Goal: Information Seeking & Learning: Check status

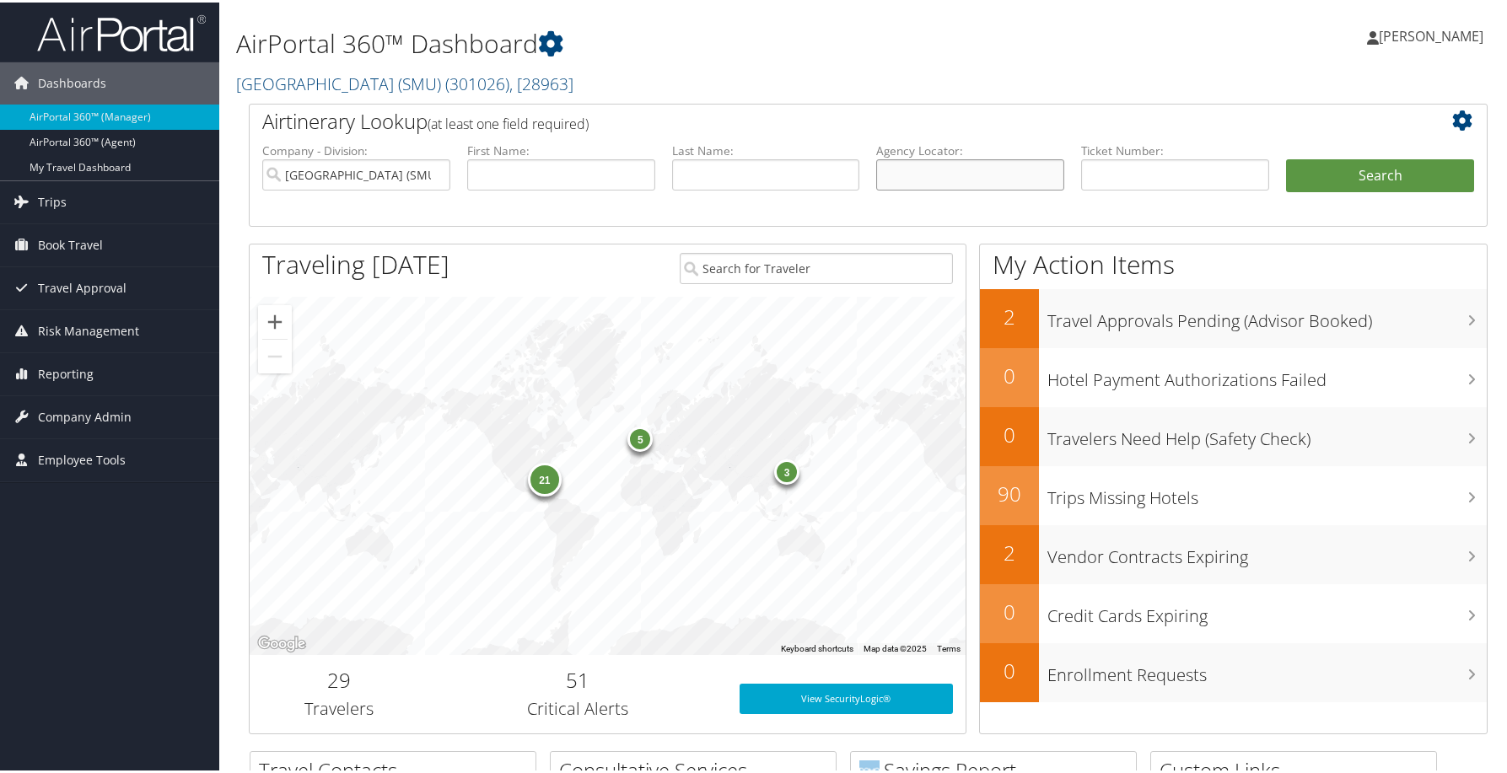
click at [949, 188] on input "text" at bounding box center [970, 172] width 188 height 31
paste input "D1MRF4"
type input "D1MRF4"
click at [436, 188] on input "[GEOGRAPHIC_DATA] (SMU)" at bounding box center [356, 172] width 188 height 31
click at [1340, 191] on button "Search" at bounding box center [1380, 174] width 188 height 34
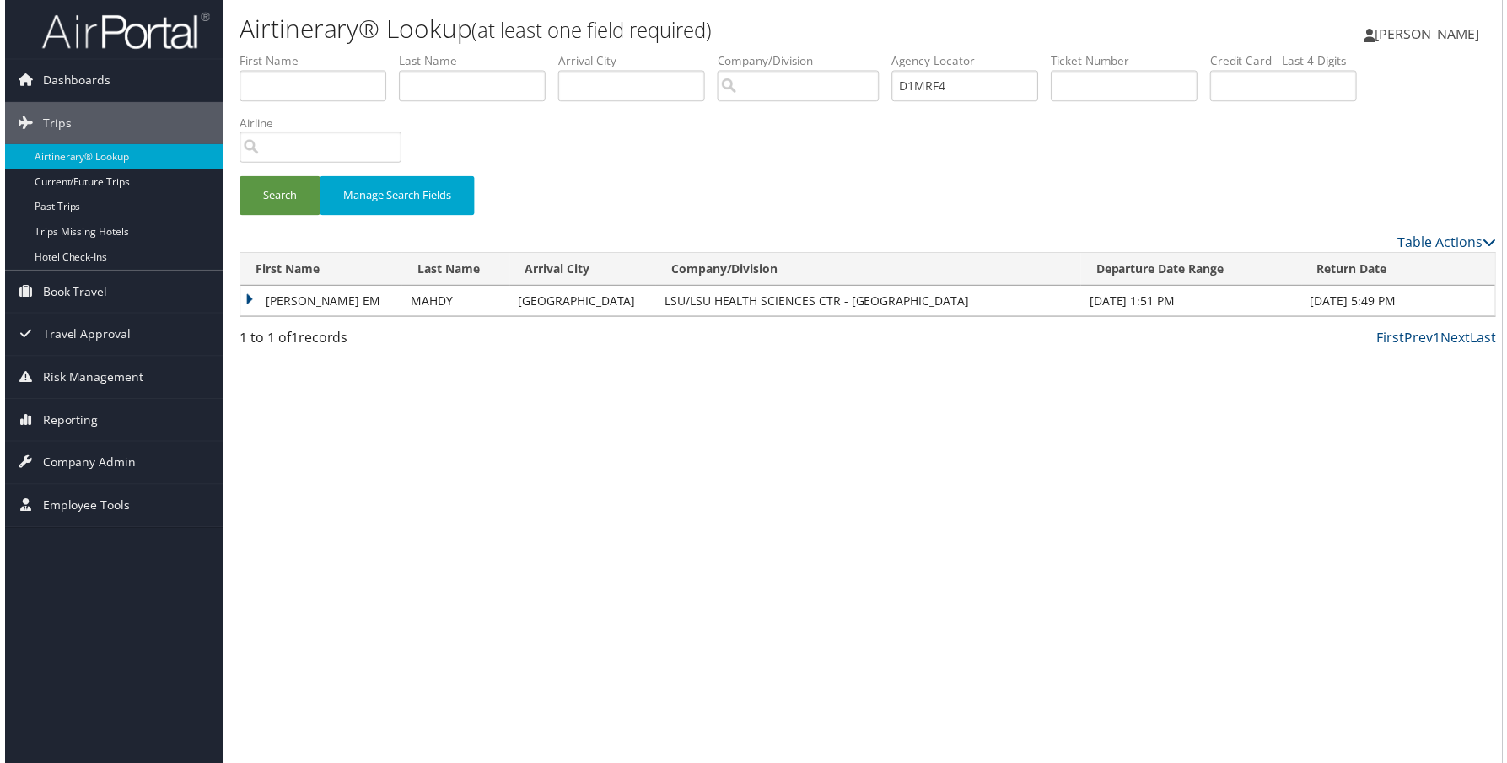
click at [295, 318] on td "AYMAN EM" at bounding box center [318, 303] width 163 height 30
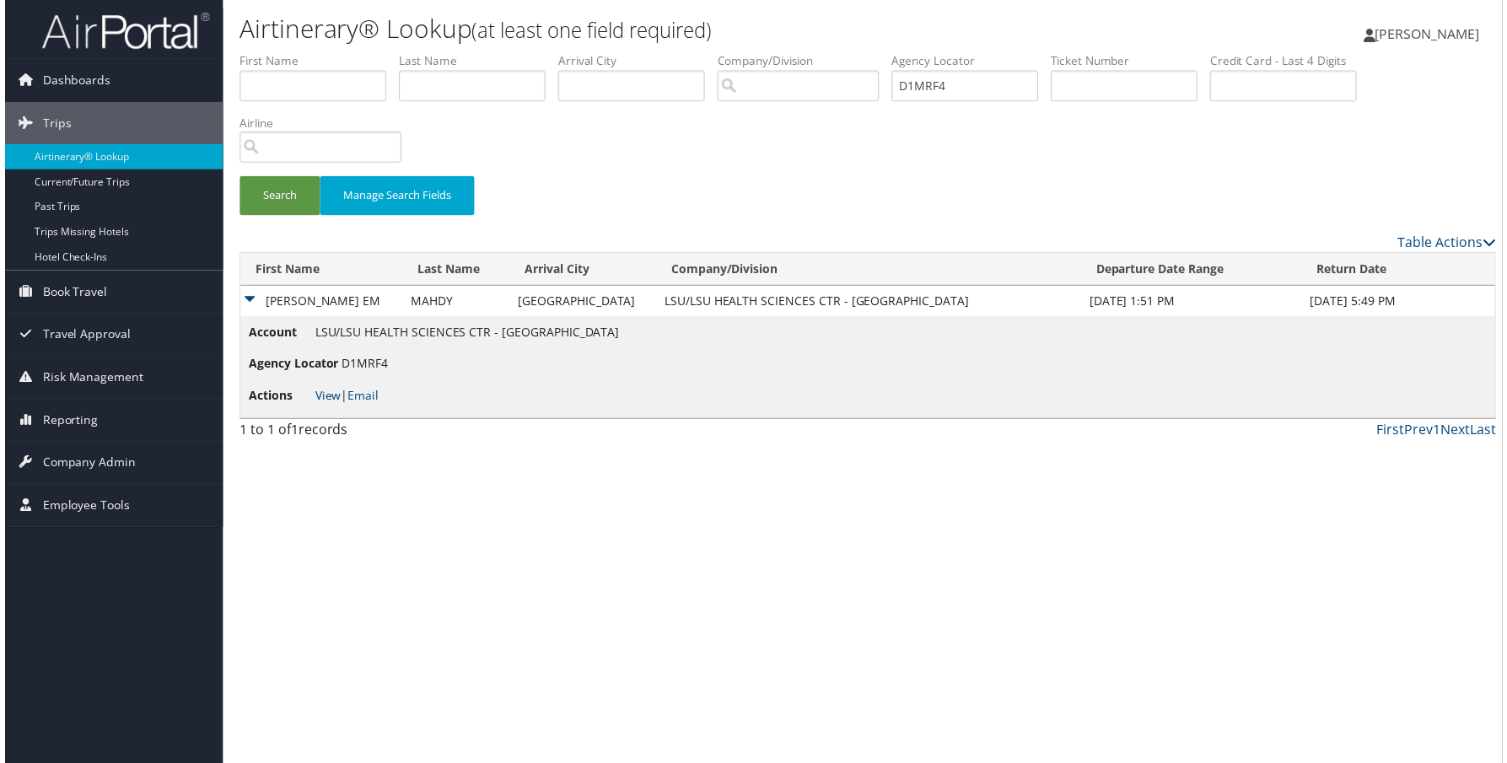
click at [338, 406] on link "View" at bounding box center [325, 398] width 26 height 16
click at [113, 471] on span "Company Admin" at bounding box center [85, 465] width 94 height 42
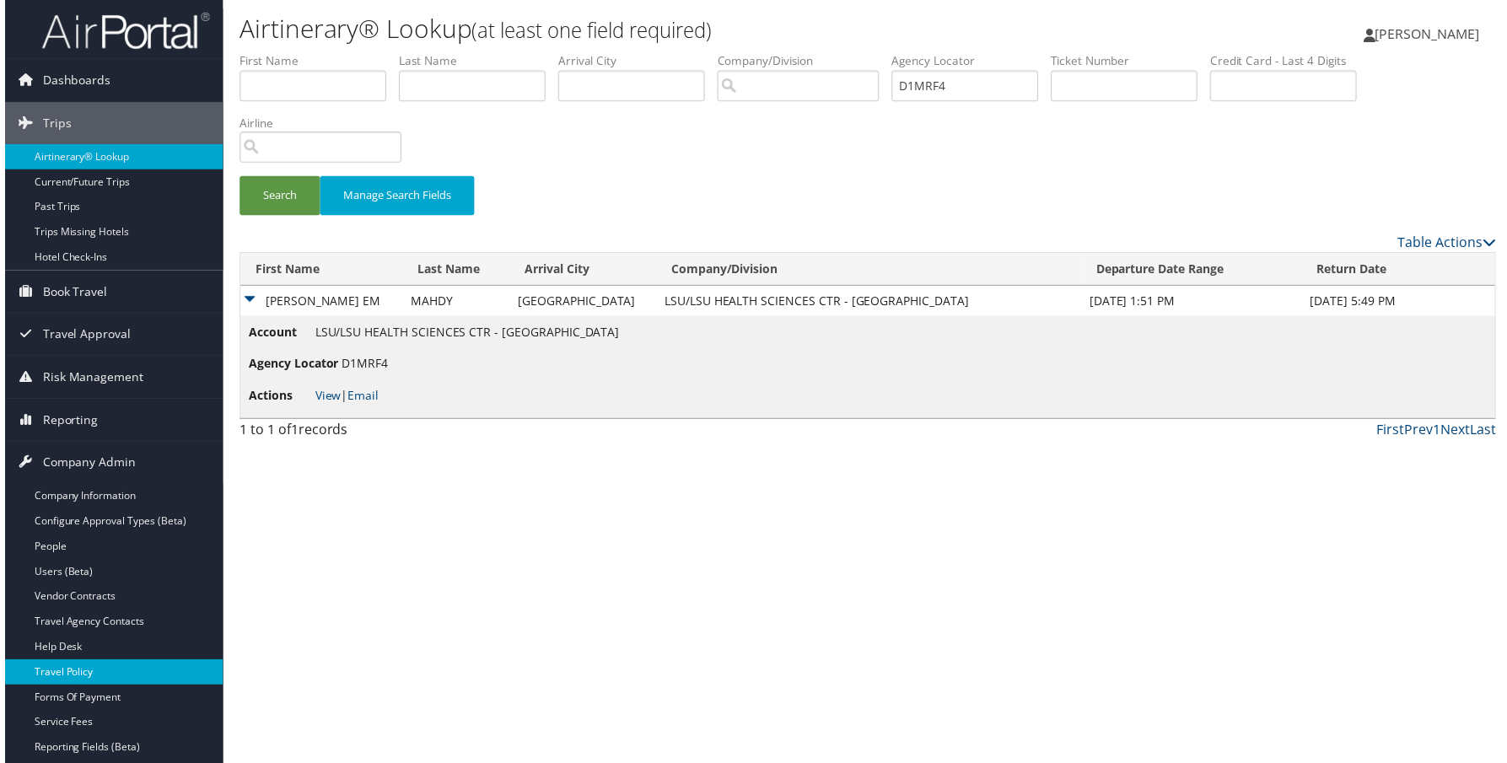
click at [79, 676] on link "Travel Policy" at bounding box center [109, 676] width 219 height 25
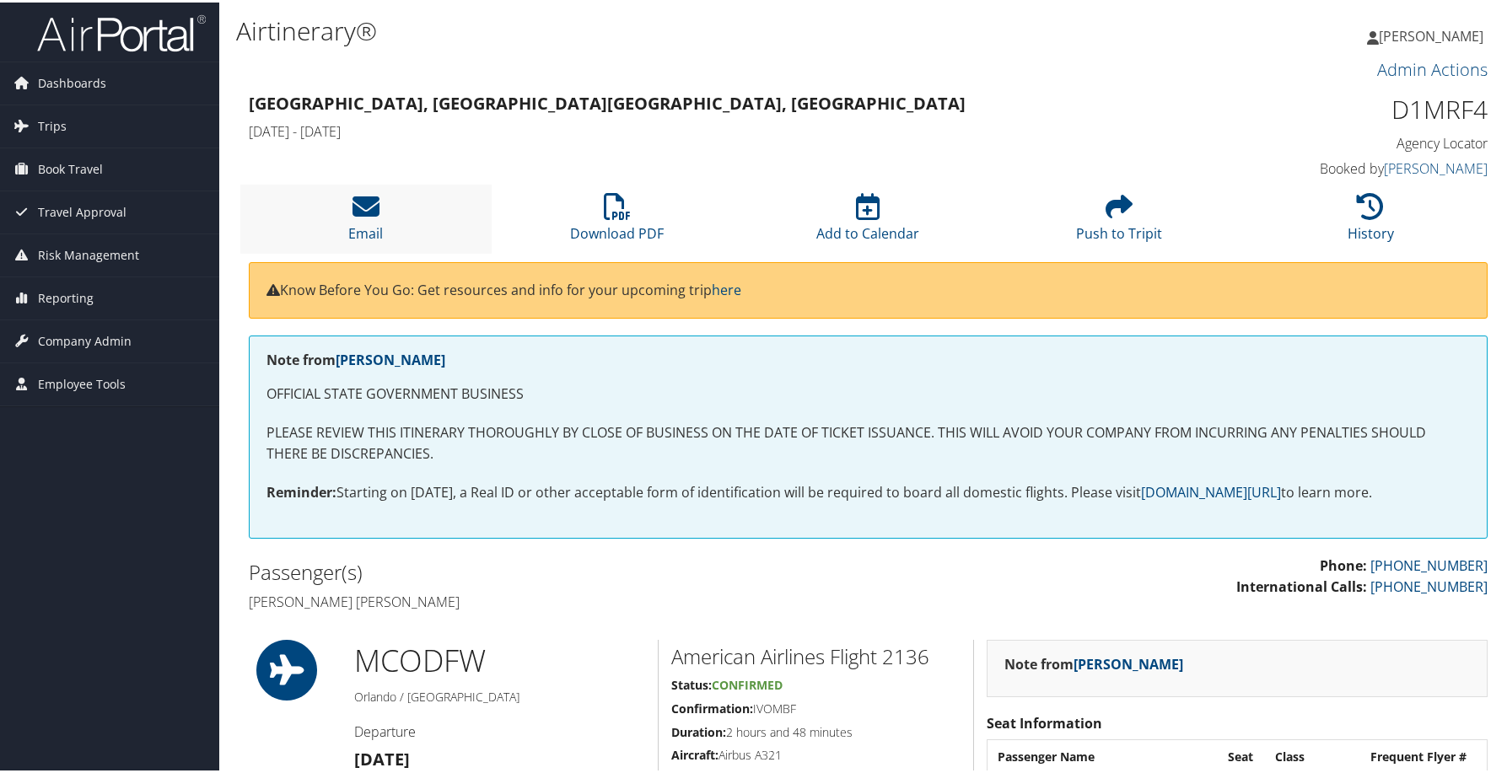
click at [391, 250] on li "Email" at bounding box center [365, 216] width 251 height 68
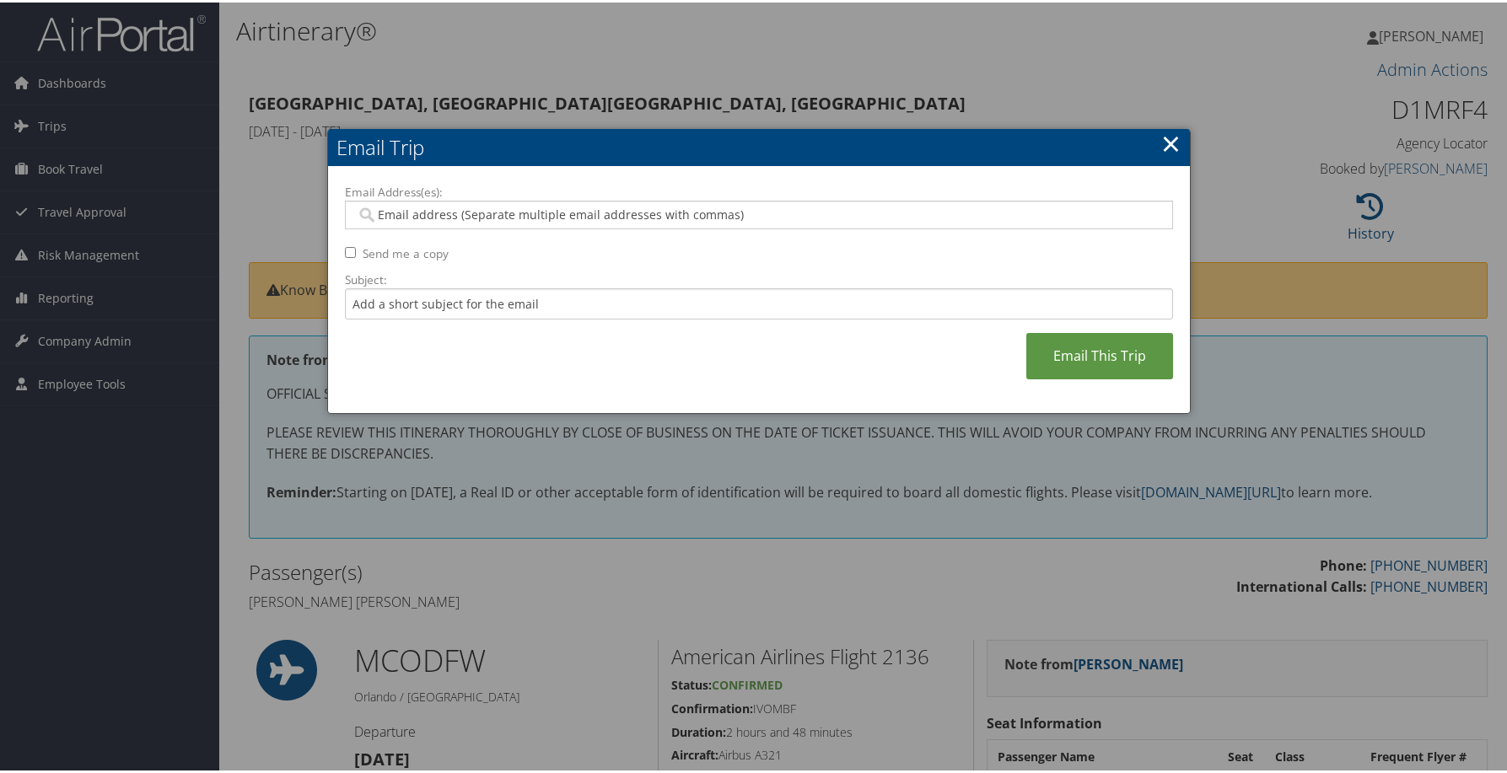
click at [356, 301] on div "Email Address(es): Send me a copy Subject: Email This Trip" at bounding box center [759, 287] width 828 height 213
click at [361, 295] on div "Email Address(es): Send me a copy Subject: Email This Trip" at bounding box center [759, 287] width 828 height 213
click at [353, 256] on input "Send me a copy" at bounding box center [350, 250] width 11 height 11
checkbox input "true"
click at [549, 221] on input "Email Address(es):" at bounding box center [750, 212] width 788 height 17
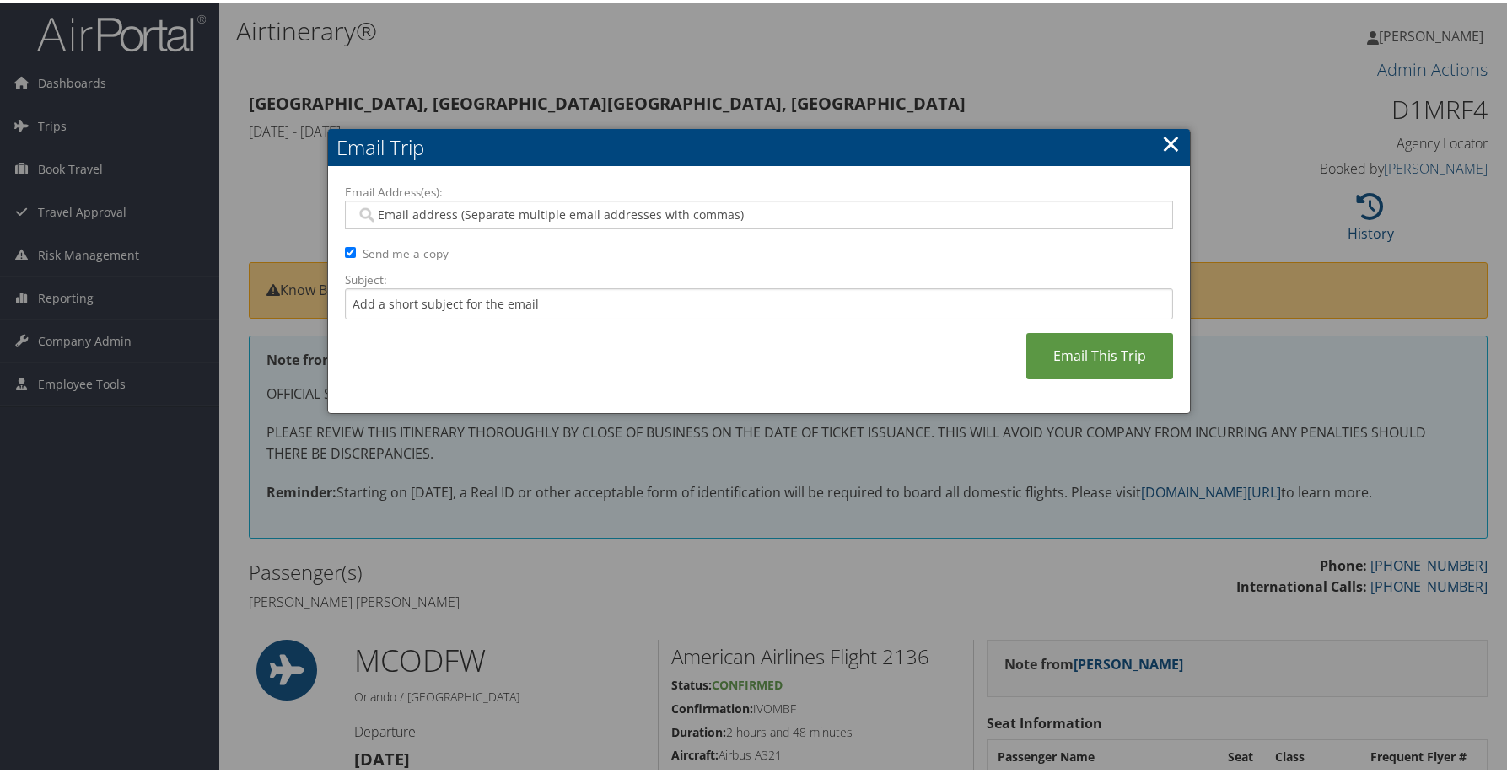
paste input "ELTAIRY2004@YAHOO.COM"
type input "ELTAIRY2004@YAHOO.COM"
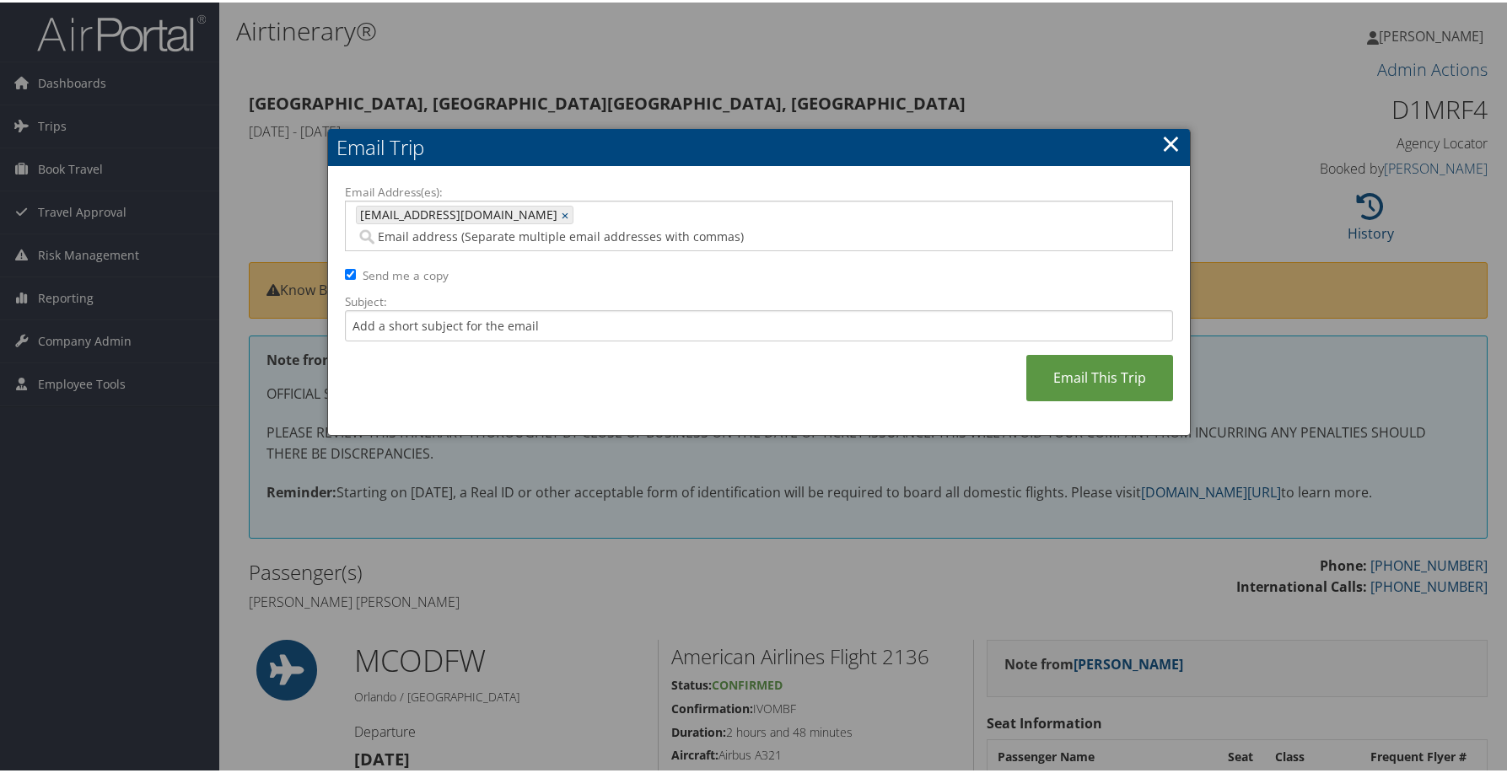
click at [562, 243] on input "Email Address(es):" at bounding box center [661, 234] width 611 height 17
paste input "ELIZABETH.PARISH@LSUHS.EDU"
type input "ELIZABETH.PARISH@LSUHS.EDU"
type input "ELTAIRY2004@YAHOO.COM, ELIZABETH.PARISH@LSUHS.EDU"
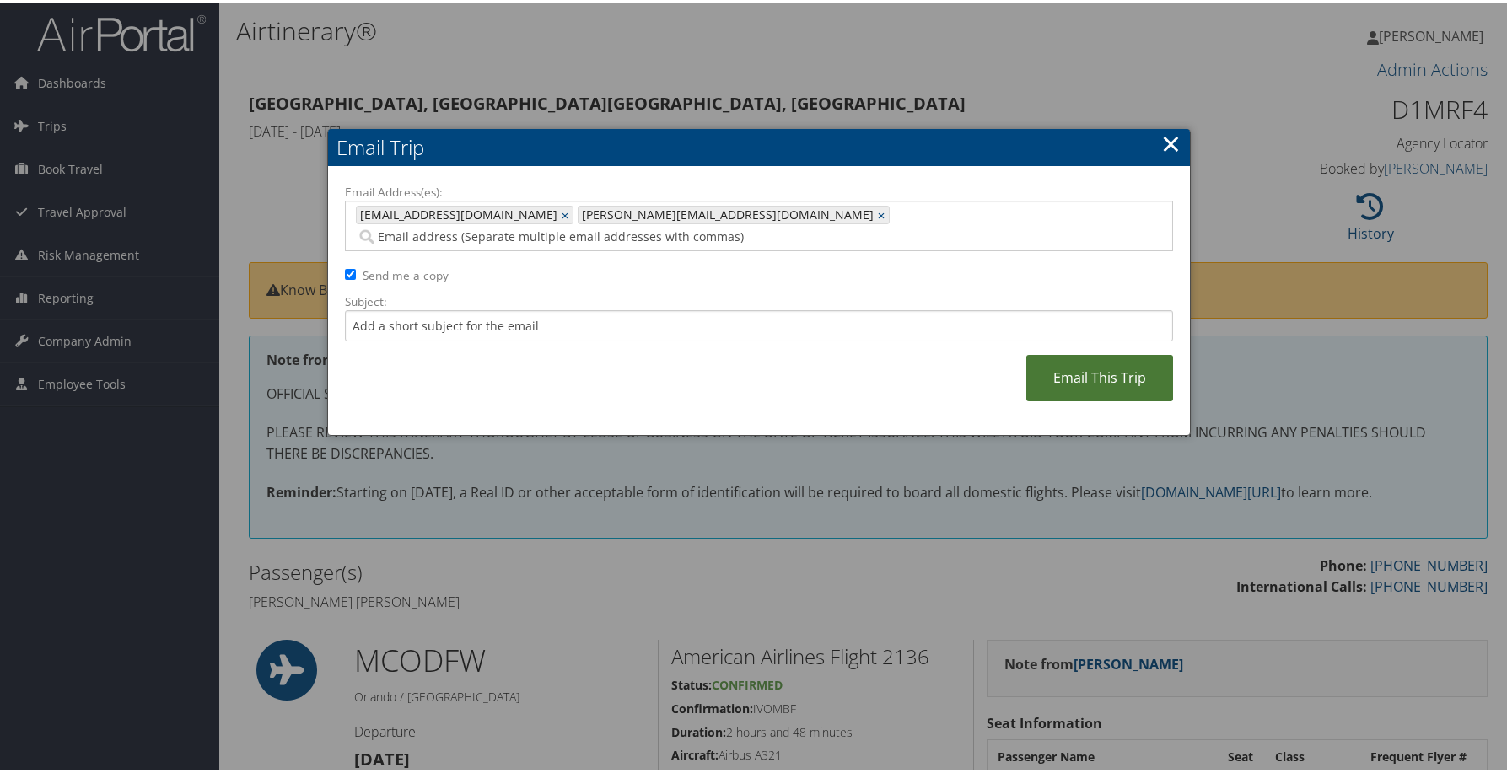
click at [1077, 399] on link "Email This Trip" at bounding box center [1099, 375] width 147 height 46
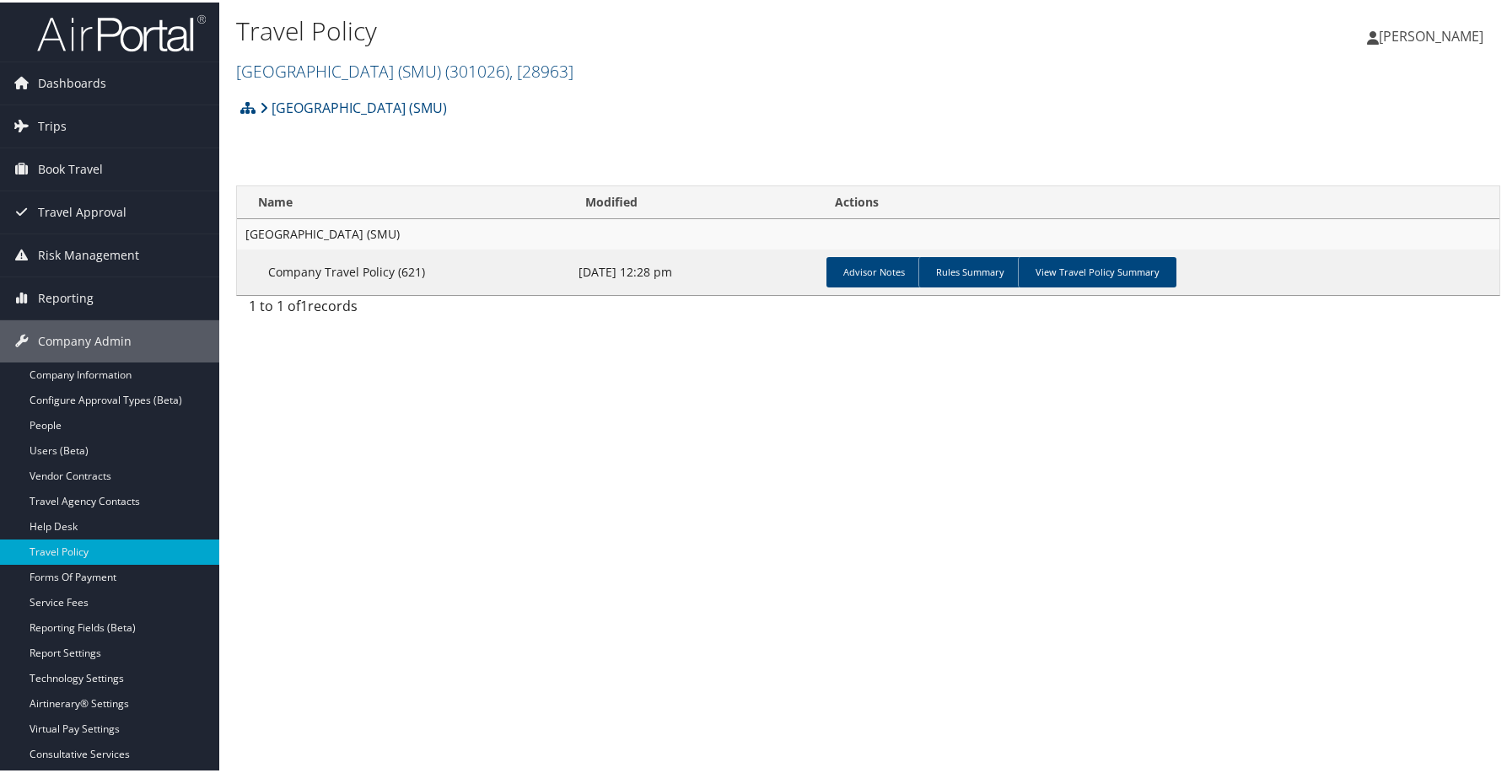
click at [865, 82] on h2 "[GEOGRAPHIC_DATA] (SMU) ( 301026 ) , [ 28963 ]" at bounding box center [657, 67] width 842 height 29
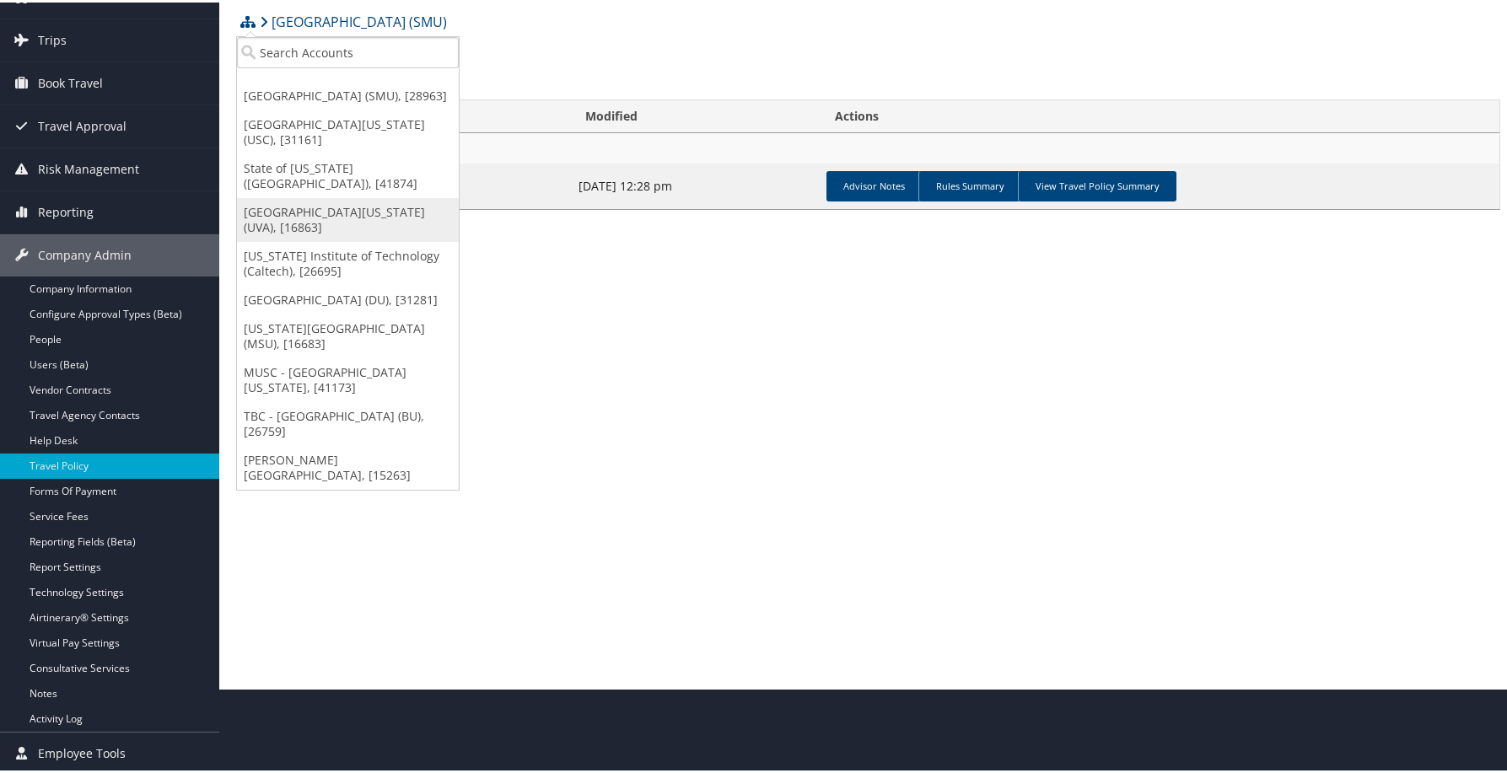
click at [356, 239] on link "[GEOGRAPHIC_DATA][US_STATE] (UVA), [16863]" at bounding box center [348, 218] width 222 height 44
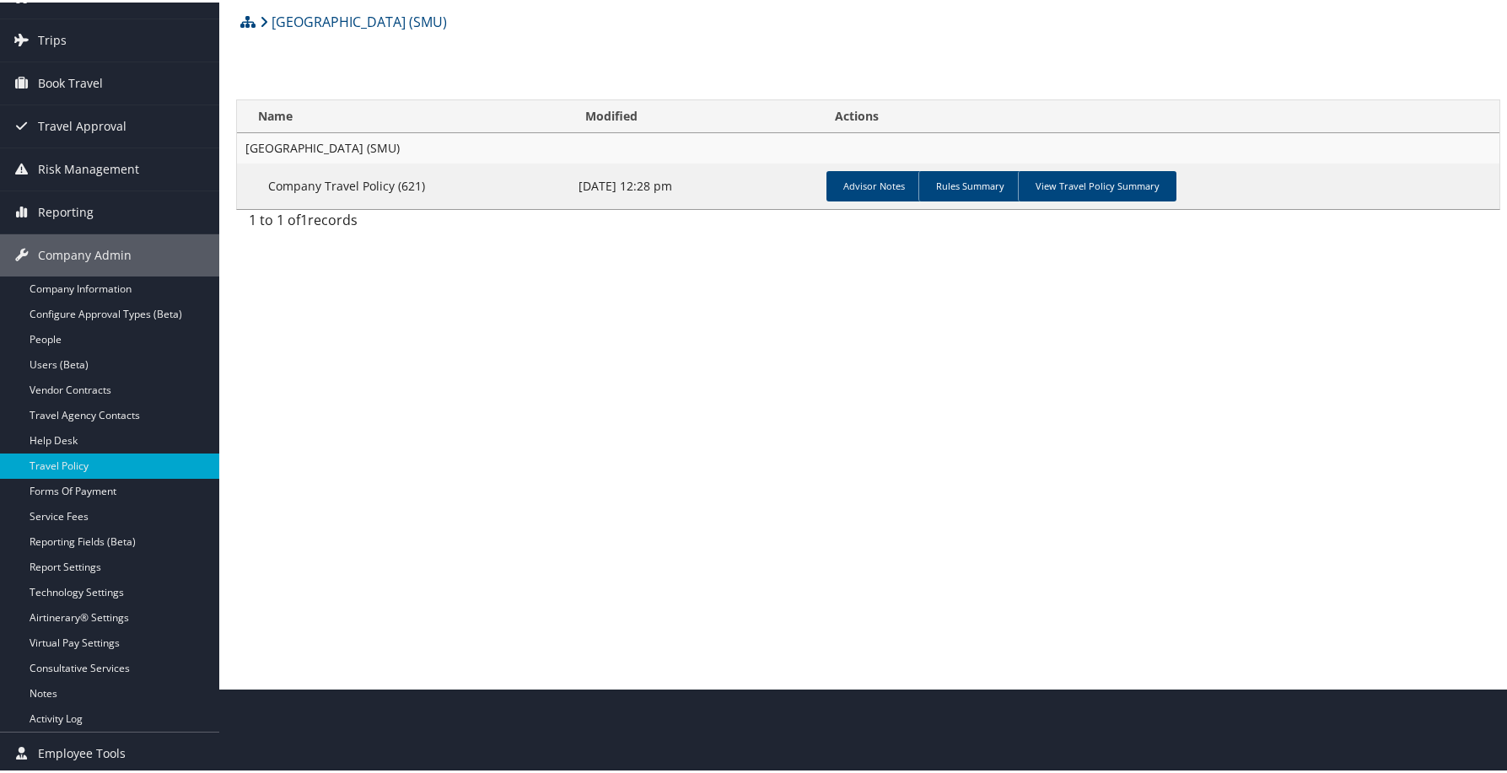
scroll to position [86, 0]
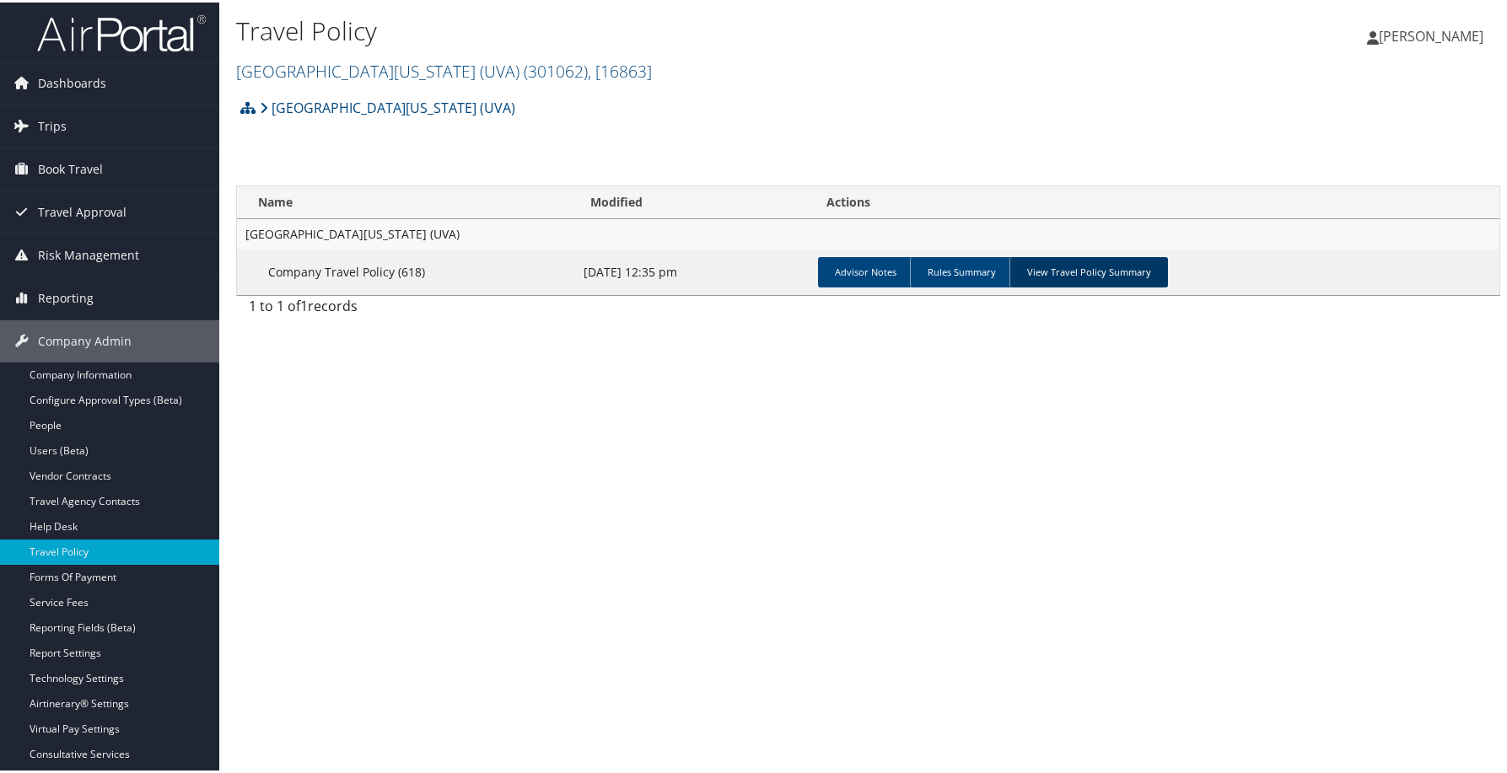
click at [1168, 285] on link "View Travel Policy Summary" at bounding box center [1088, 270] width 159 height 30
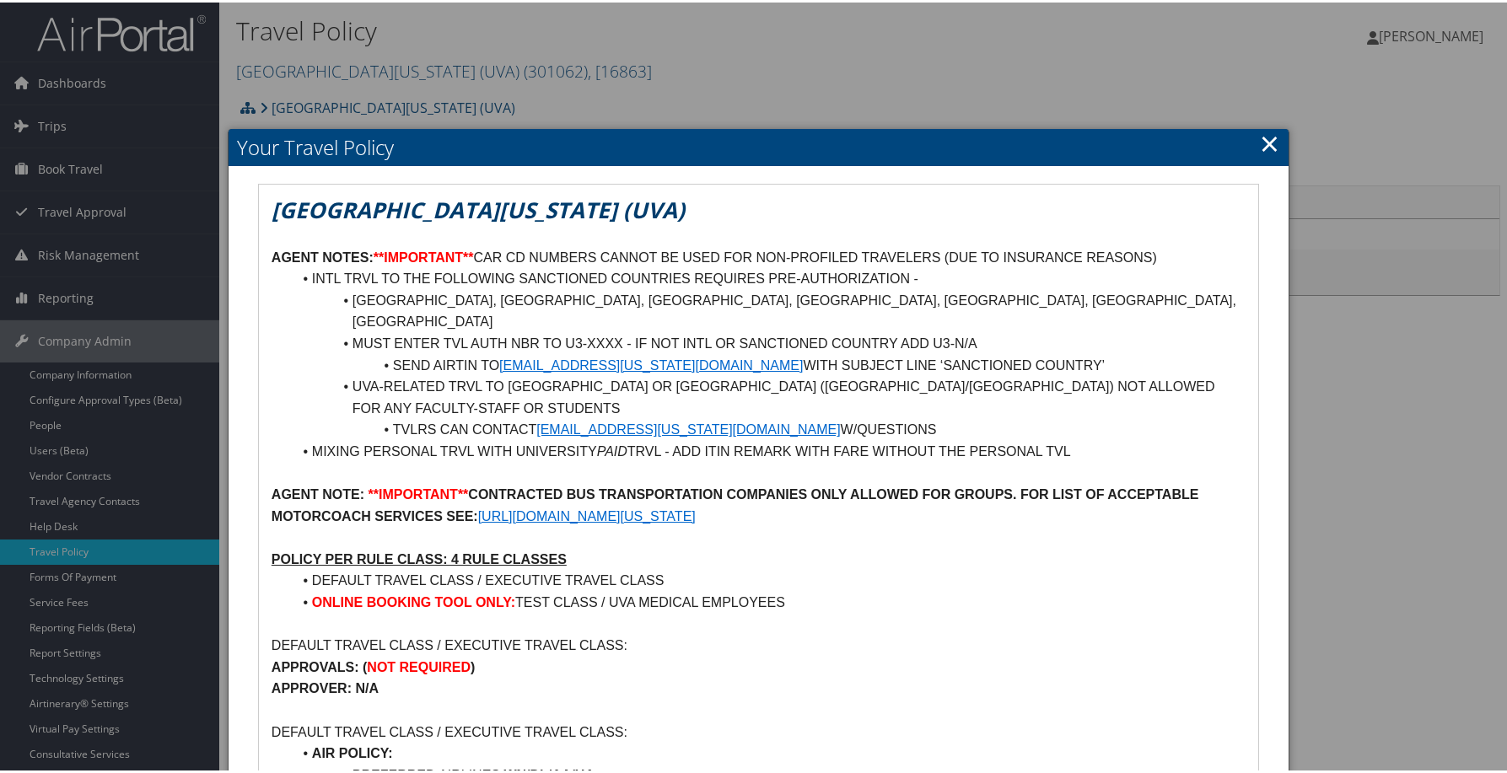
click at [1263, 158] on link "×" at bounding box center [1269, 141] width 19 height 34
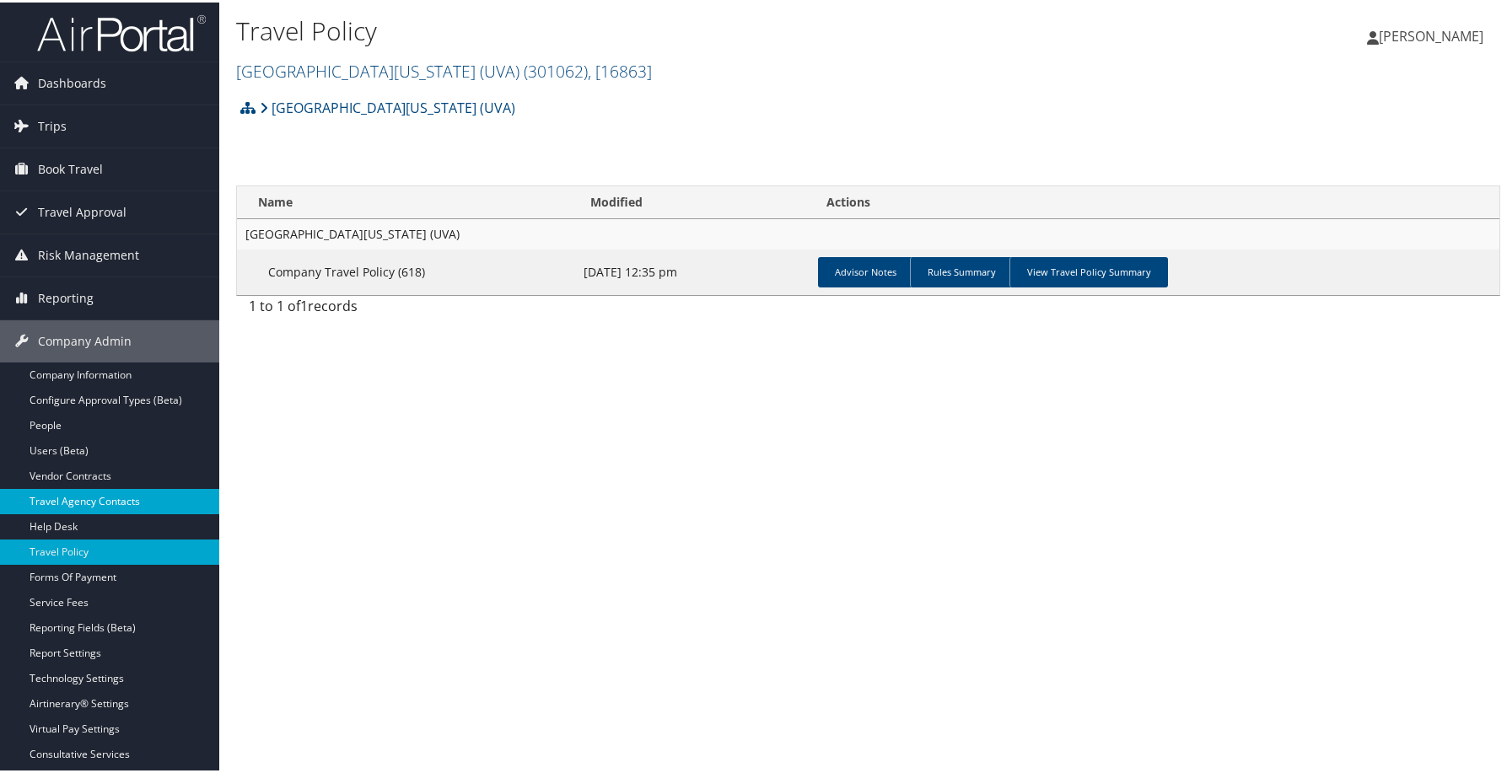
click at [127, 489] on link "Travel Agency Contacts" at bounding box center [109, 499] width 219 height 25
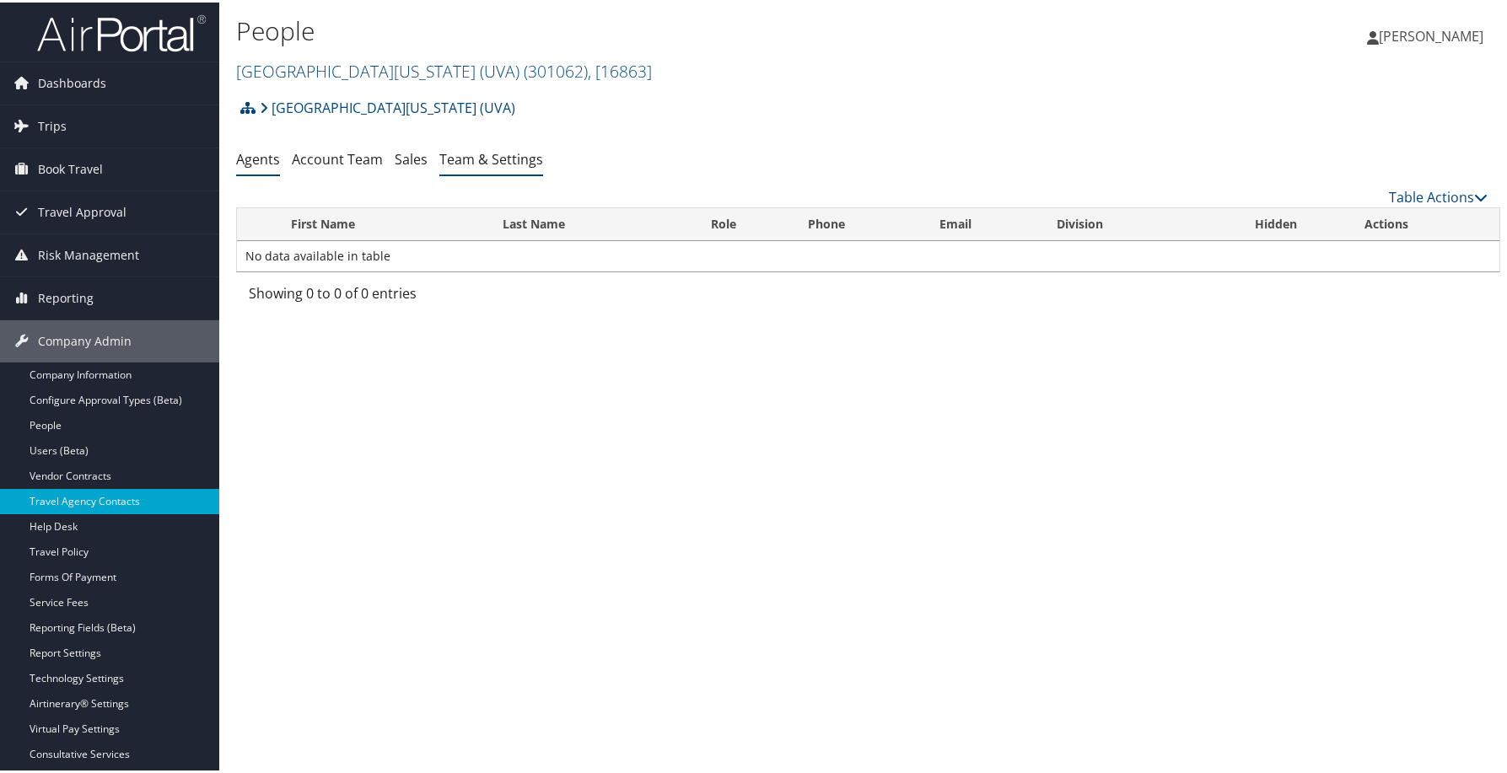
click at [543, 166] on link "Team & Settings" at bounding box center [491, 157] width 104 height 19
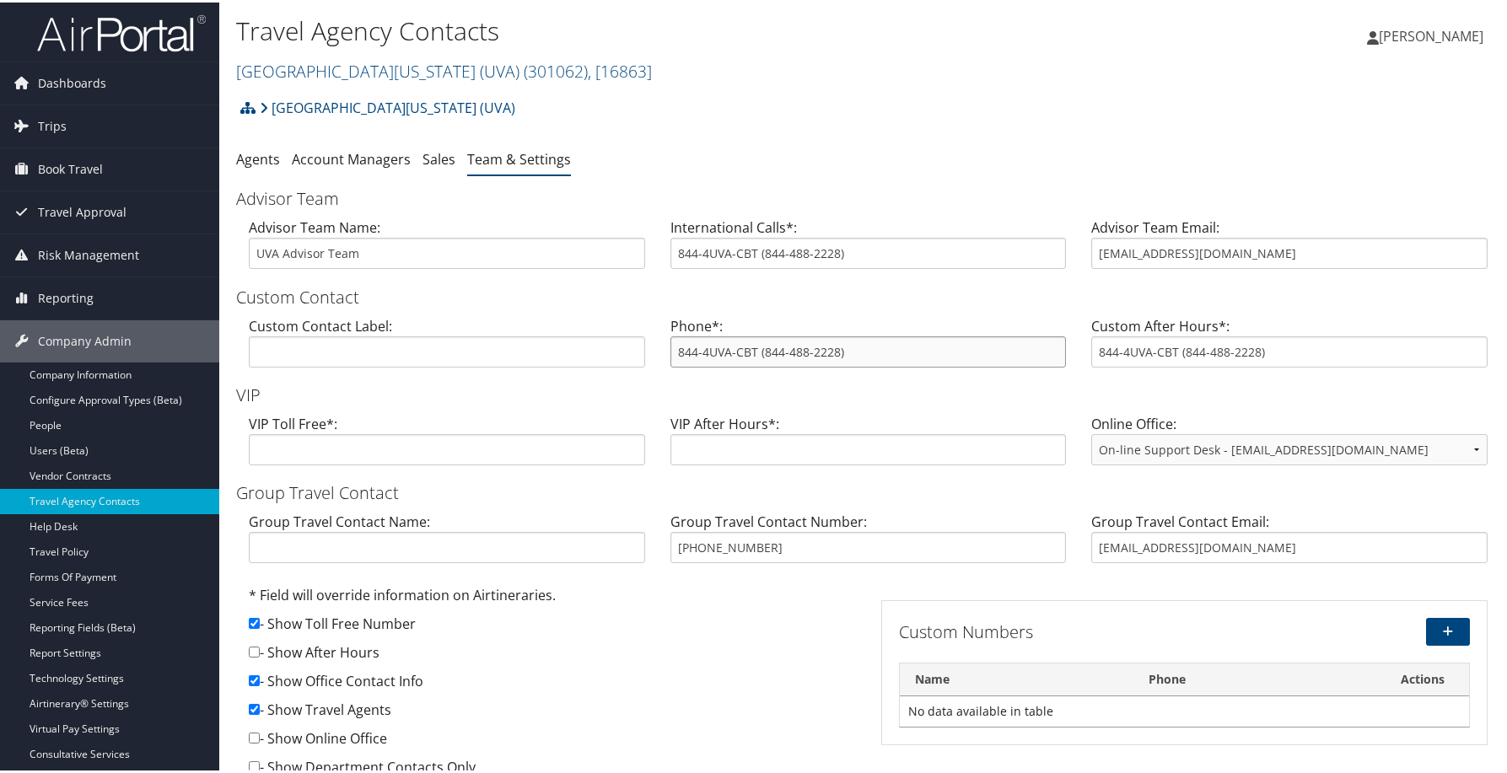
drag, startPoint x: 922, startPoint y: 479, endPoint x: 816, endPoint y: 486, distance: 105.6
click at [816, 365] on input "844-4UVA-CBT (844-488-2228)" at bounding box center [868, 349] width 396 height 31
drag, startPoint x: 1262, startPoint y: 331, endPoint x: 1083, endPoint y: 339, distance: 179.8
click at [1083, 280] on div "Advisor Team Email: uva@cbtravel.com" at bounding box center [1290, 247] width 422 height 65
click at [87, 69] on span "Dashboards" at bounding box center [72, 81] width 68 height 42
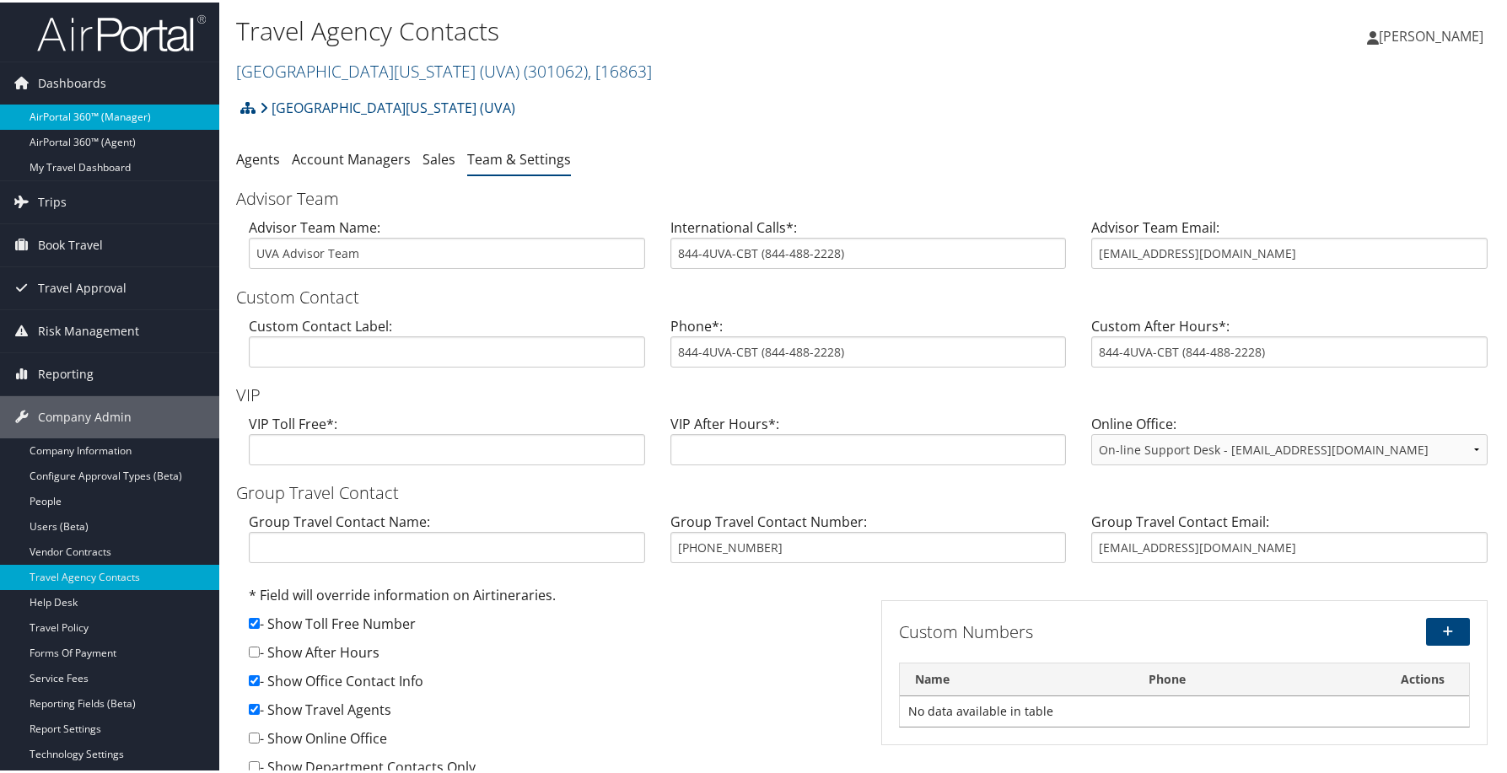
click at [117, 121] on link "AirPortal 360™ (Manager)" at bounding box center [109, 114] width 219 height 25
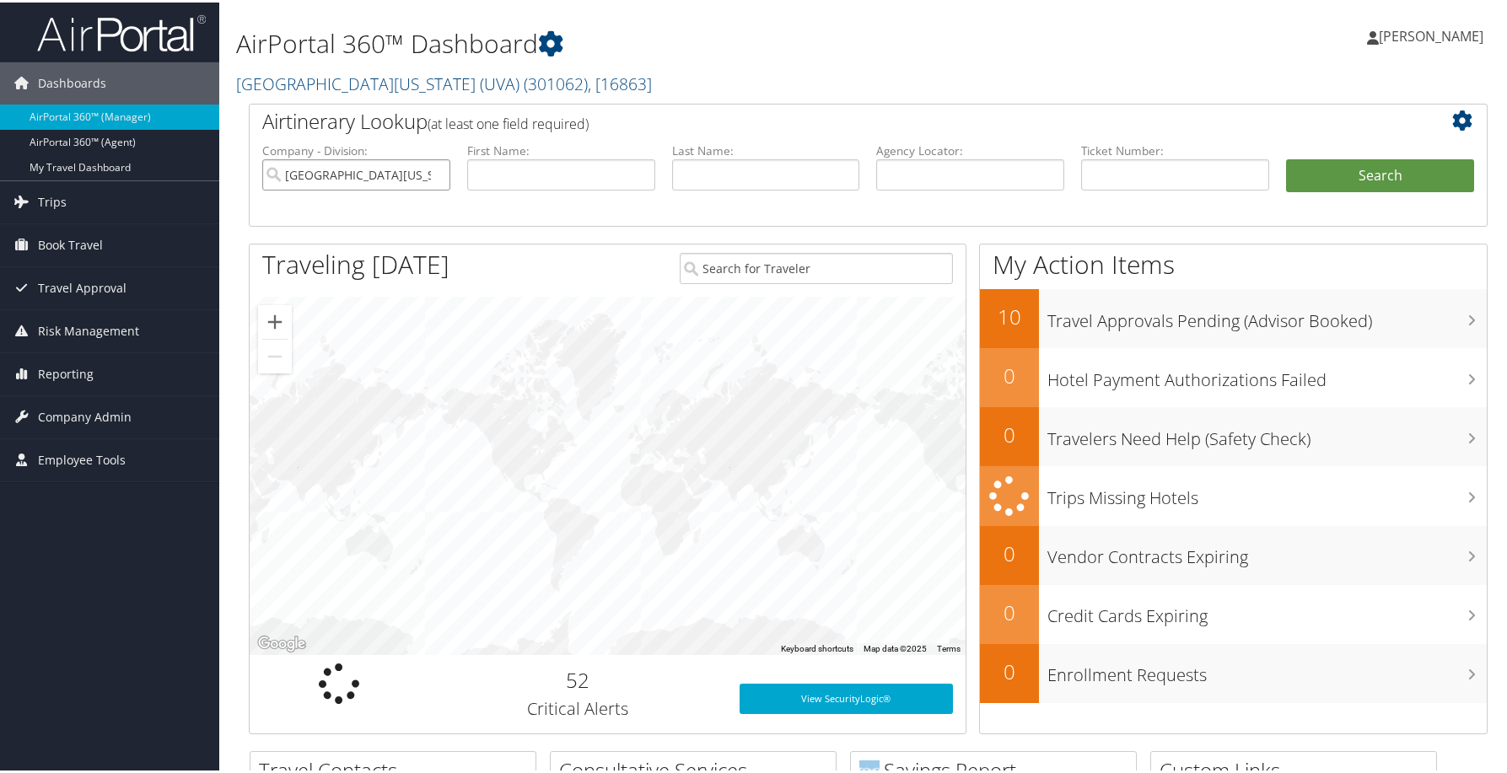
click at [419, 188] on input "University of Virginia (UVA)" at bounding box center [356, 172] width 188 height 31
click at [503, 188] on input "text" at bounding box center [561, 172] width 188 height 31
click at [733, 157] on label "Last Name:" at bounding box center [766, 148] width 188 height 17
click at [730, 188] on input "text" at bounding box center [766, 172] width 188 height 31
type input "wake"
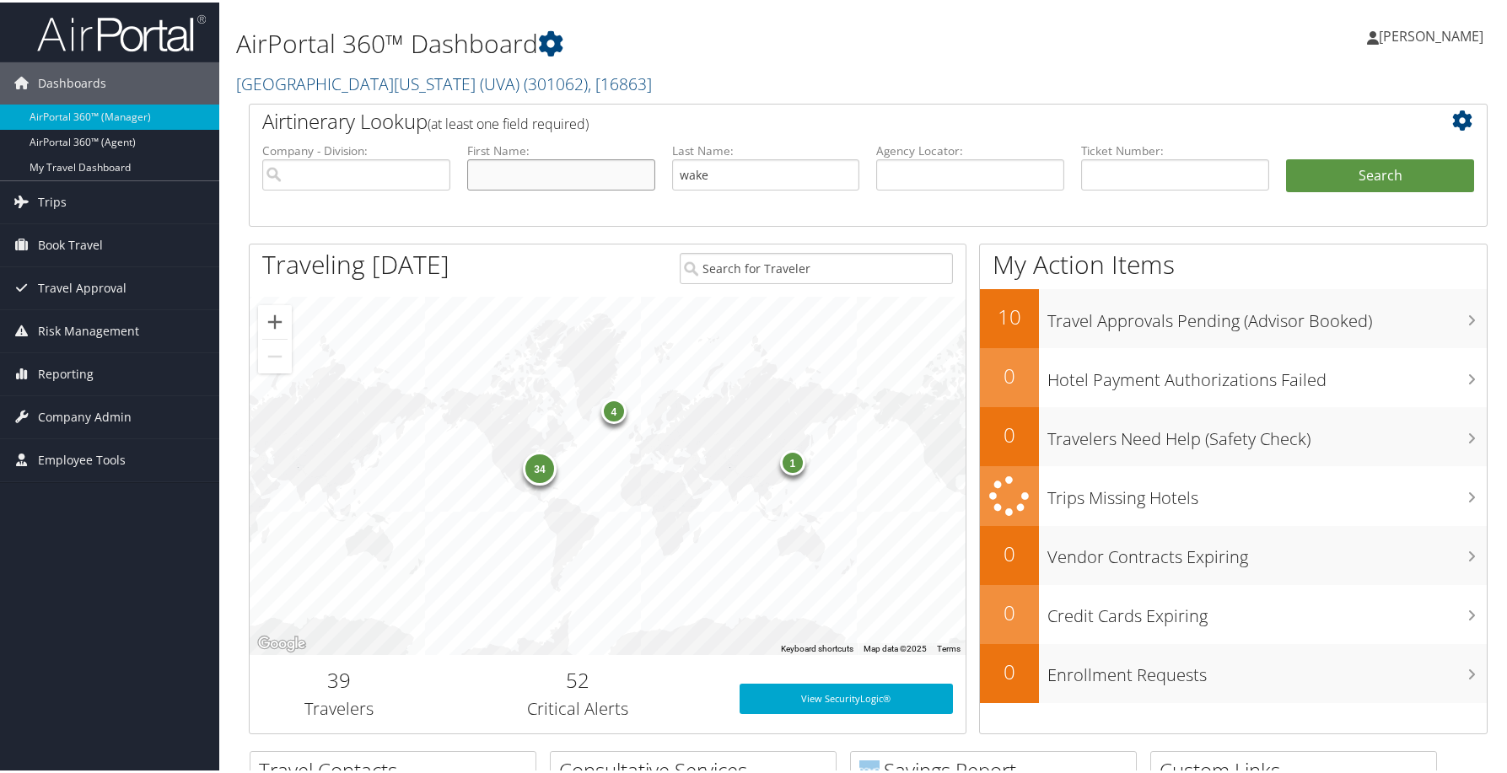
click at [559, 188] on input "text" at bounding box center [561, 172] width 188 height 31
type input "n"
click at [1318, 191] on button "Search" at bounding box center [1380, 174] width 188 height 34
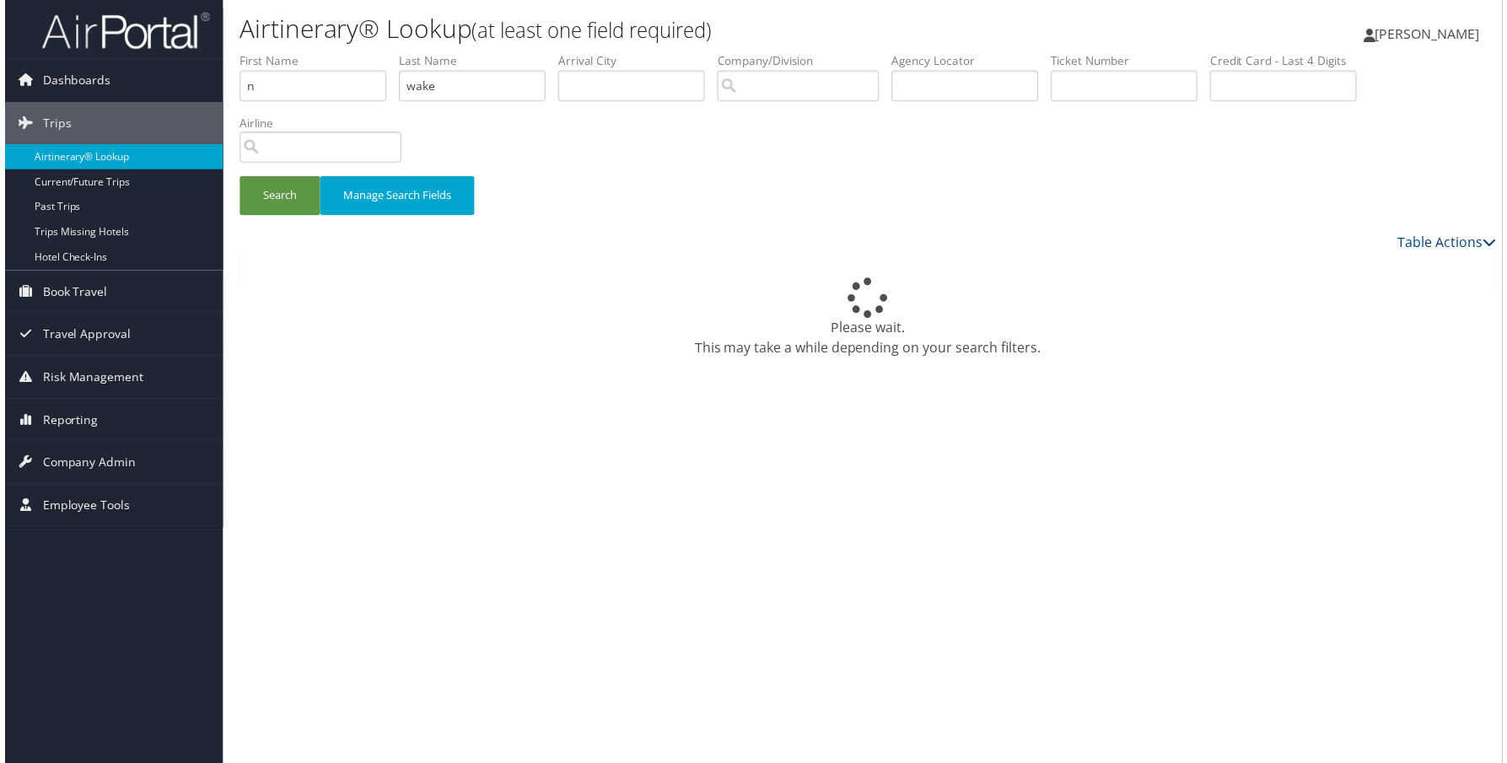
click at [600, 360] on div "Please wait. This may take a while depending on your search filters." at bounding box center [868, 319] width 1264 height 81
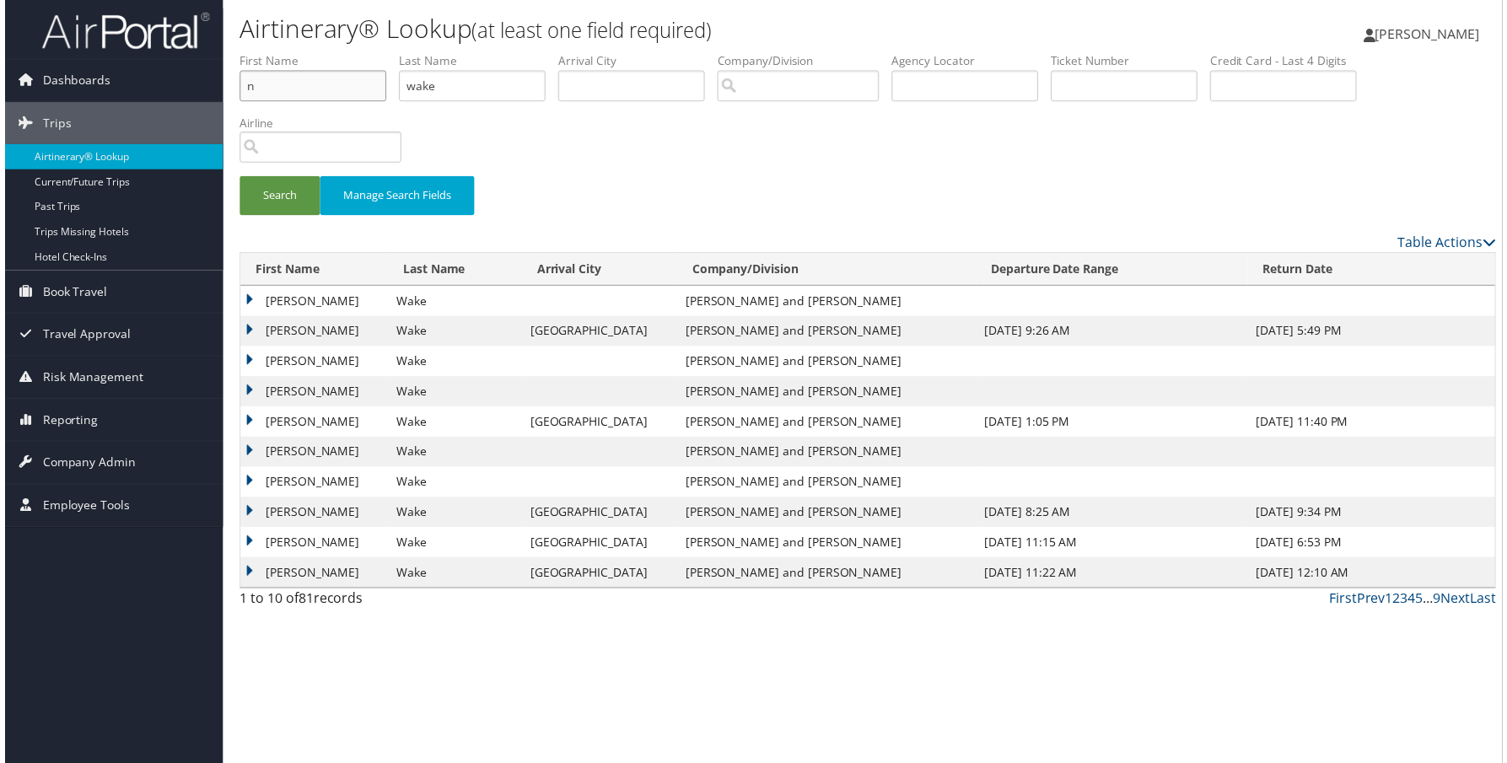
click at [358, 102] on input "n" at bounding box center [310, 86] width 148 height 31
type input "naoko"
click at [236, 177] on button "Search" at bounding box center [276, 197] width 81 height 40
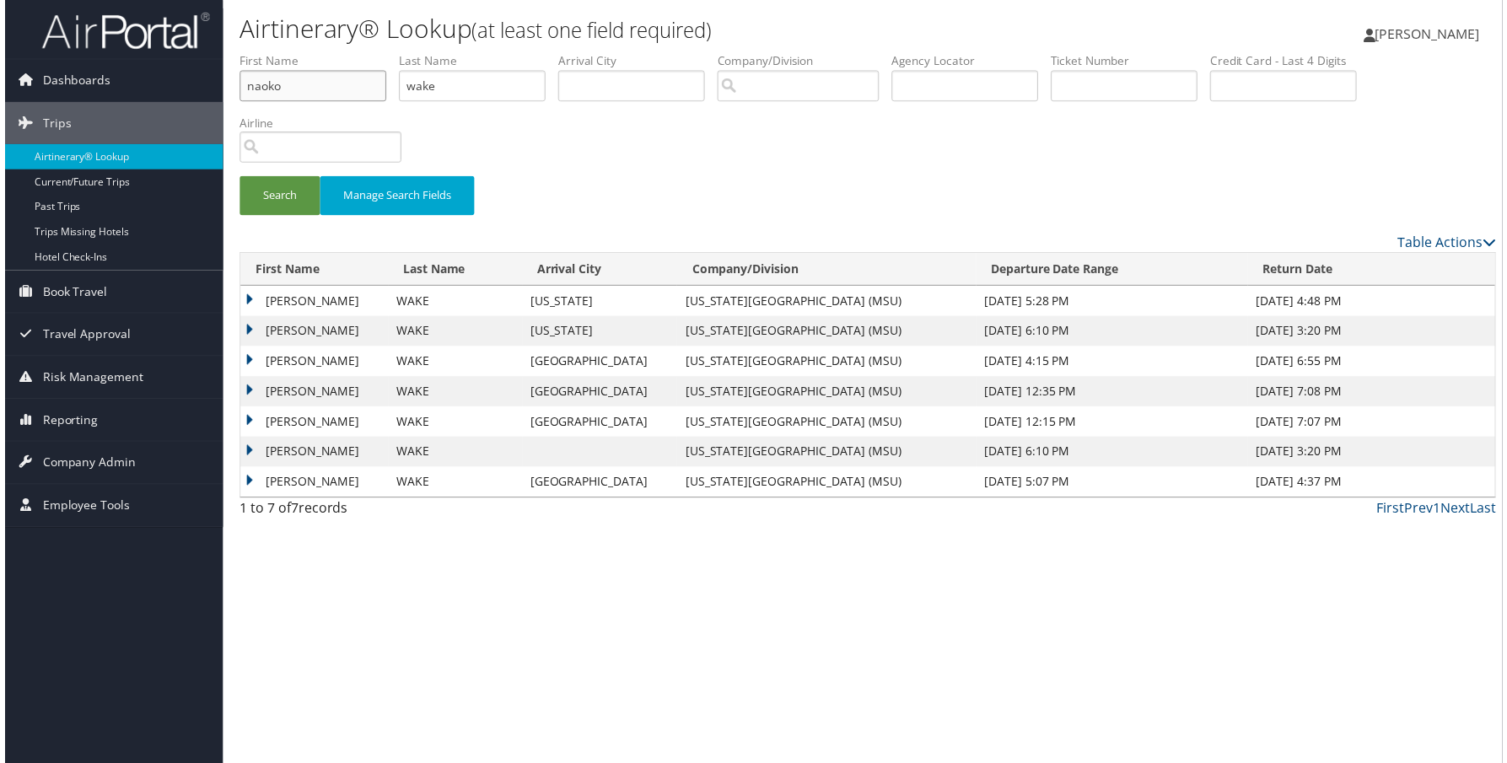
scroll to position [13, 0]
click at [994, 214] on div "Search Manage Search Fields" at bounding box center [867, 143] width 1289 height 180
click at [1445, 520] on link "Next" at bounding box center [1460, 511] width 30 height 19
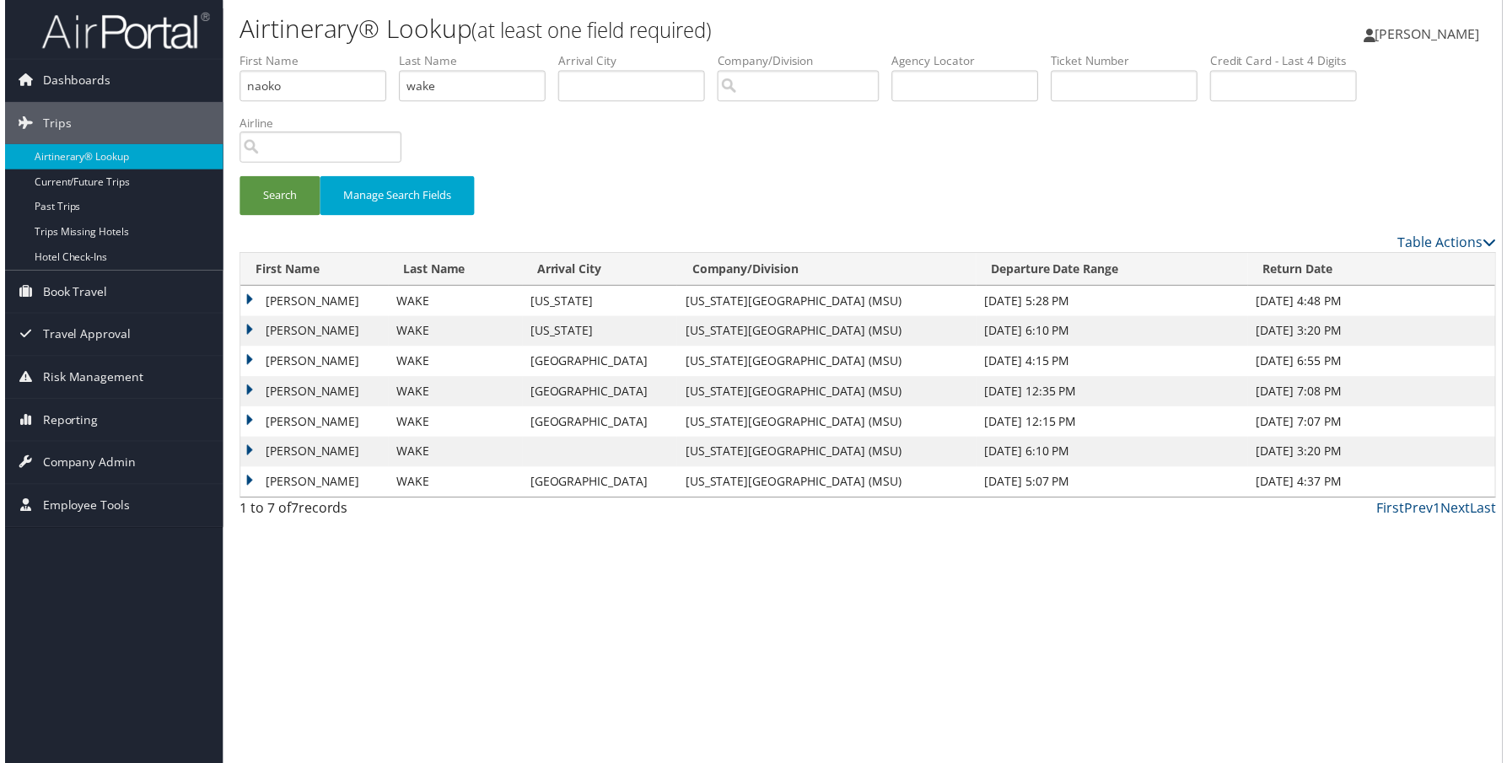
click at [794, 234] on div "Search Manage Search Fields" at bounding box center [867, 205] width 1289 height 57
click at [1040, 102] on input "text" at bounding box center [966, 86] width 148 height 31
paste input "CLNJH0"
type input "CLNJH0"
click at [288, 217] on button "Search" at bounding box center [276, 197] width 81 height 40
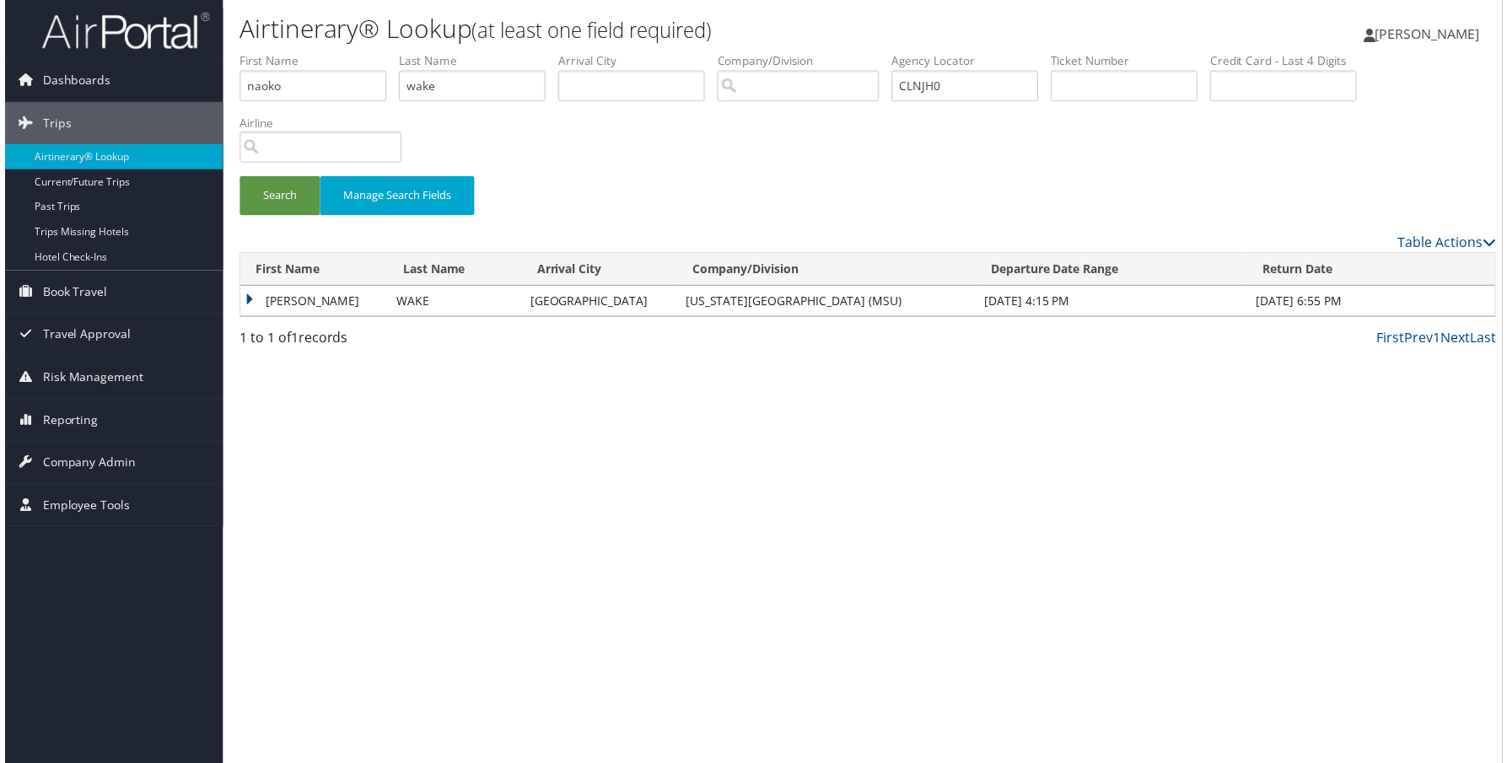
click at [304, 318] on td "NAOKO" at bounding box center [311, 303] width 148 height 30
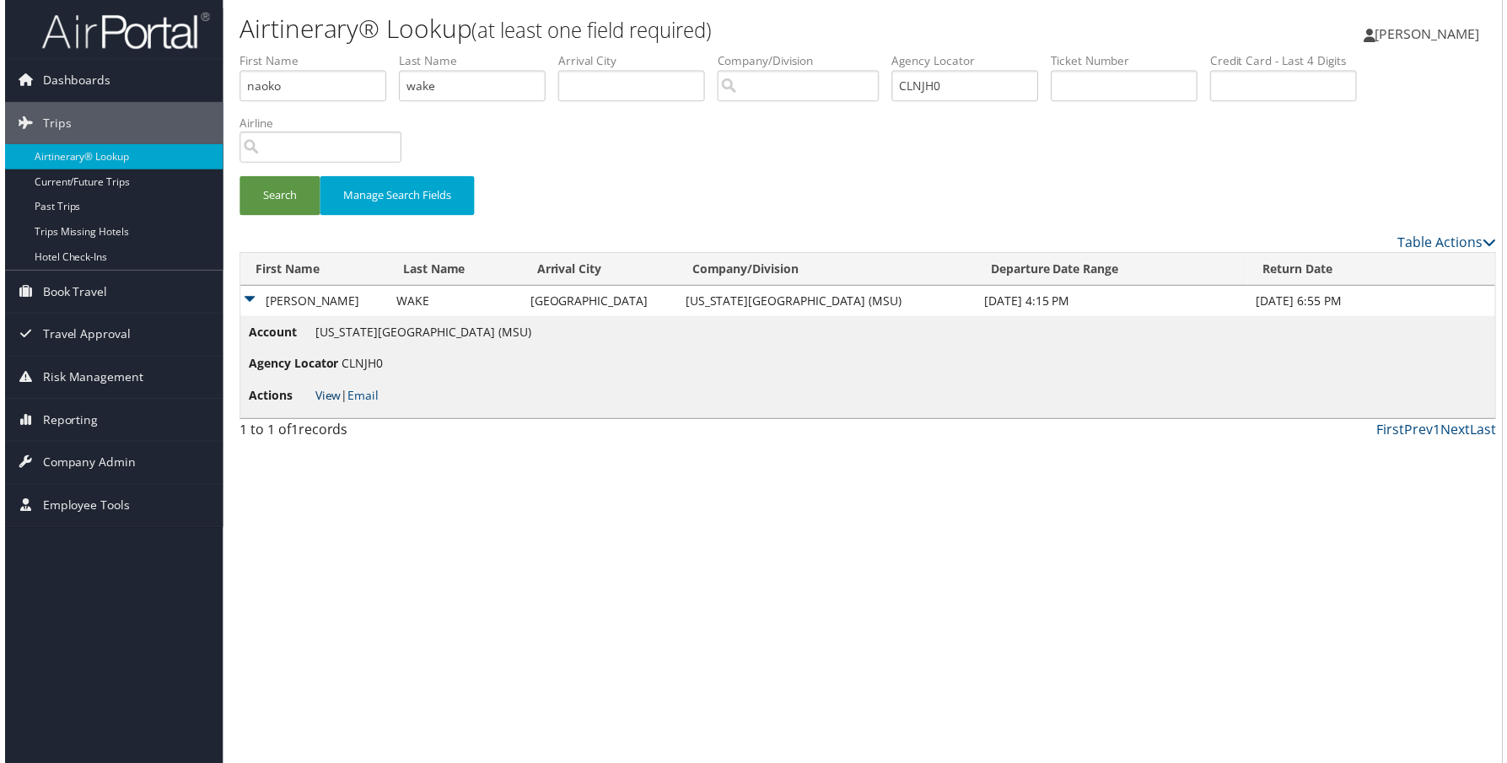
click at [326, 406] on link "View" at bounding box center [325, 398] width 26 height 16
drag, startPoint x: 1213, startPoint y: 121, endPoint x: 1181, endPoint y: 121, distance: 32.9
click at [1181, 53] on ul "First Name naoko Last Name wake Departure City Arrival City Company/Division Ai…" at bounding box center [868, 53] width 1264 height 0
click at [79, 51] on li at bounding box center [109, 30] width 219 height 60
click at [82, 26] on img at bounding box center [121, 31] width 169 height 40
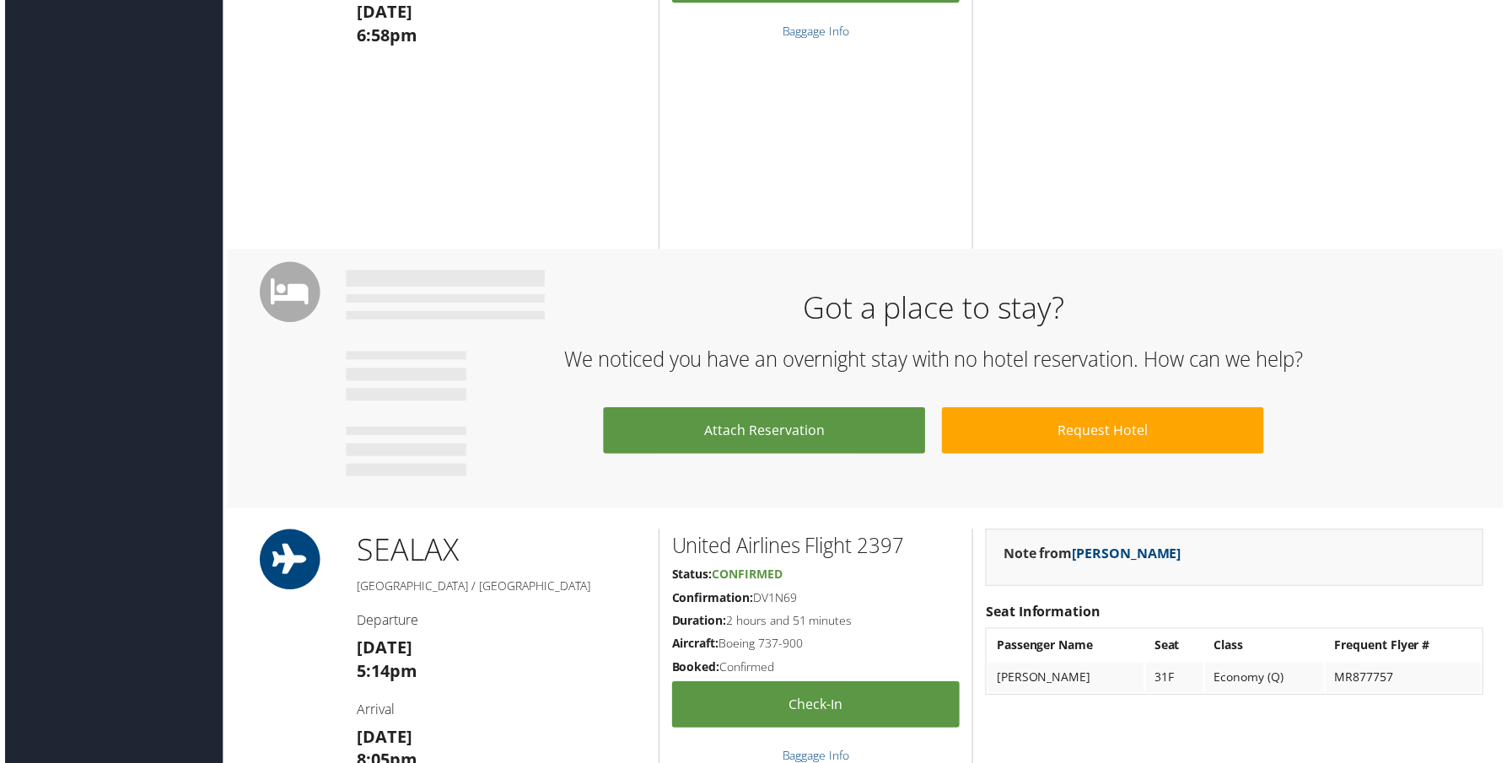
scroll to position [928, 0]
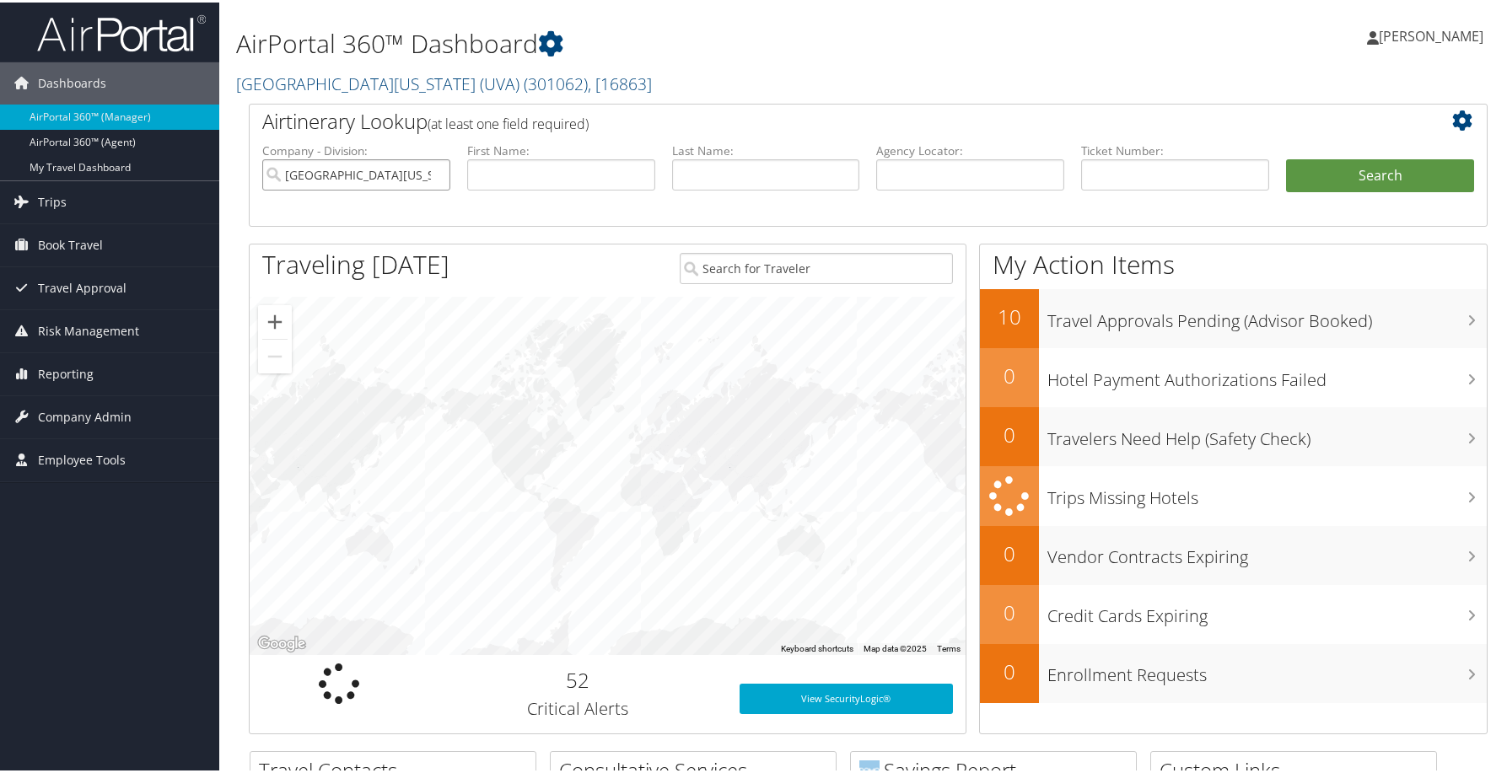
click at [429, 188] on input "University of Virginia (UVA)" at bounding box center [356, 172] width 188 height 31
drag, startPoint x: 945, startPoint y: 247, endPoint x: 971, endPoint y: 248, distance: 26.2
click at [945, 188] on input "text" at bounding box center [970, 172] width 188 height 31
paste input "CLNJH0"
type input "CLNJH0"
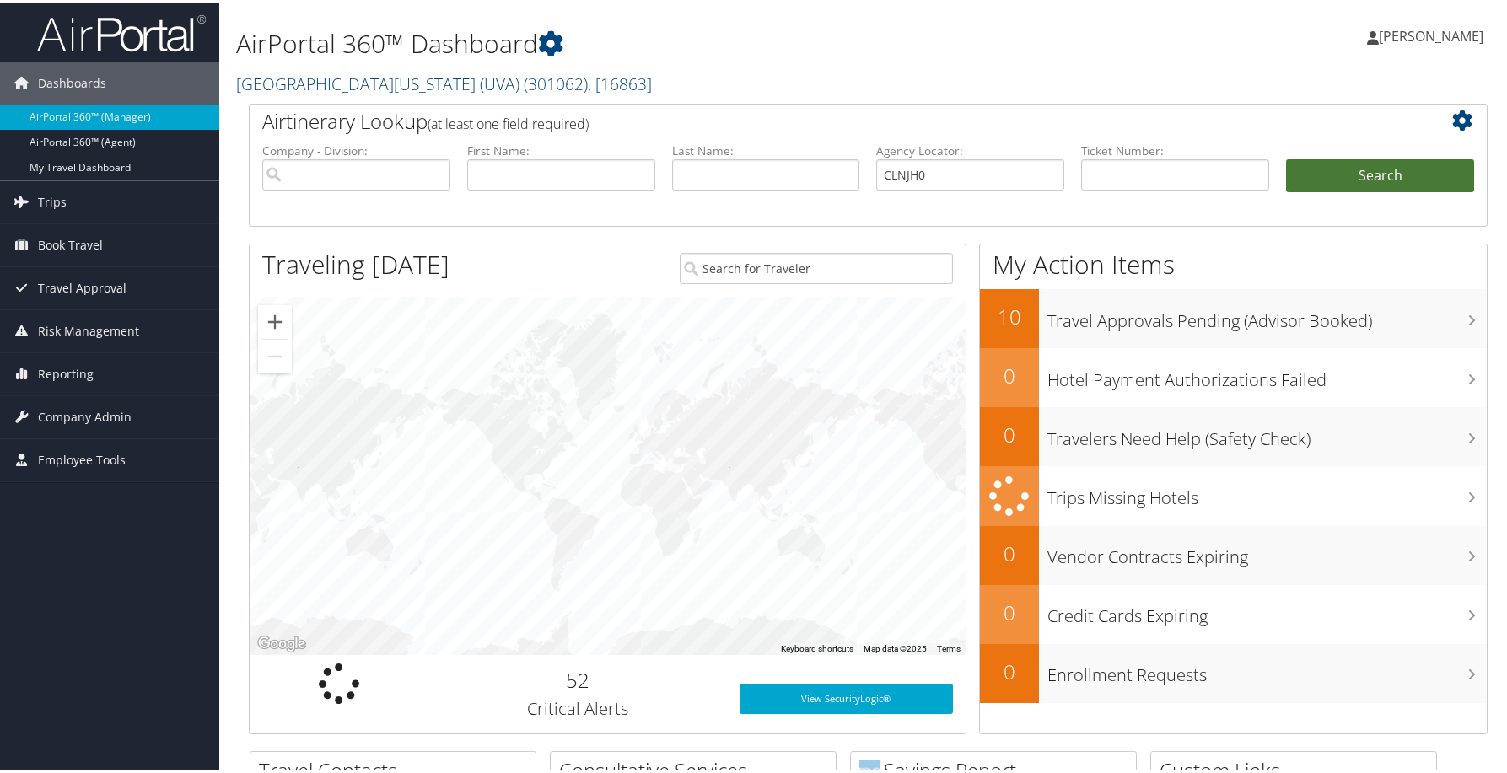
click at [1317, 191] on button "Search" at bounding box center [1380, 174] width 188 height 34
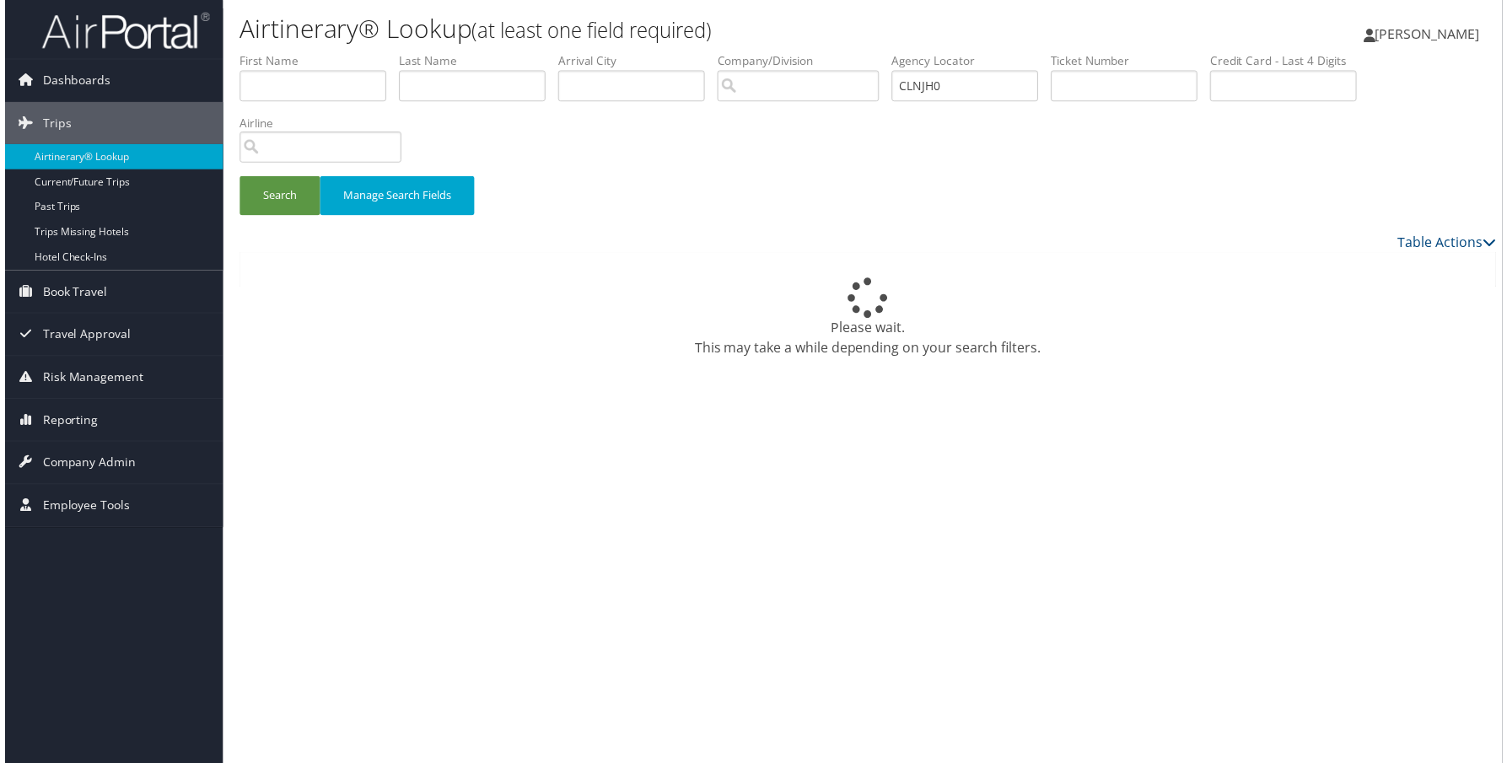
scroll to position [10, 0]
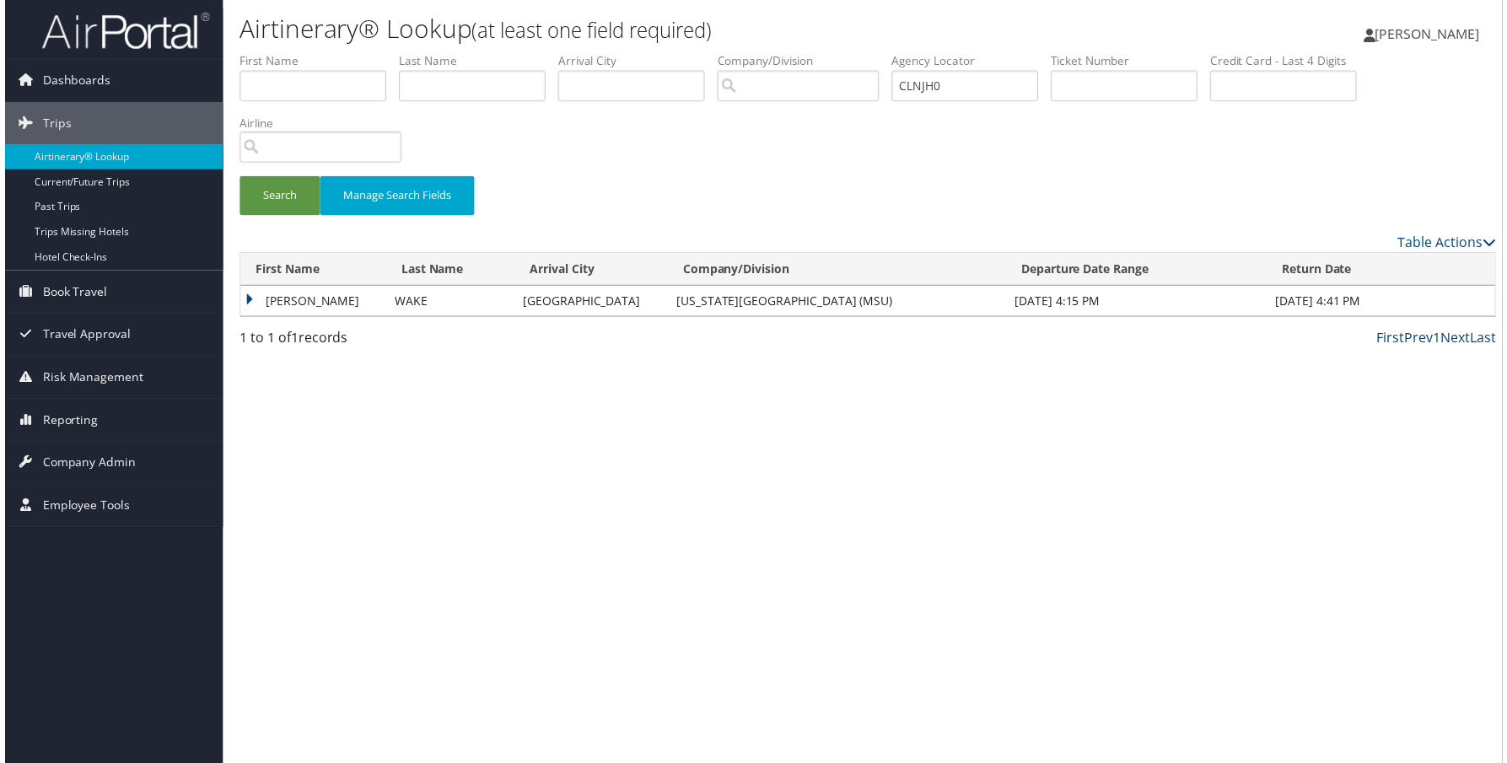
click at [309, 318] on td "NAOKO" at bounding box center [310, 303] width 147 height 30
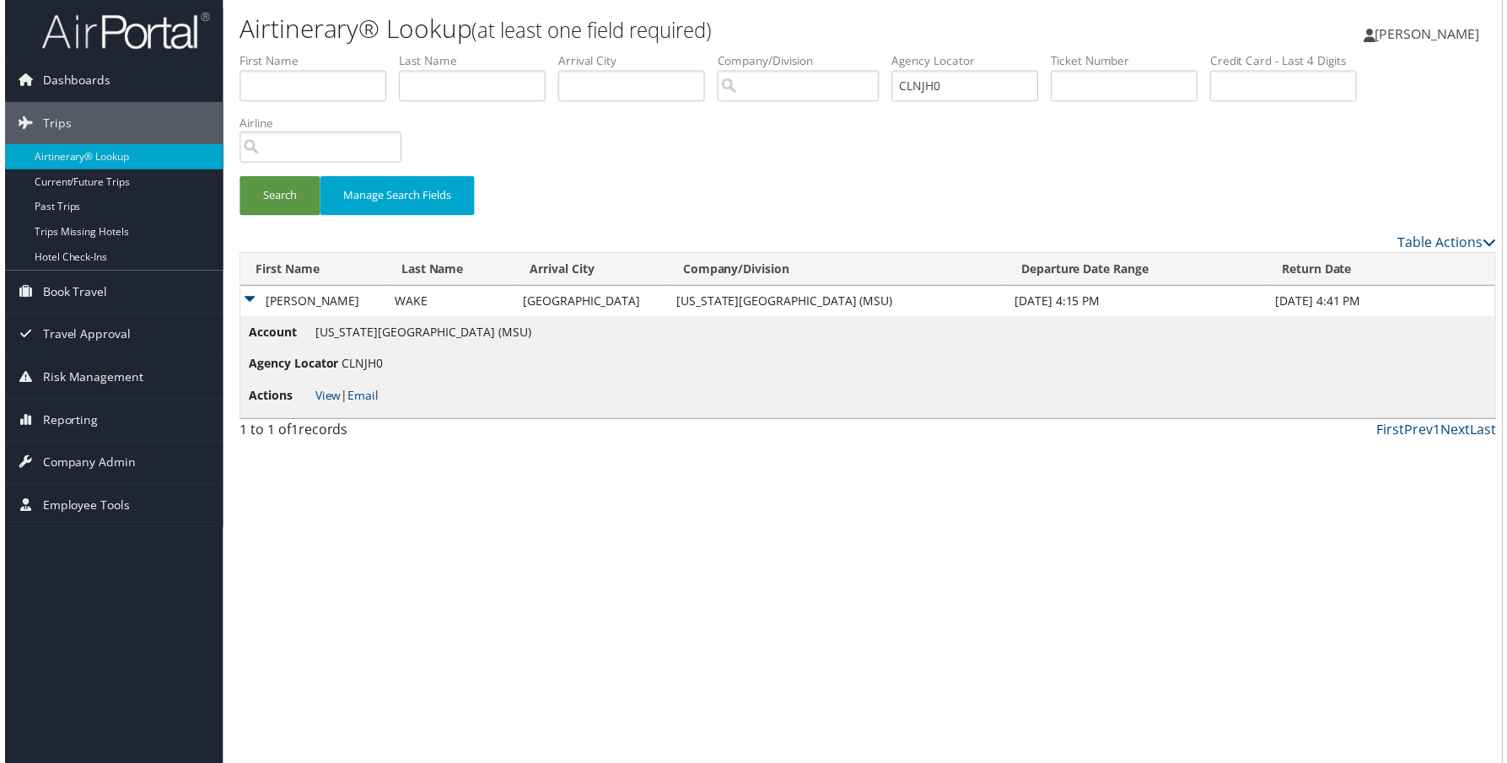
scroll to position [0, 0]
click at [330, 406] on link "View" at bounding box center [325, 398] width 26 height 16
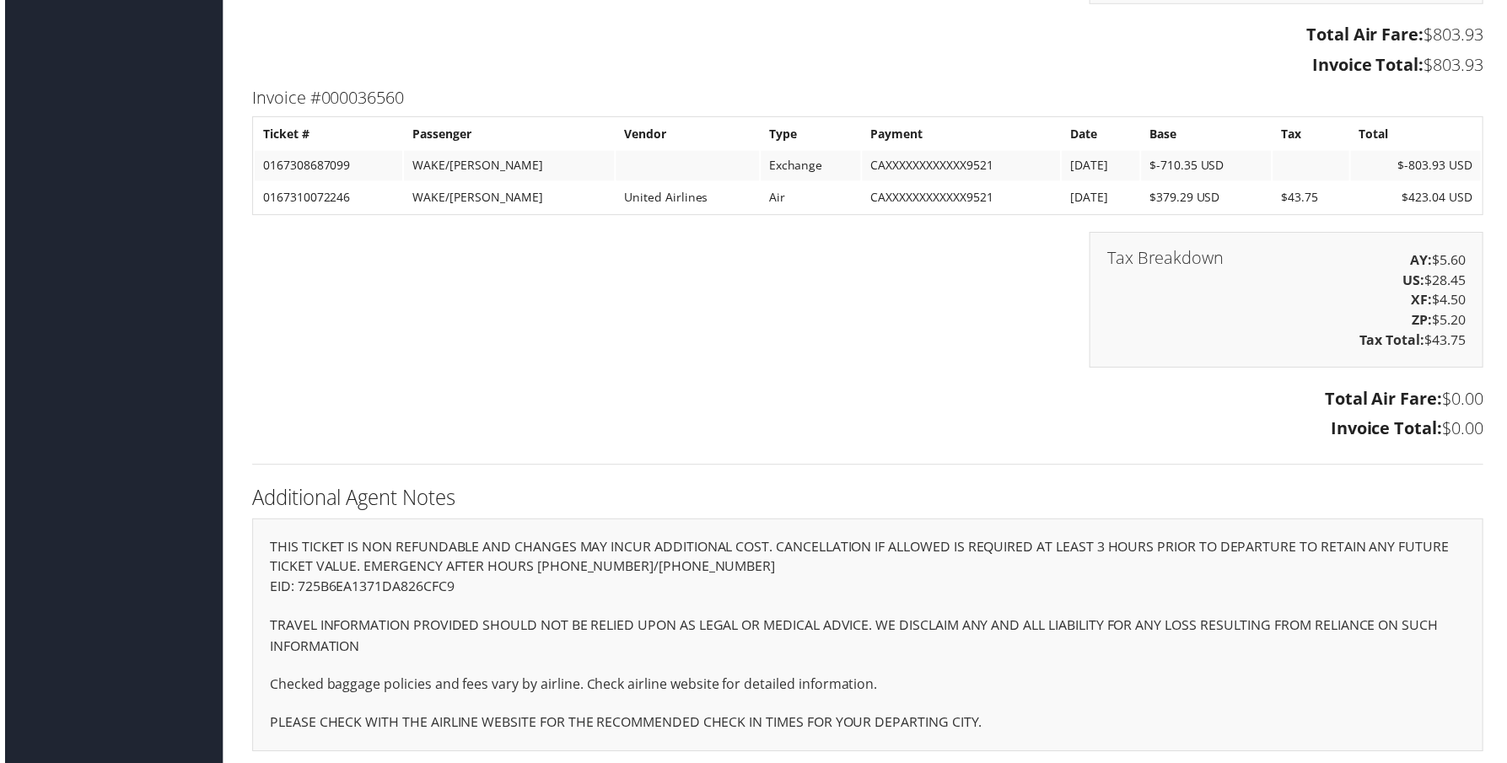
scroll to position [3753, 0]
click at [615, 182] on td at bounding box center [687, 167] width 144 height 30
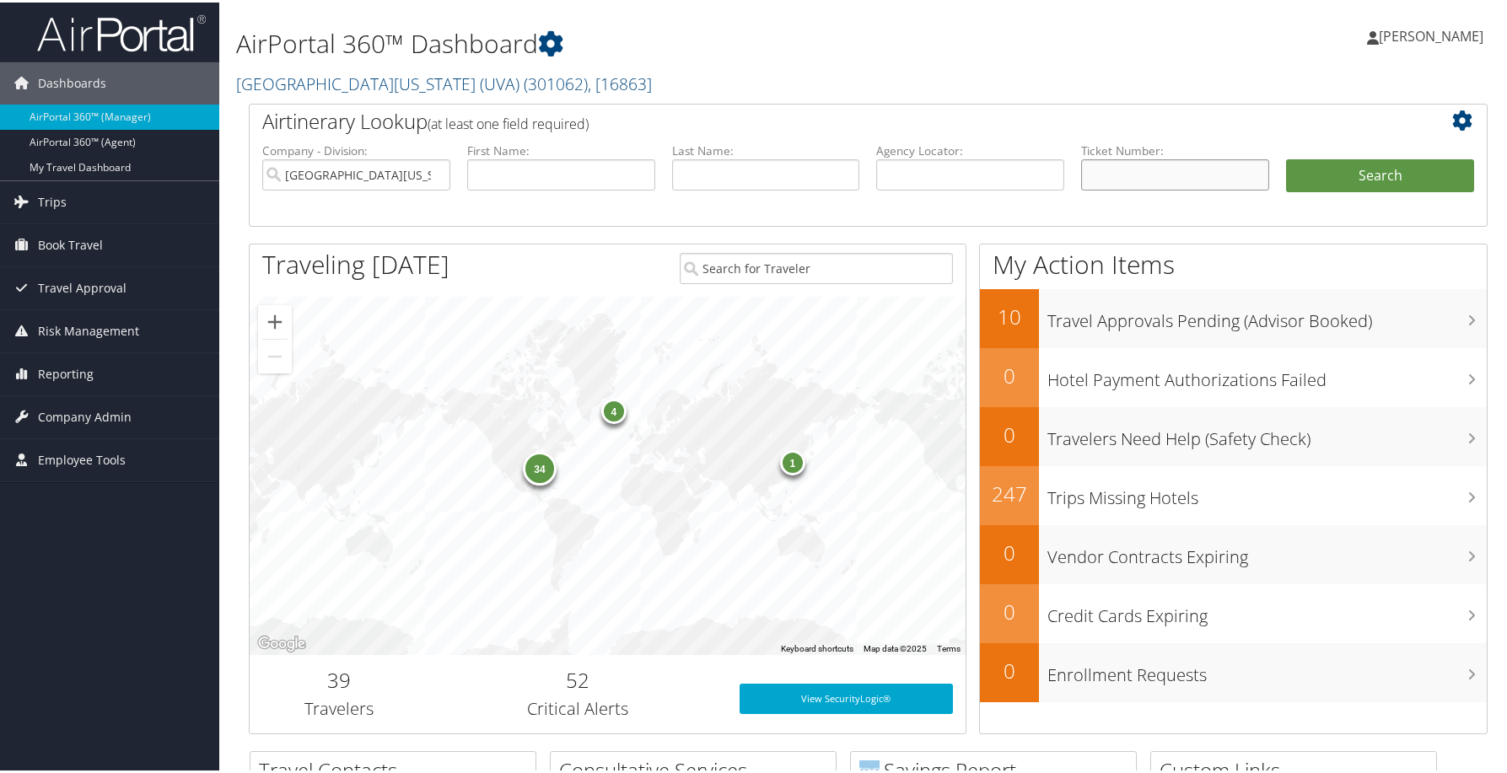
click at [1114, 188] on input "text" at bounding box center [1175, 172] width 188 height 31
click at [949, 188] on input "text" at bounding box center [970, 172] width 188 height 31
paste input "CLNJH0"
type input "CLNJH0"
click at [430, 188] on input "University of Virginia (UVA)" at bounding box center [356, 172] width 188 height 31
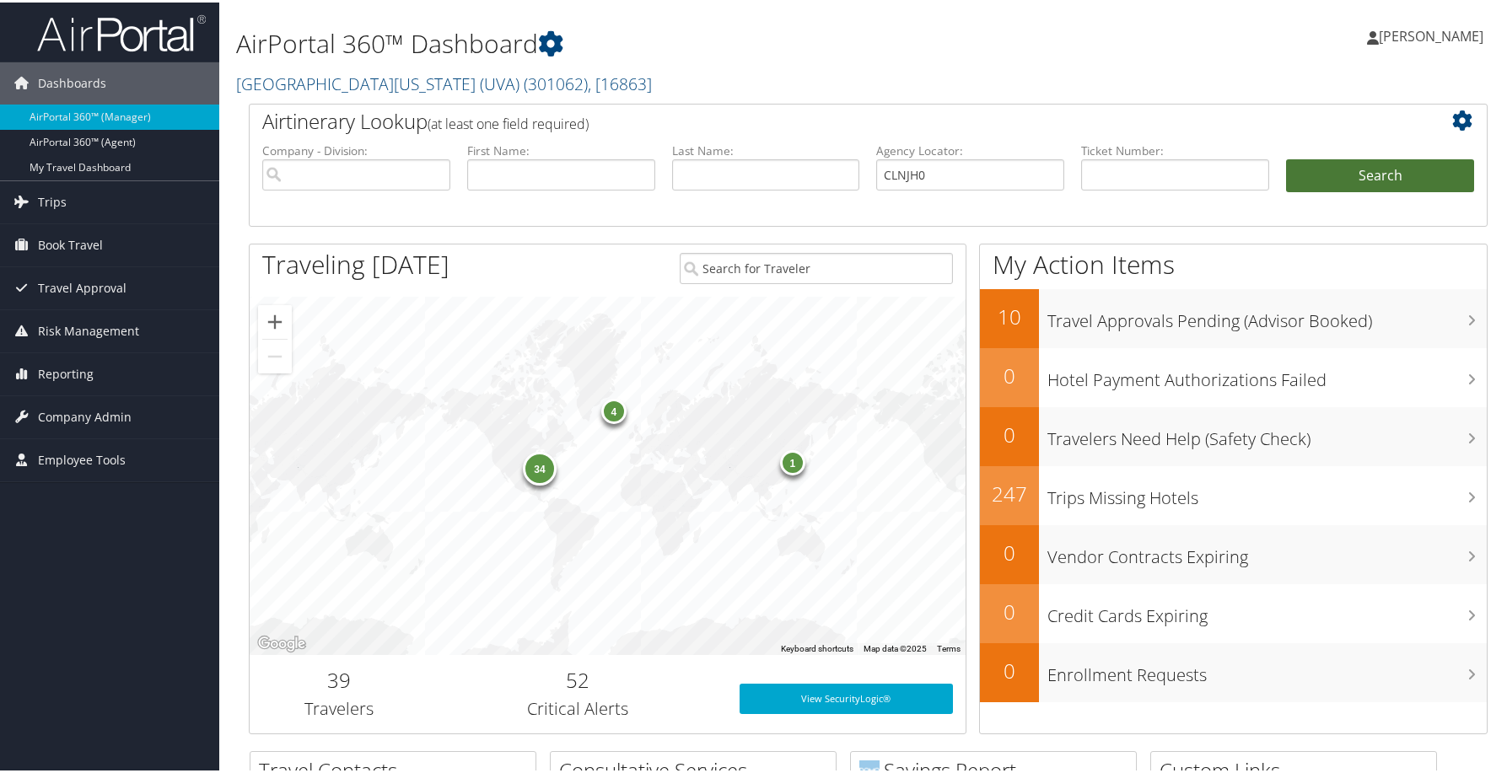
click at [1350, 191] on button "Search" at bounding box center [1380, 174] width 188 height 34
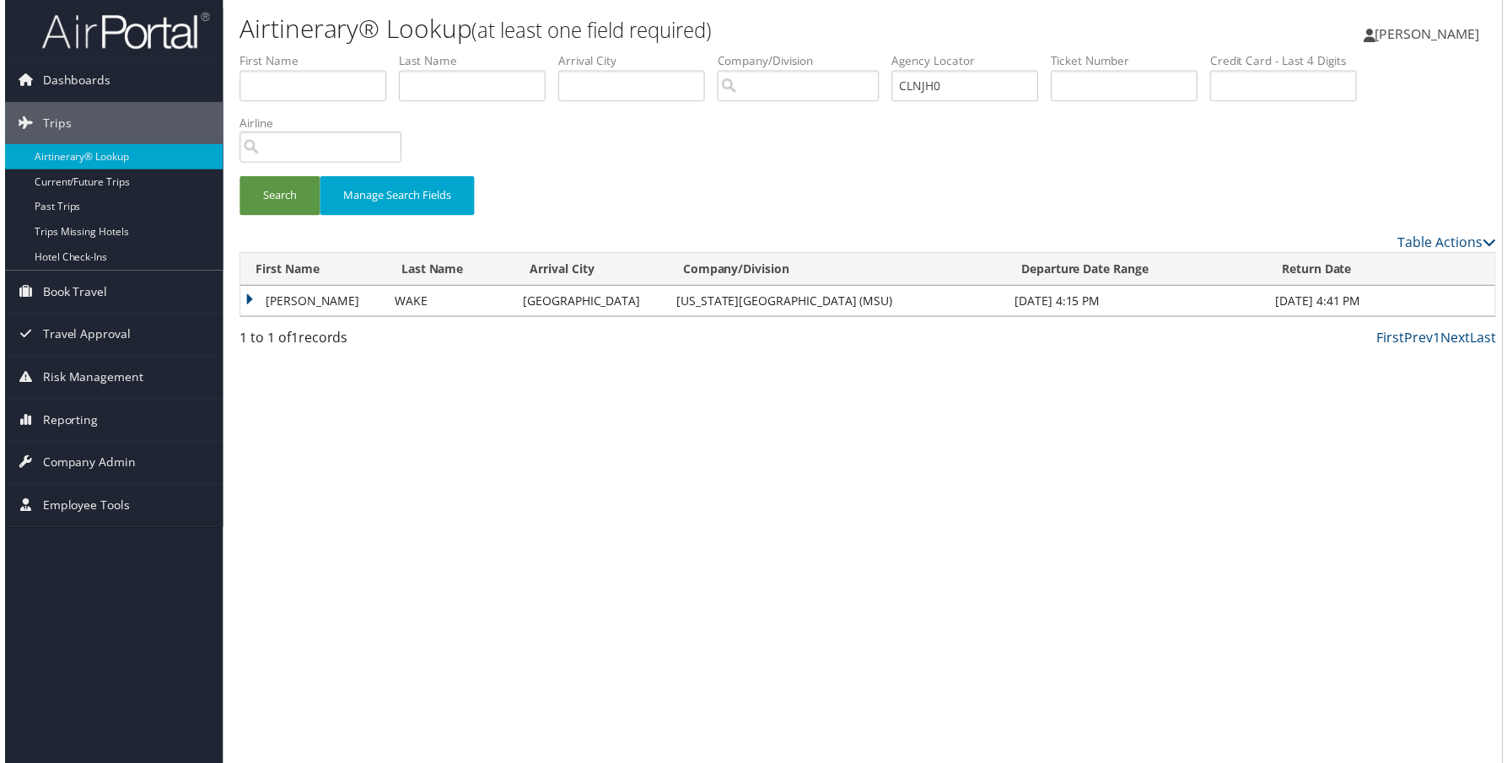
click at [315, 318] on td "NAOKO" at bounding box center [310, 303] width 147 height 30
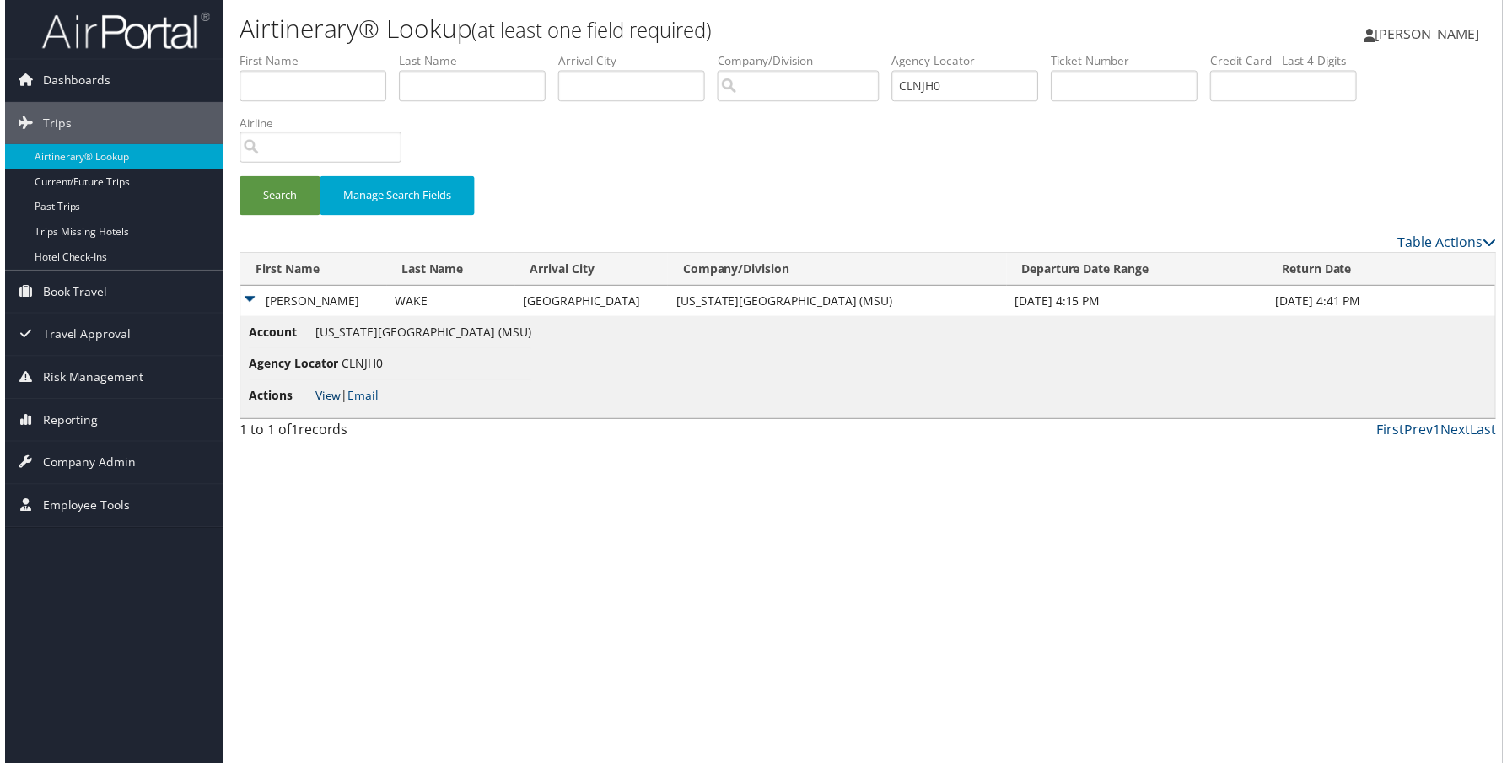
click at [338, 406] on link "View" at bounding box center [325, 398] width 26 height 16
click at [115, 468] on span "Company Admin" at bounding box center [85, 465] width 94 height 42
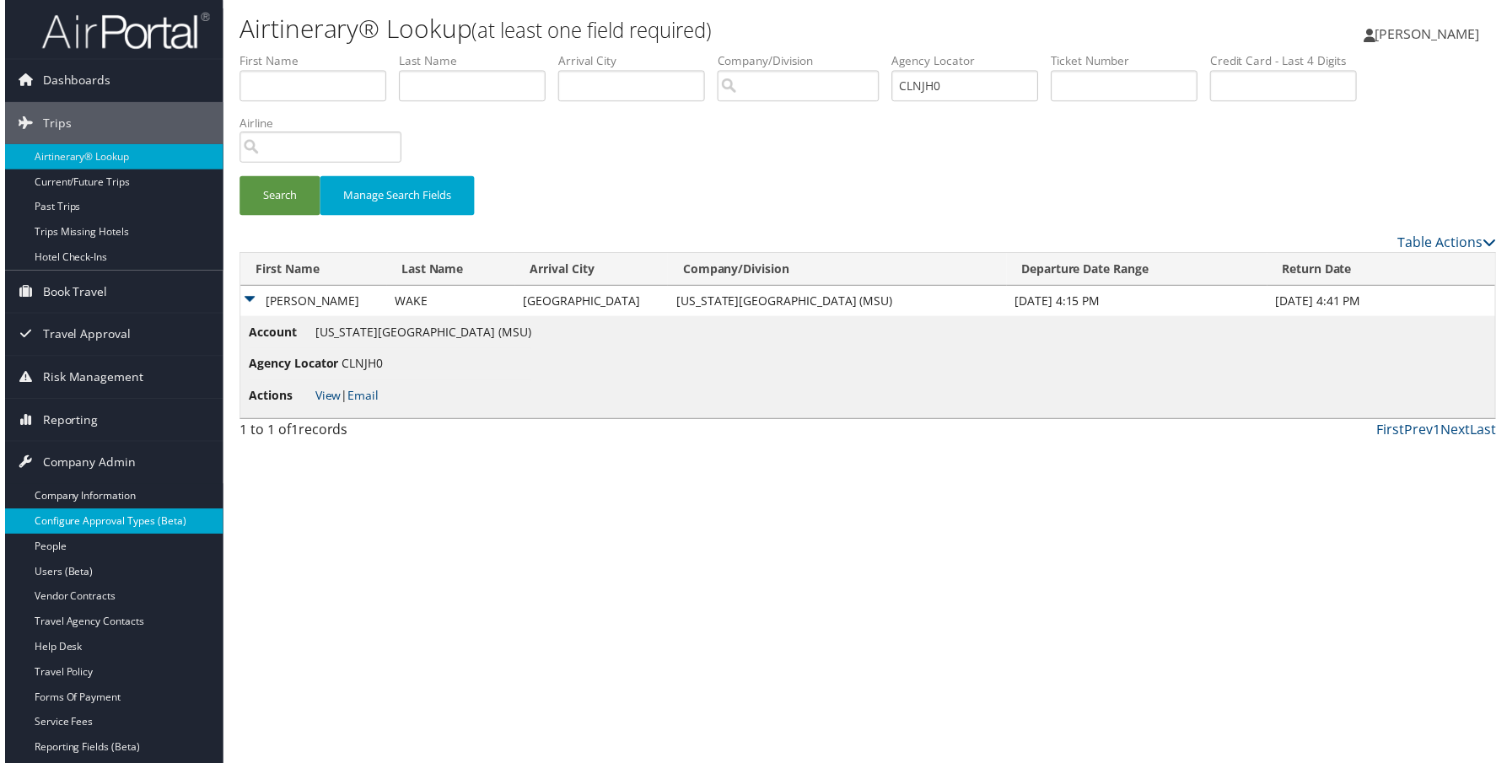
drag, startPoint x: 92, startPoint y: 570, endPoint x: 201, endPoint y: 529, distance: 116.4
click at [93, 570] on link "Users (Beta)" at bounding box center [109, 574] width 219 height 25
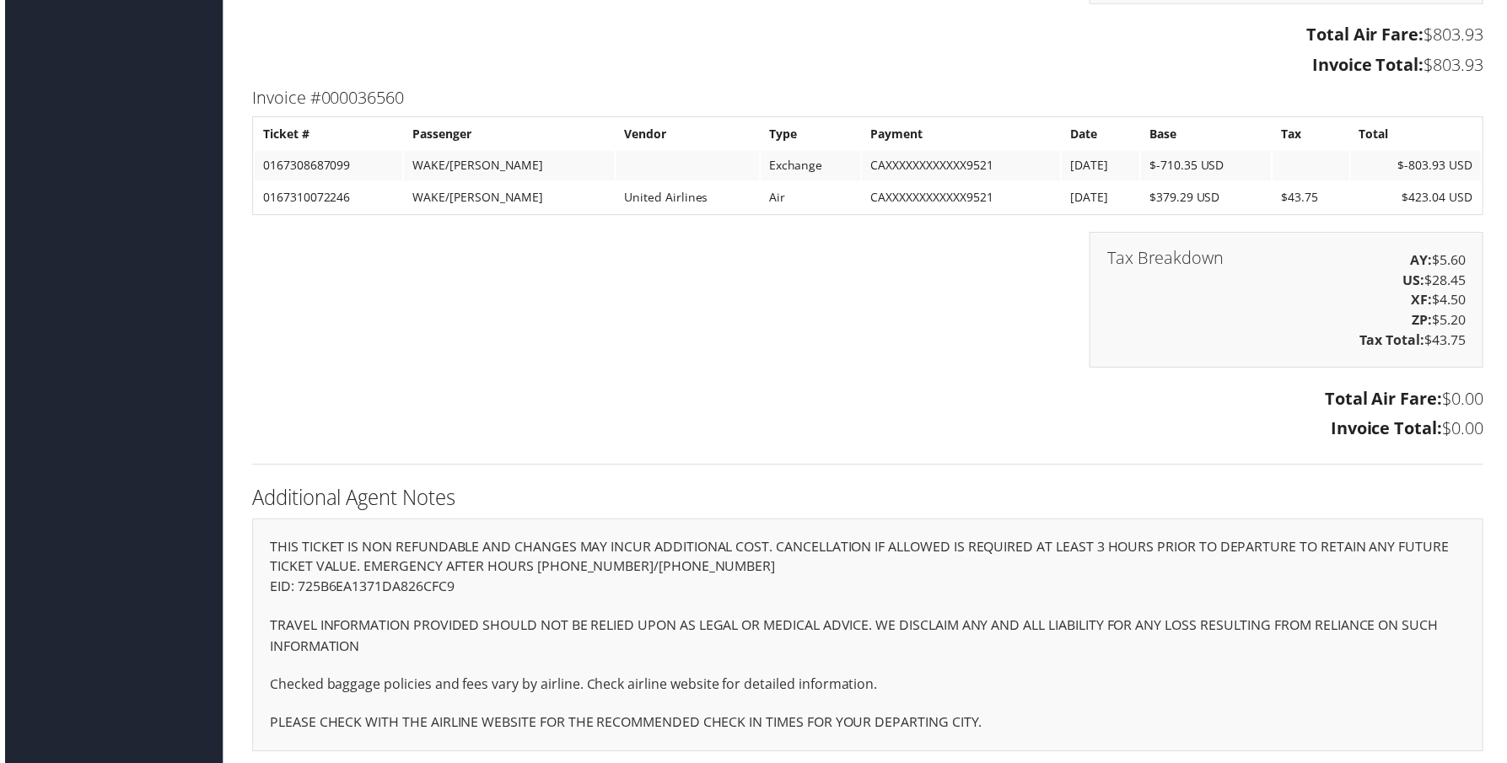
scroll to position [3373, 0]
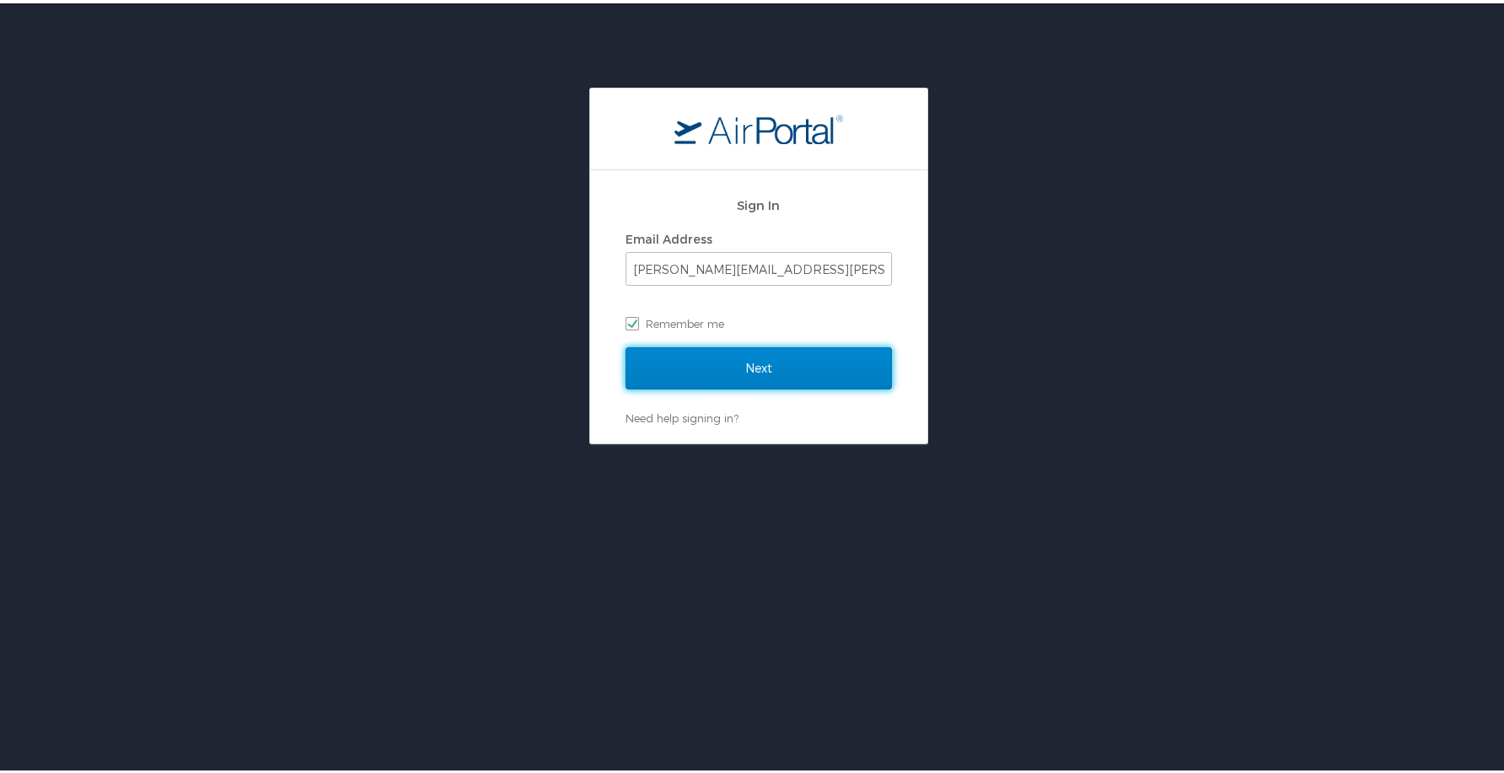
click at [747, 368] on input "Next" at bounding box center [759, 365] width 266 height 42
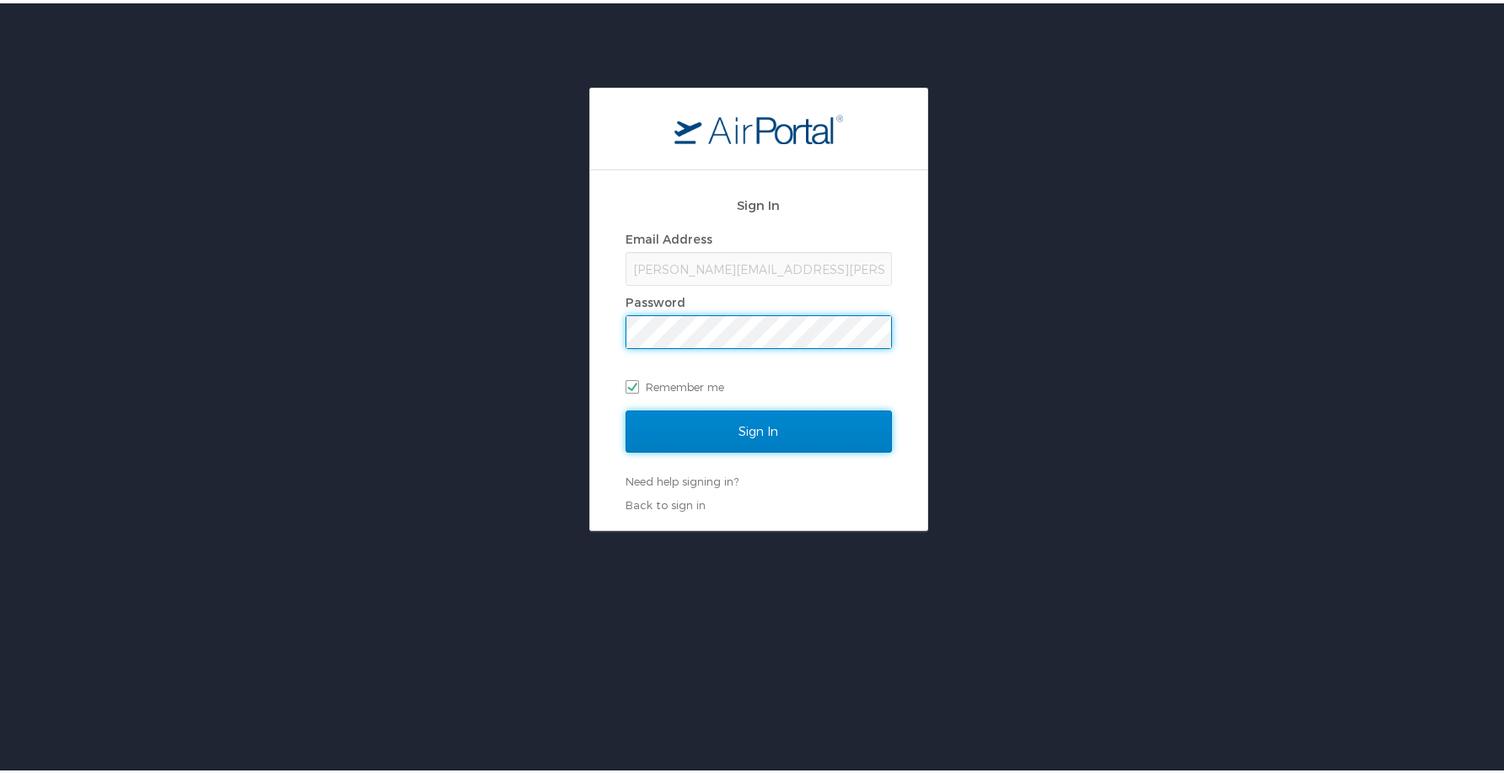
click at [723, 414] on input "Sign In" at bounding box center [759, 428] width 266 height 42
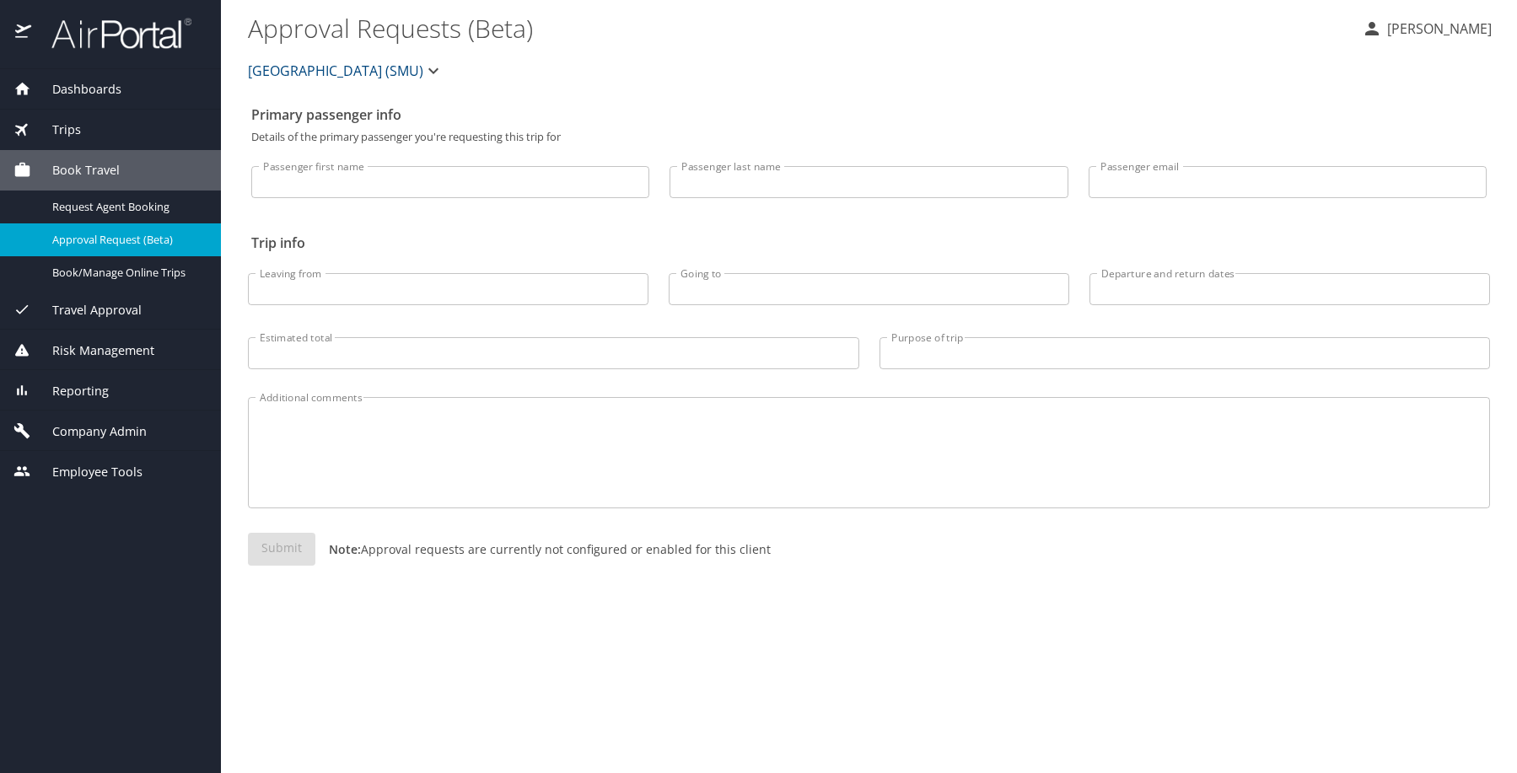
click at [120, 441] on span "Company Admin" at bounding box center [89, 431] width 116 height 19
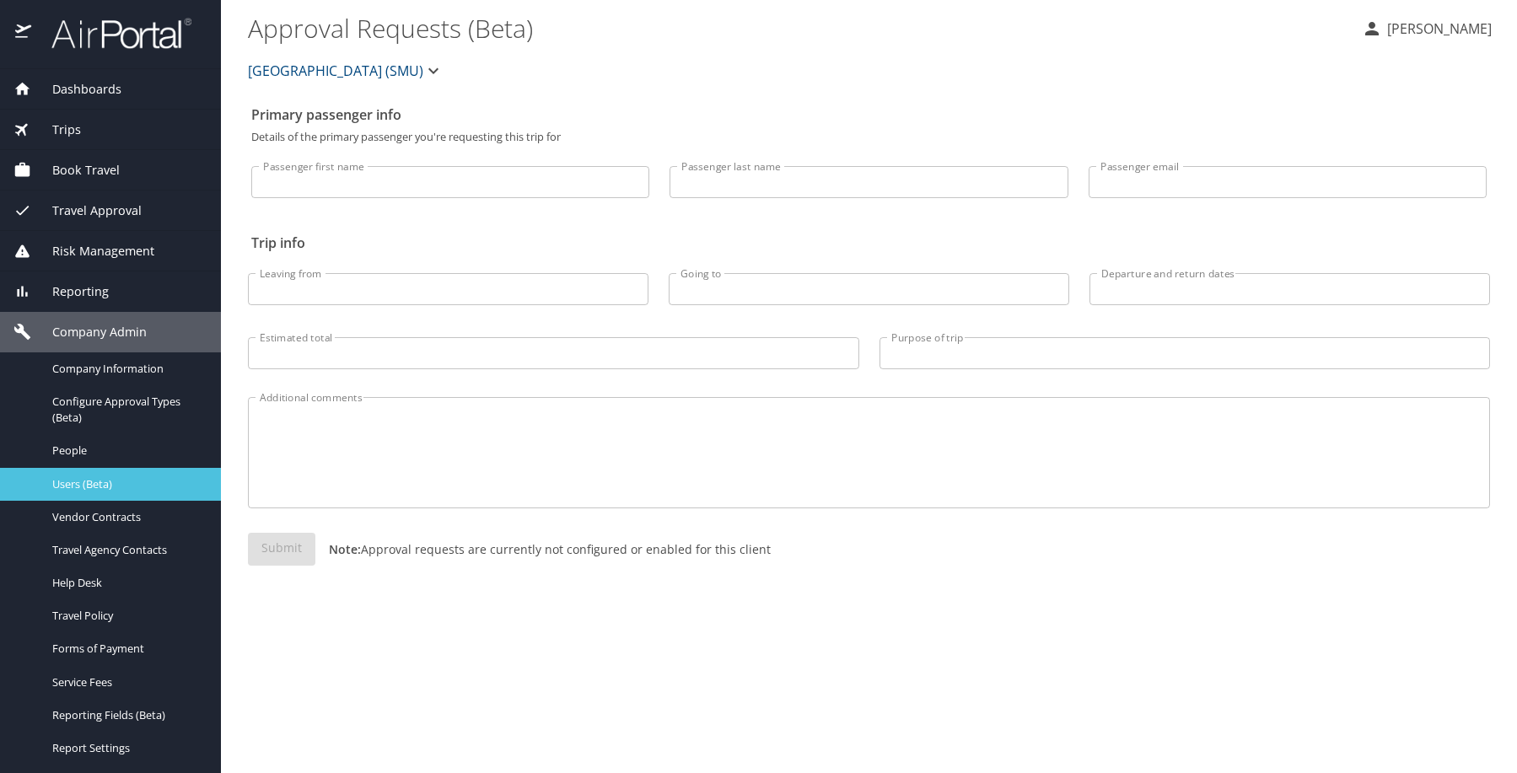
click at [119, 492] on span "Users (Beta)" at bounding box center [126, 484] width 148 height 16
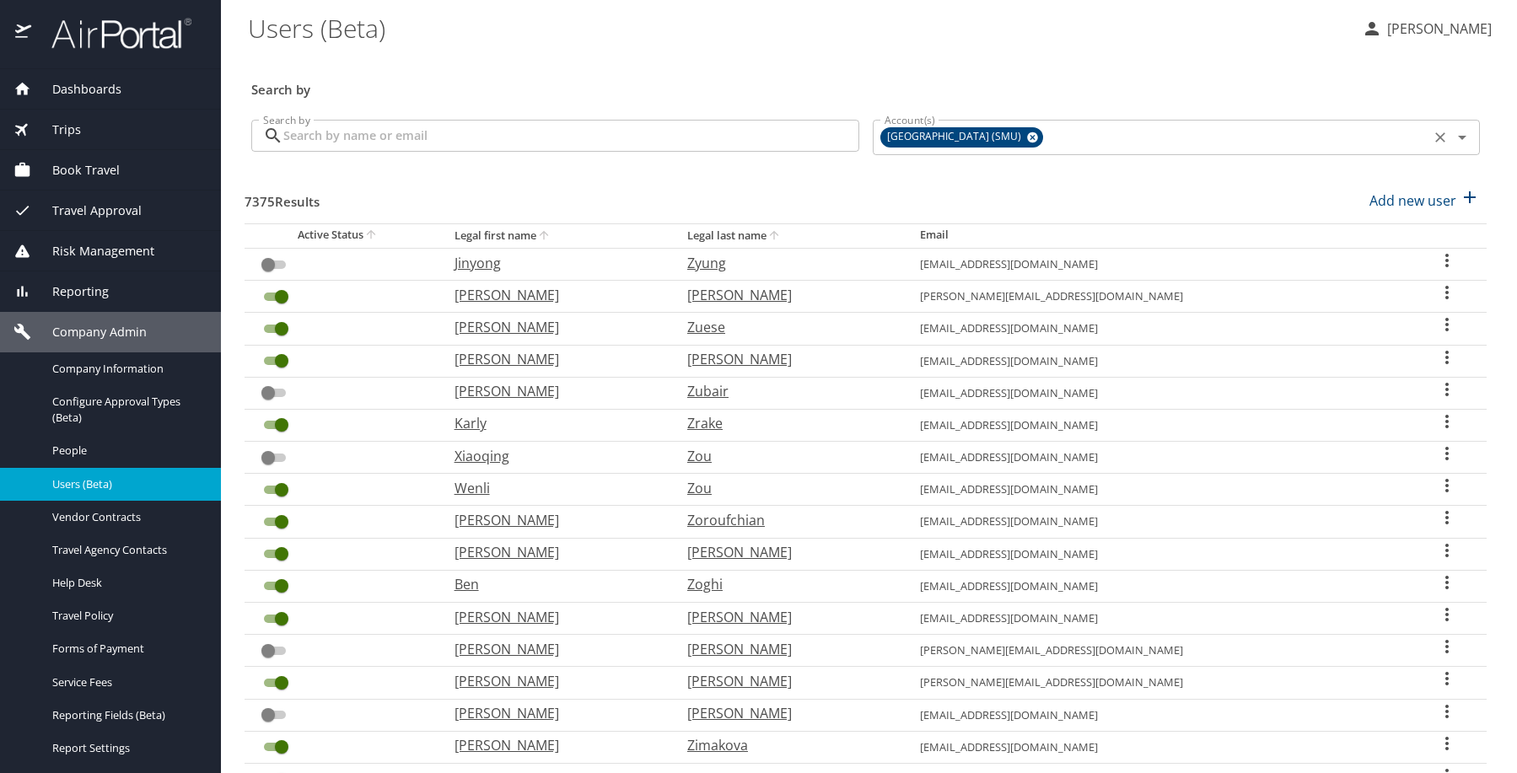
click at [1038, 143] on icon at bounding box center [1032, 137] width 11 height 11
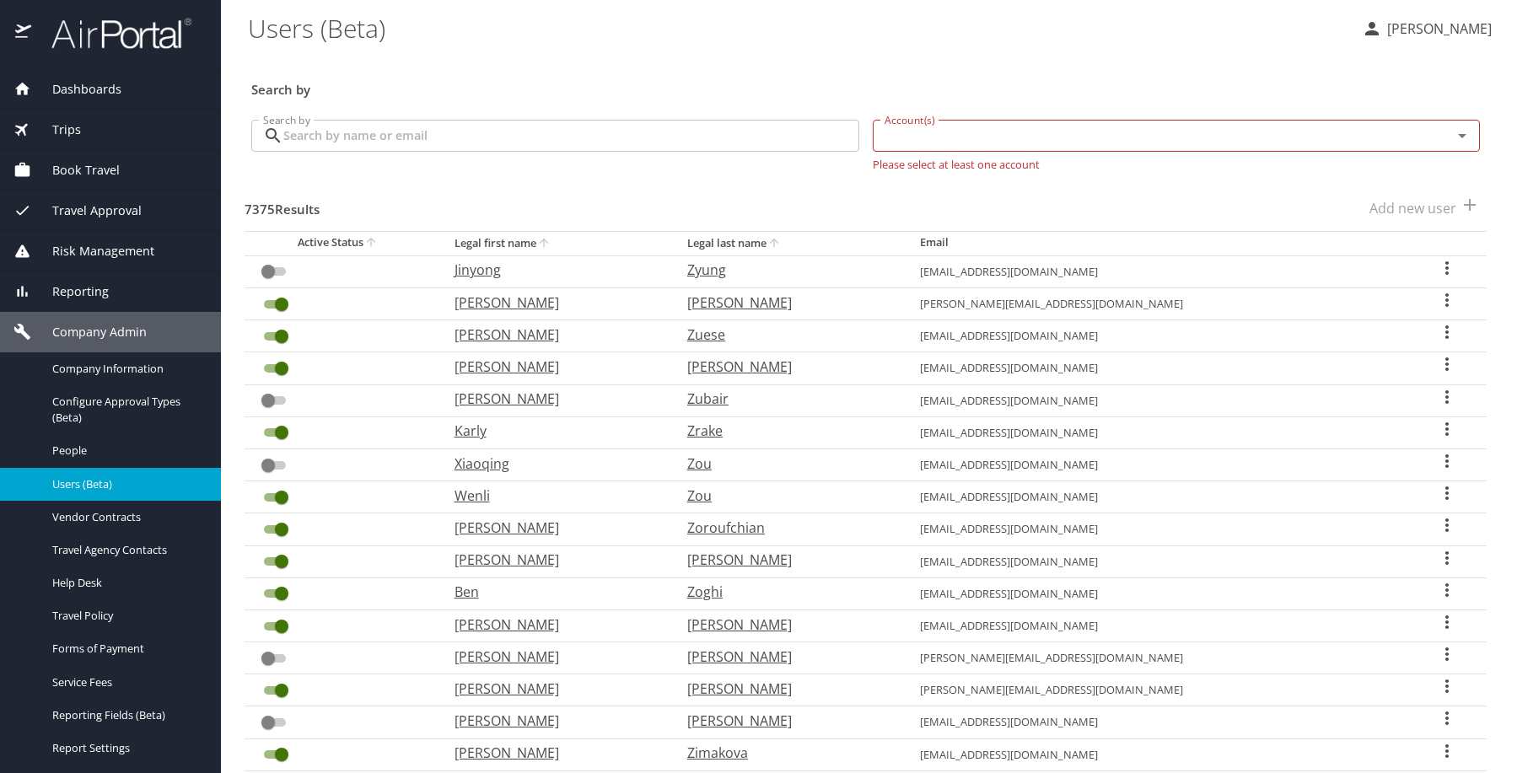
click at [1076, 147] on input "Account(s)" at bounding box center [1152, 136] width 548 height 22
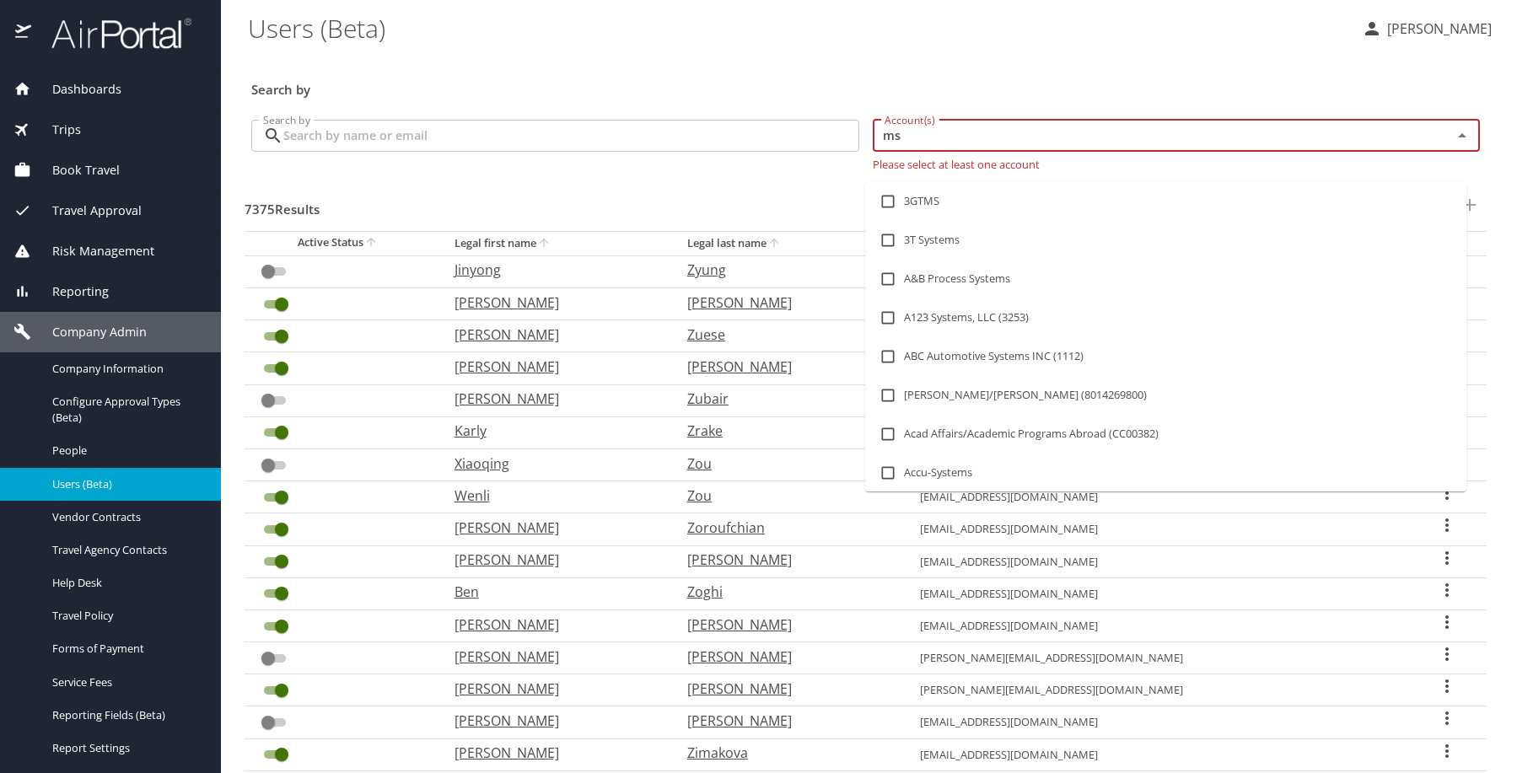
type input "msu"
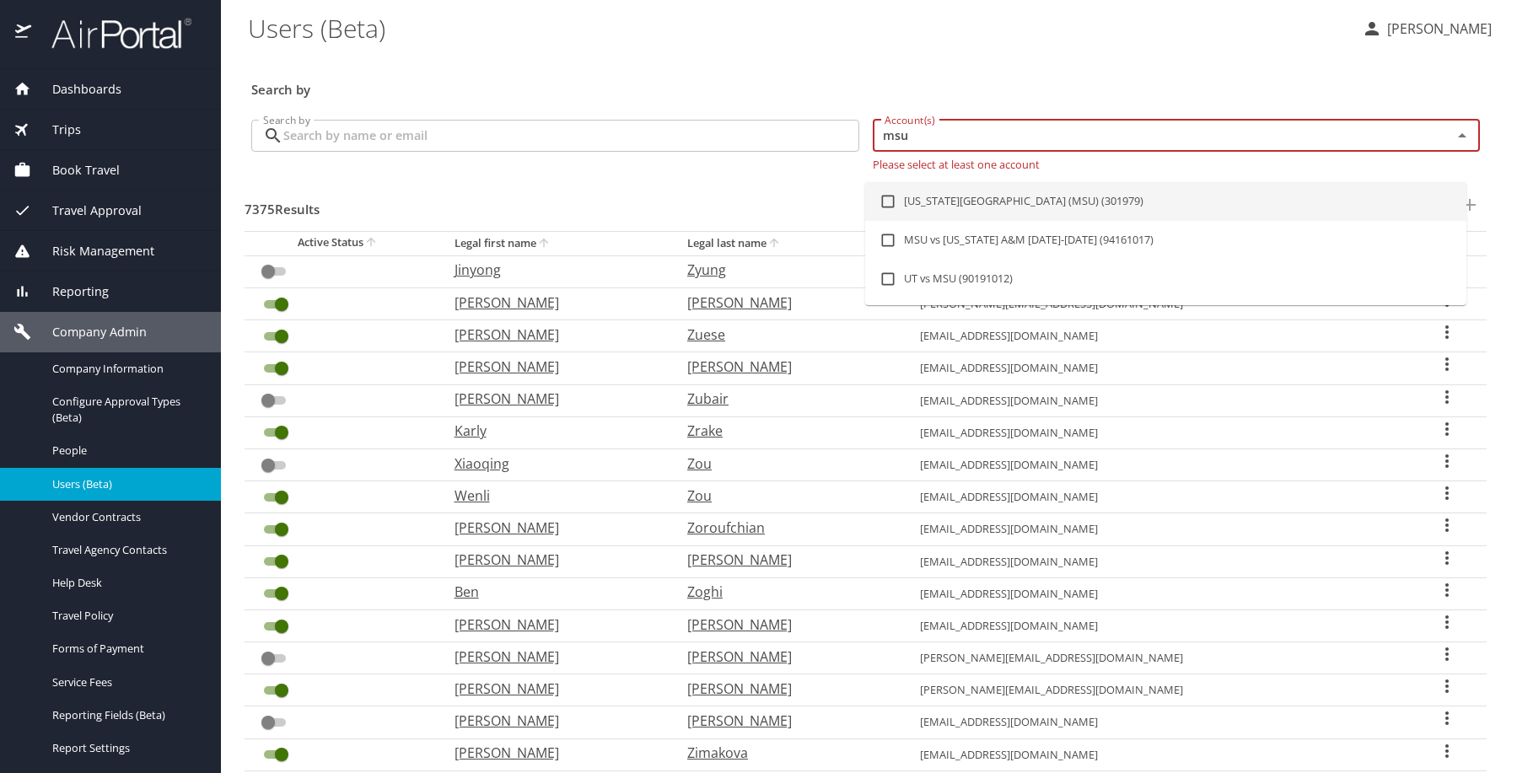
click at [1063, 221] on li "Michigan State University (MSU) (301979)" at bounding box center [1165, 201] width 601 height 39
checkbox input "true"
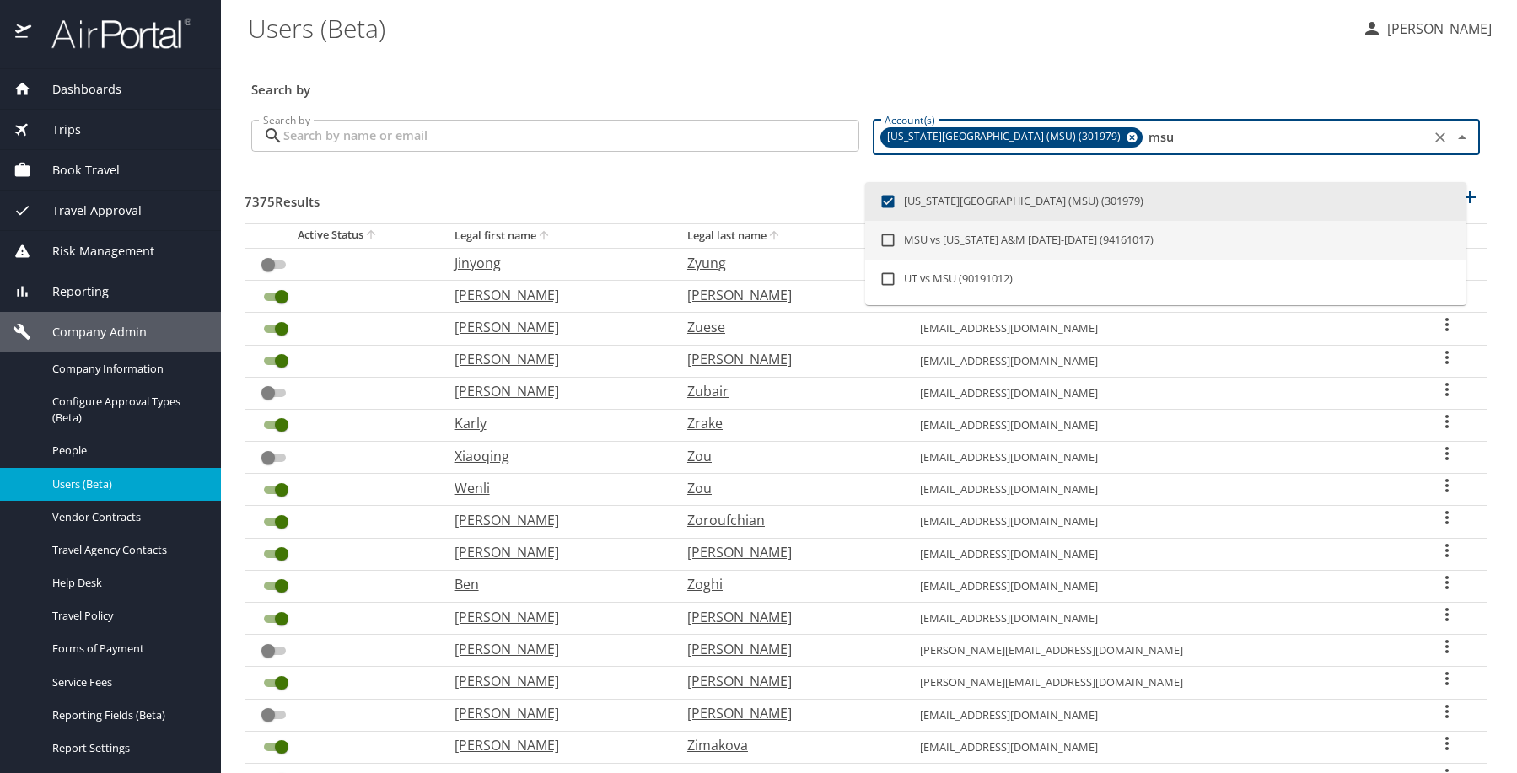
type input "msu"
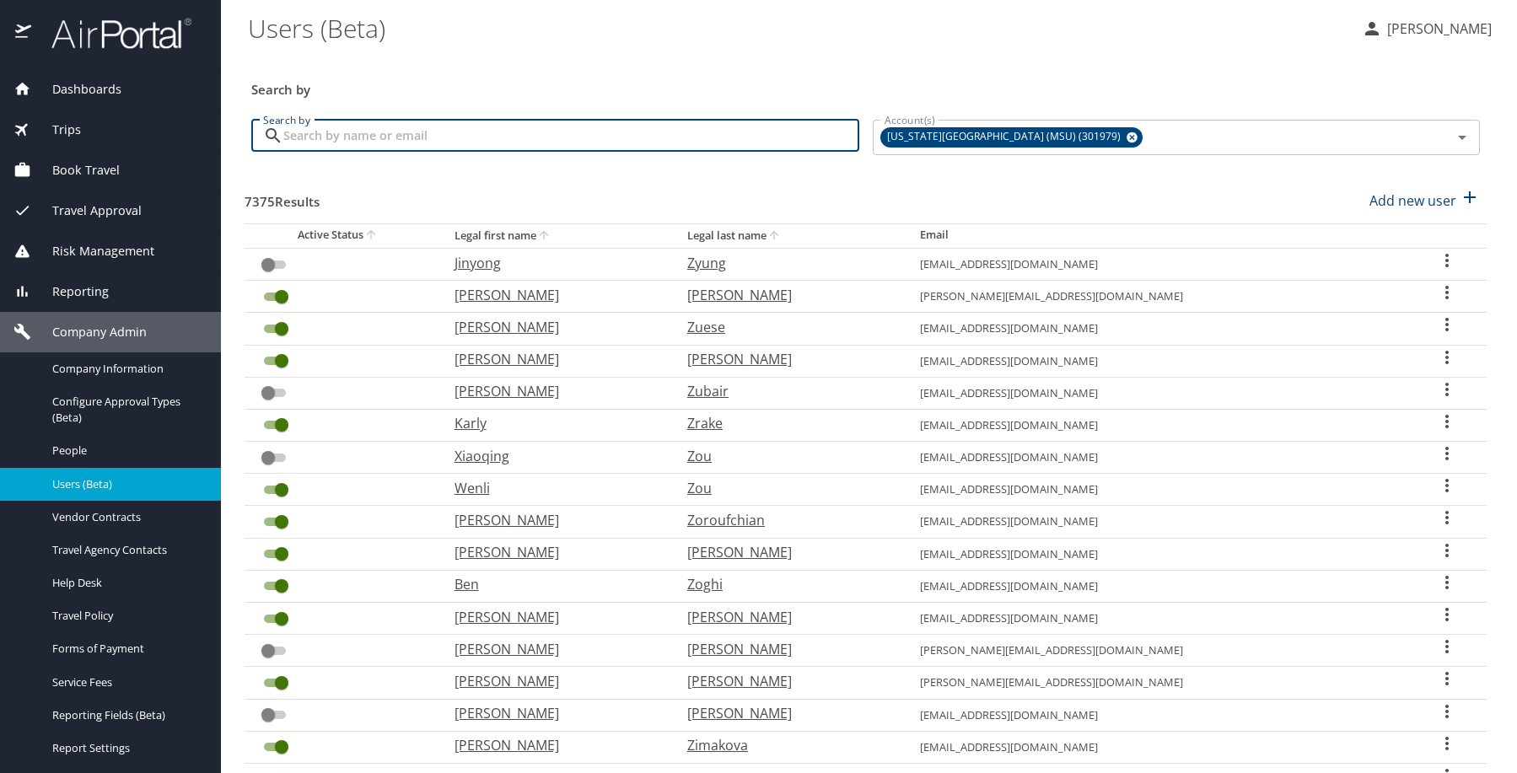
click at [674, 152] on input "Search by" at bounding box center [571, 136] width 576 height 32
checkbox input "true"
checkbox input "false"
checkbox input "true"
checkbox input "false"
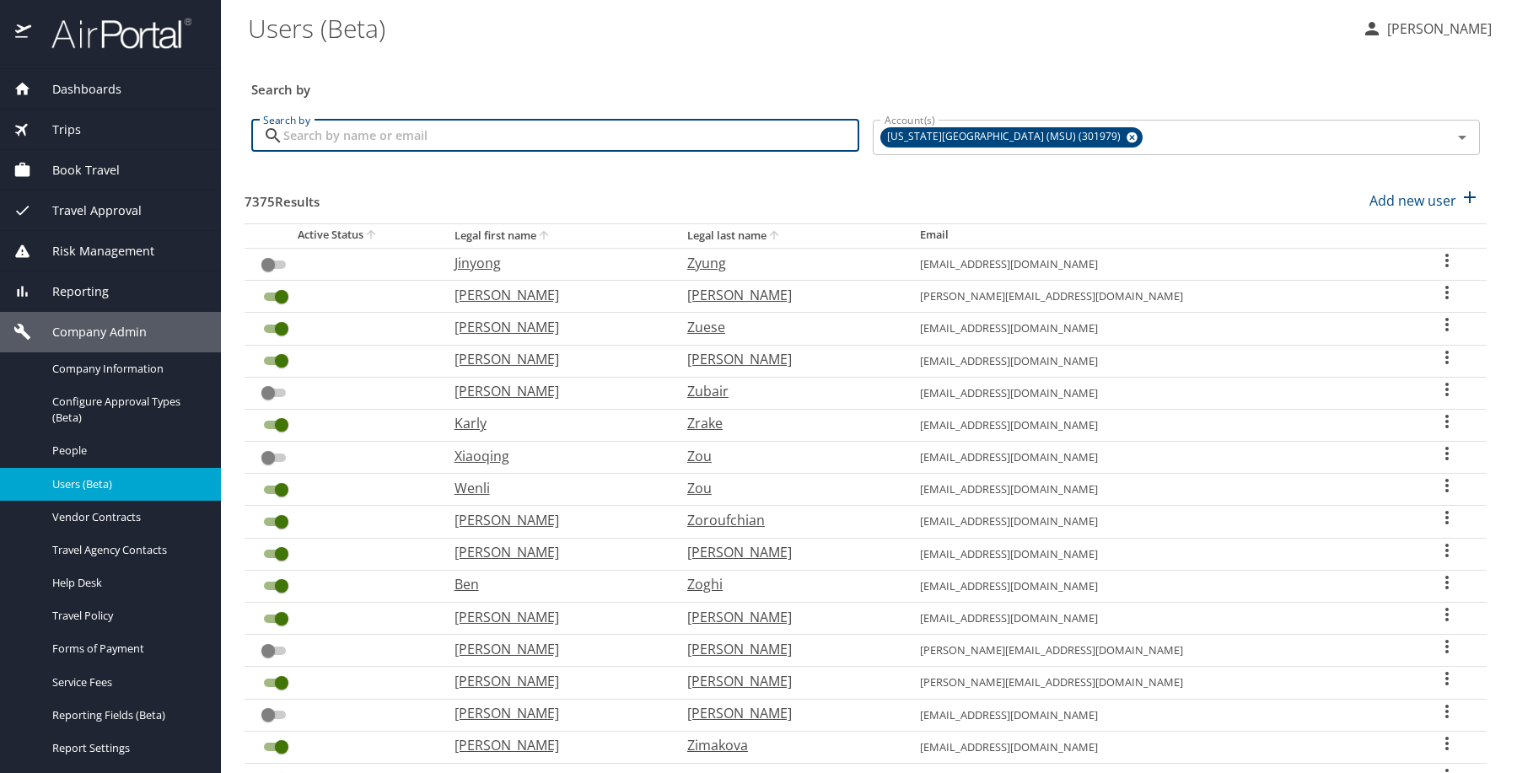
checkbox input "true"
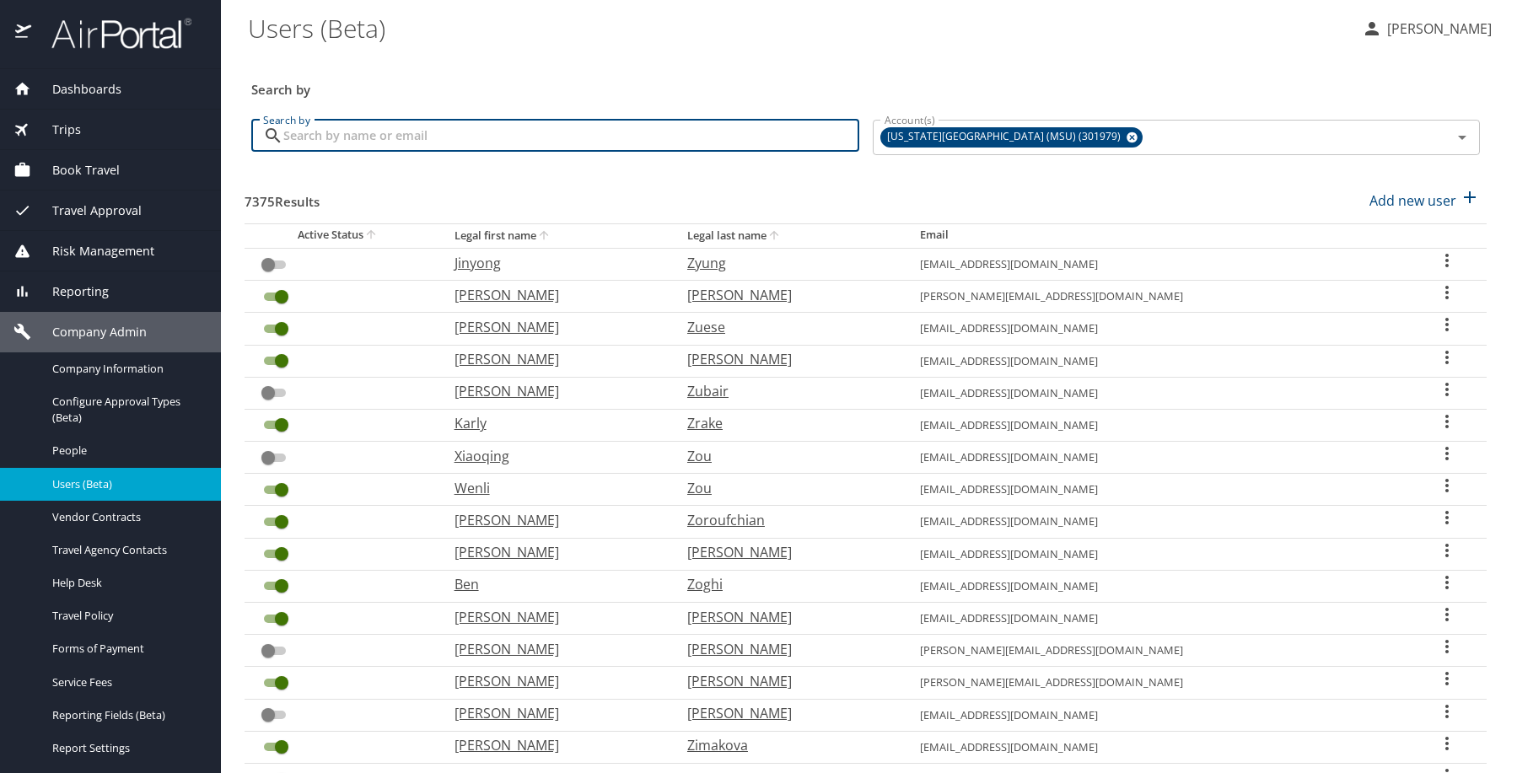
checkbox input "true"
checkbox input "false"
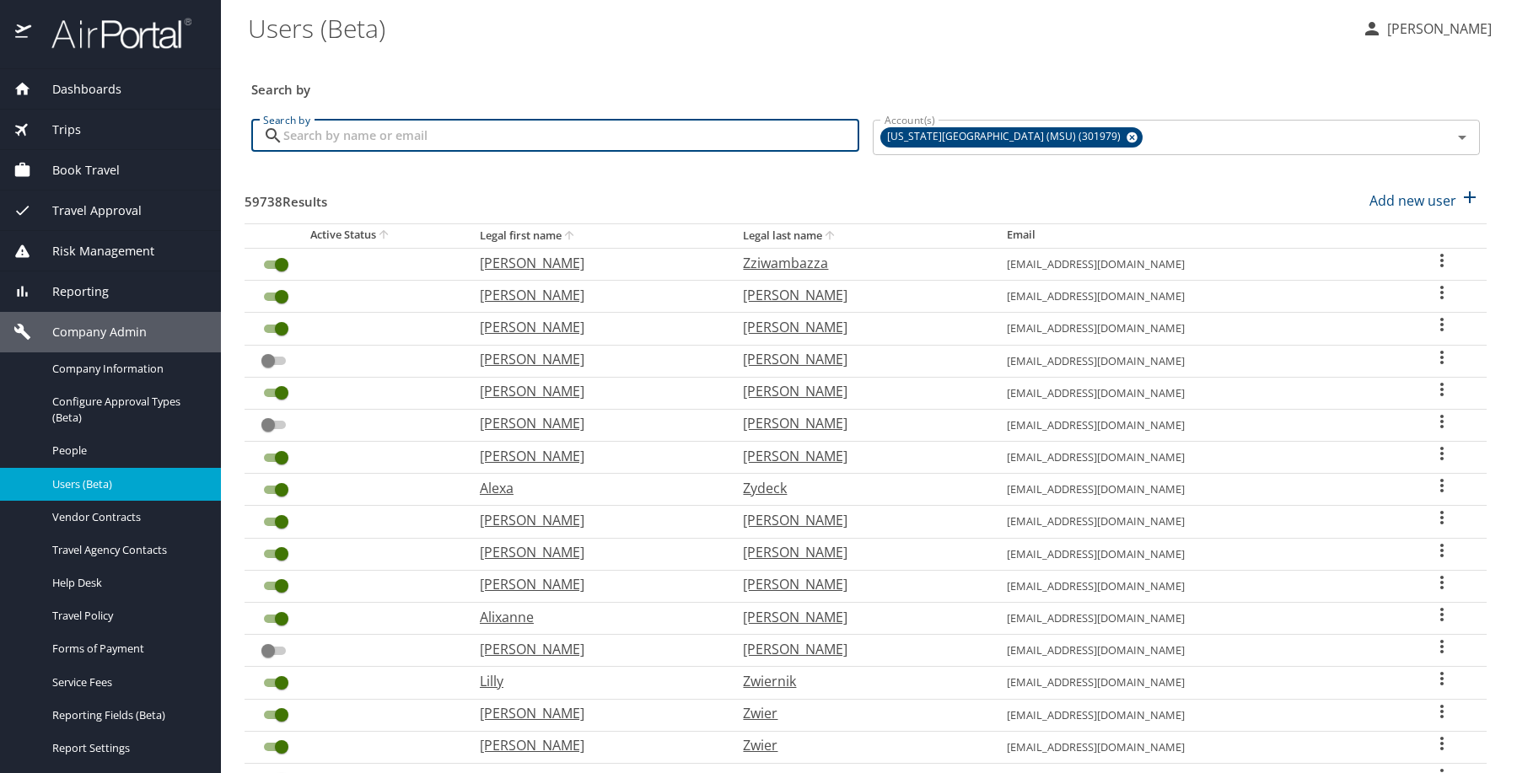
paste input "miketse@bu.edu"
type input "miketse@bu.edu"
click at [709, 77] on div "Search by" at bounding box center [866, 79] width 1242 height 56
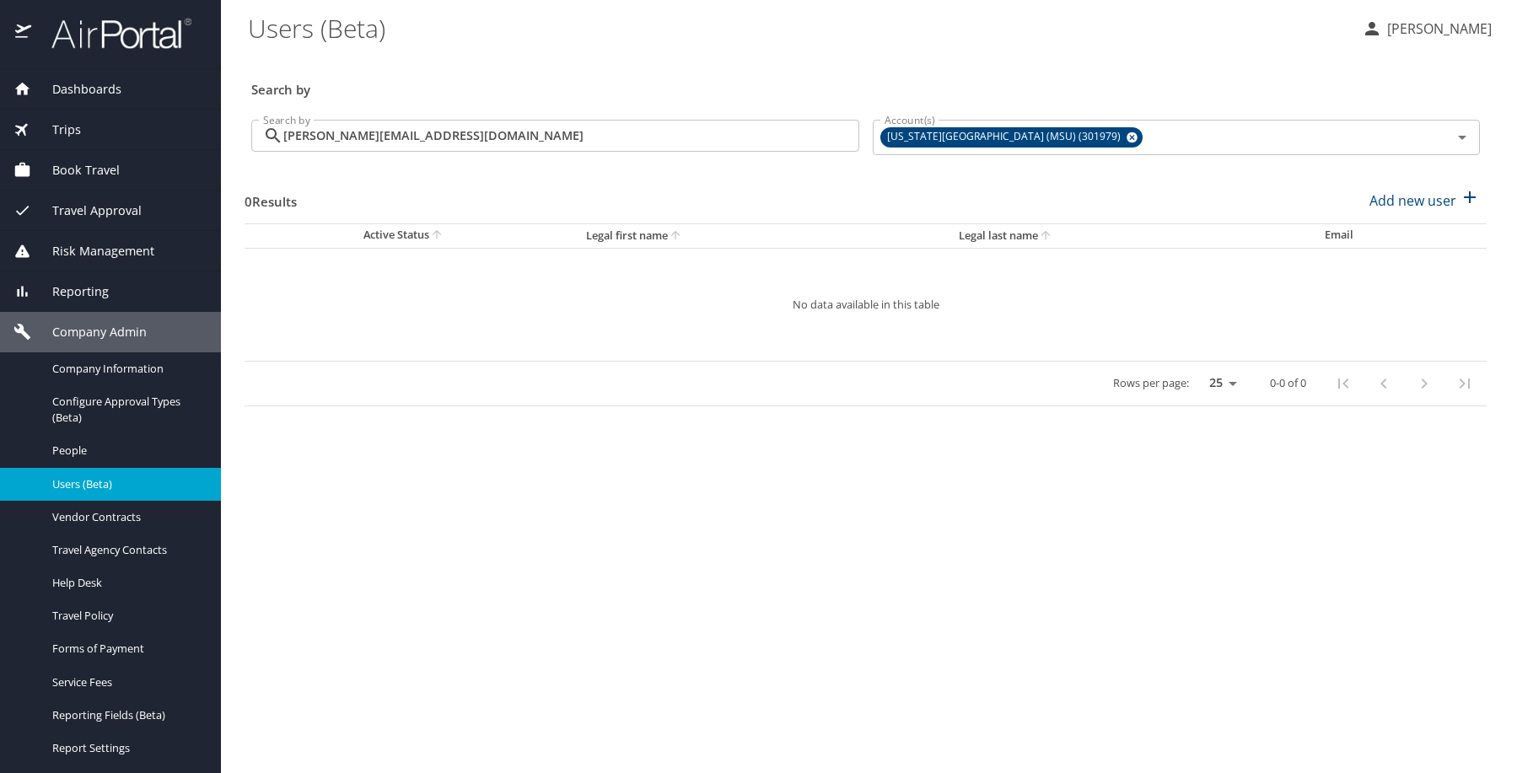
click at [713, 77] on div "Search by" at bounding box center [866, 79] width 1242 height 56
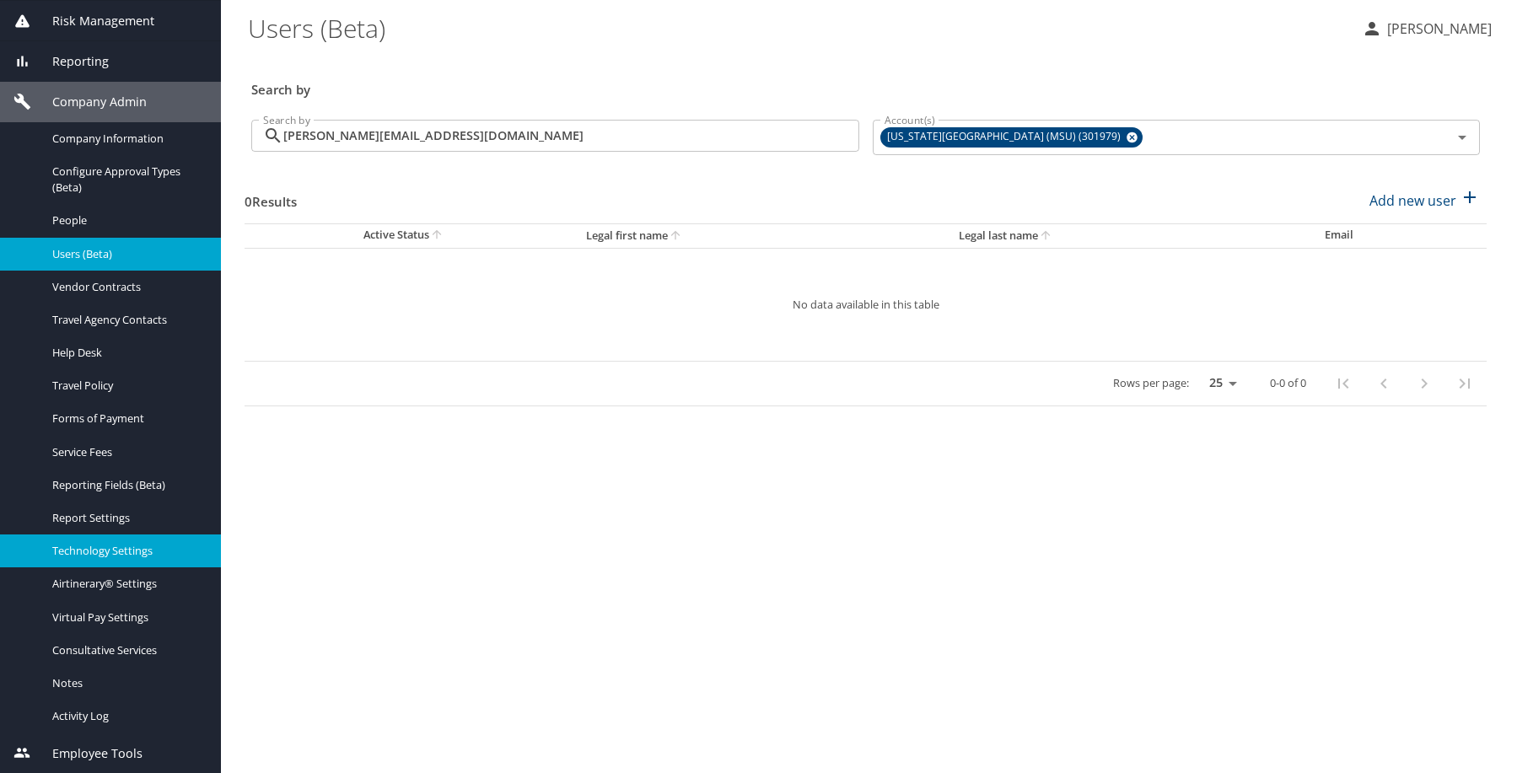
scroll to position [530, 0]
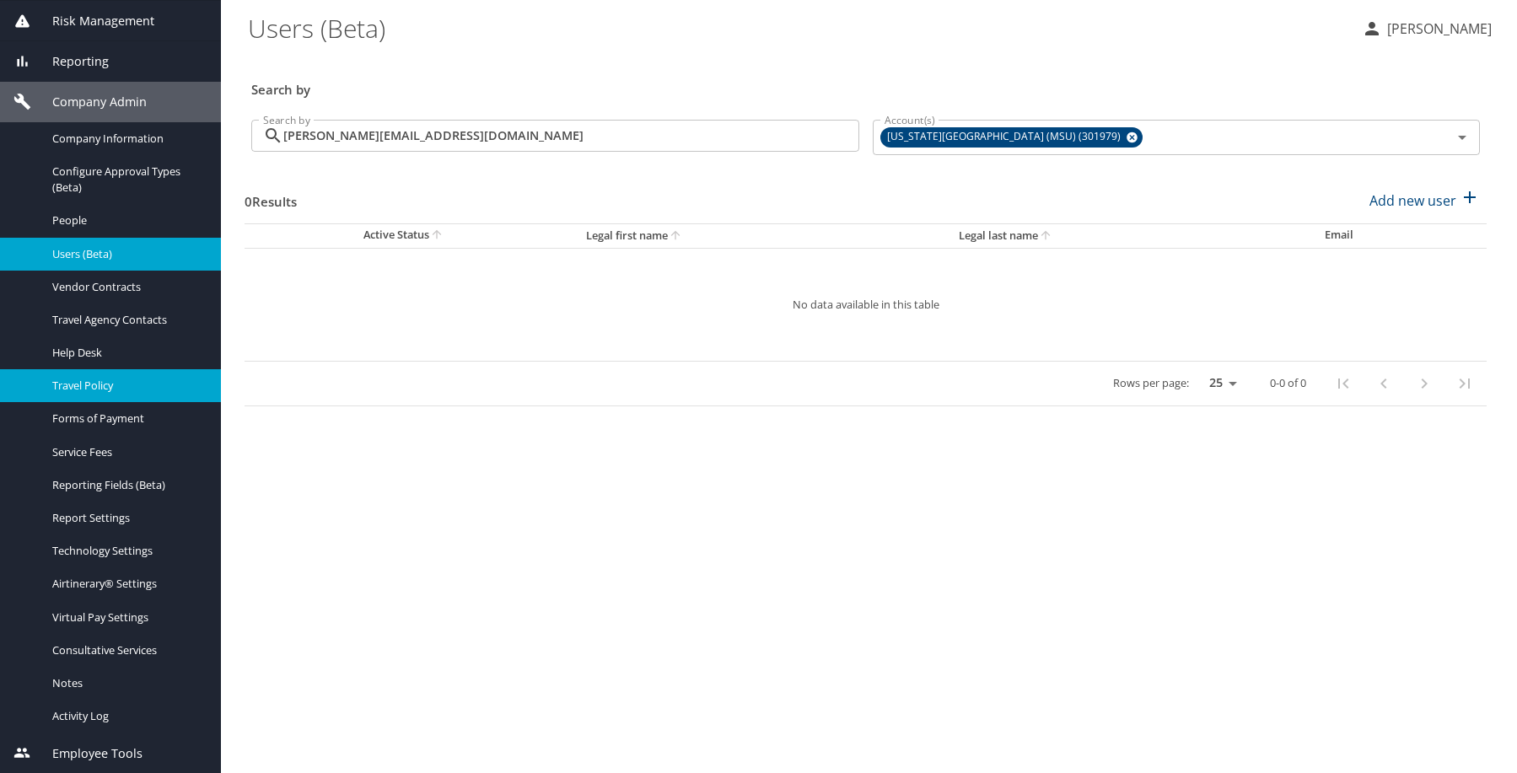
click at [115, 378] on span "Travel Policy" at bounding box center [126, 386] width 148 height 16
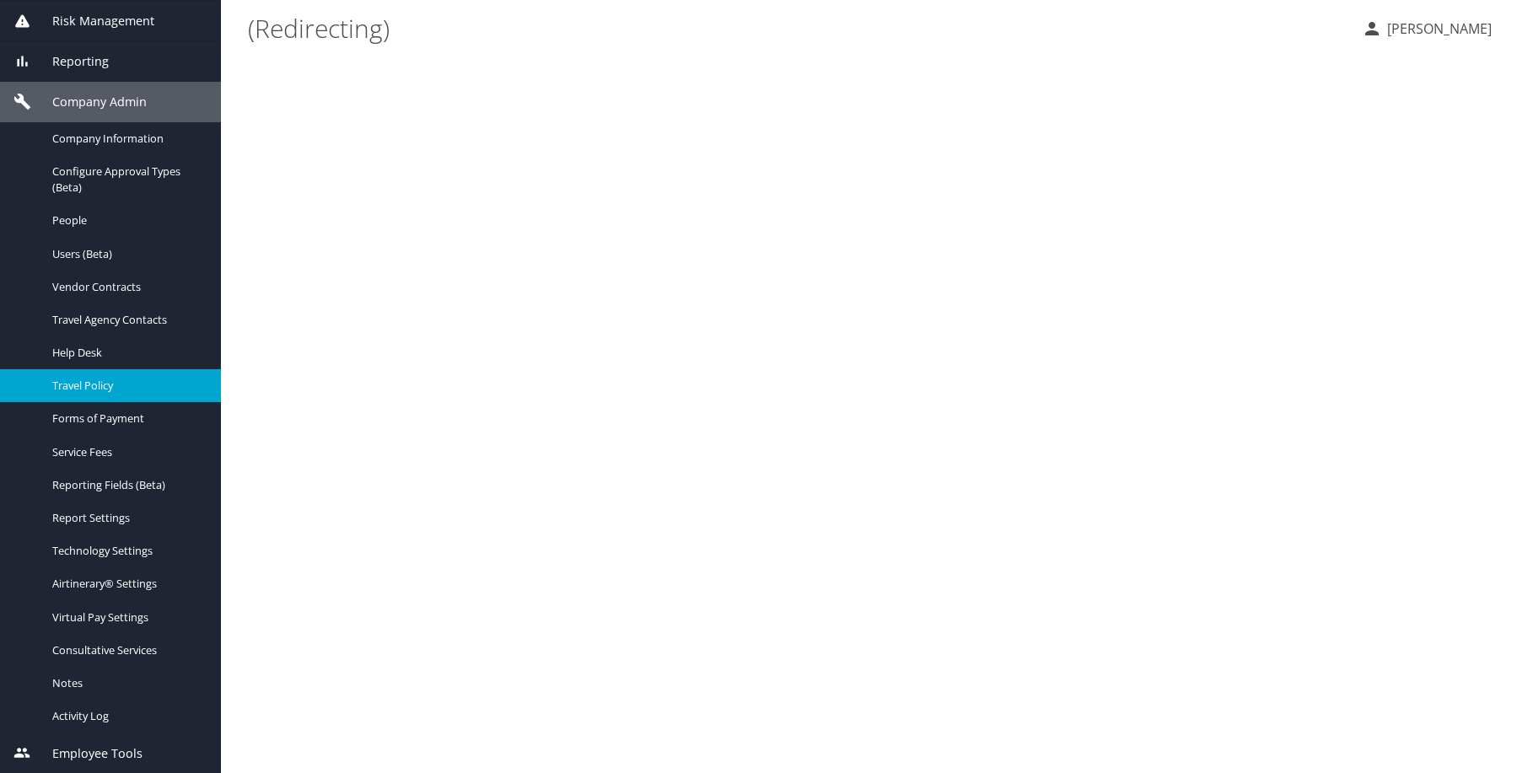
scroll to position [170, 0]
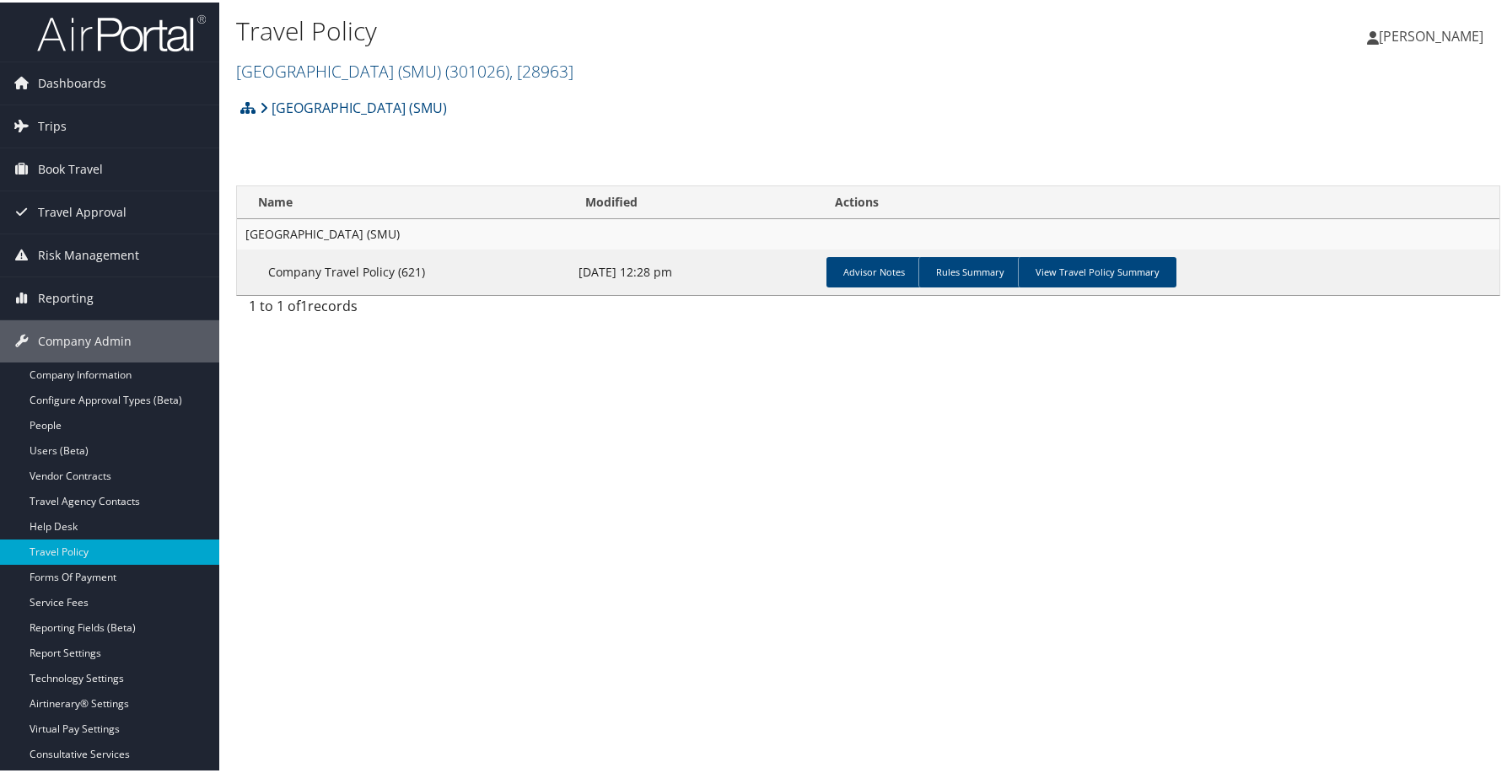
click at [854, 82] on h2 "[GEOGRAPHIC_DATA] (SMU) ( 301026 ) , [ 28963 ]" at bounding box center [657, 67] width 842 height 29
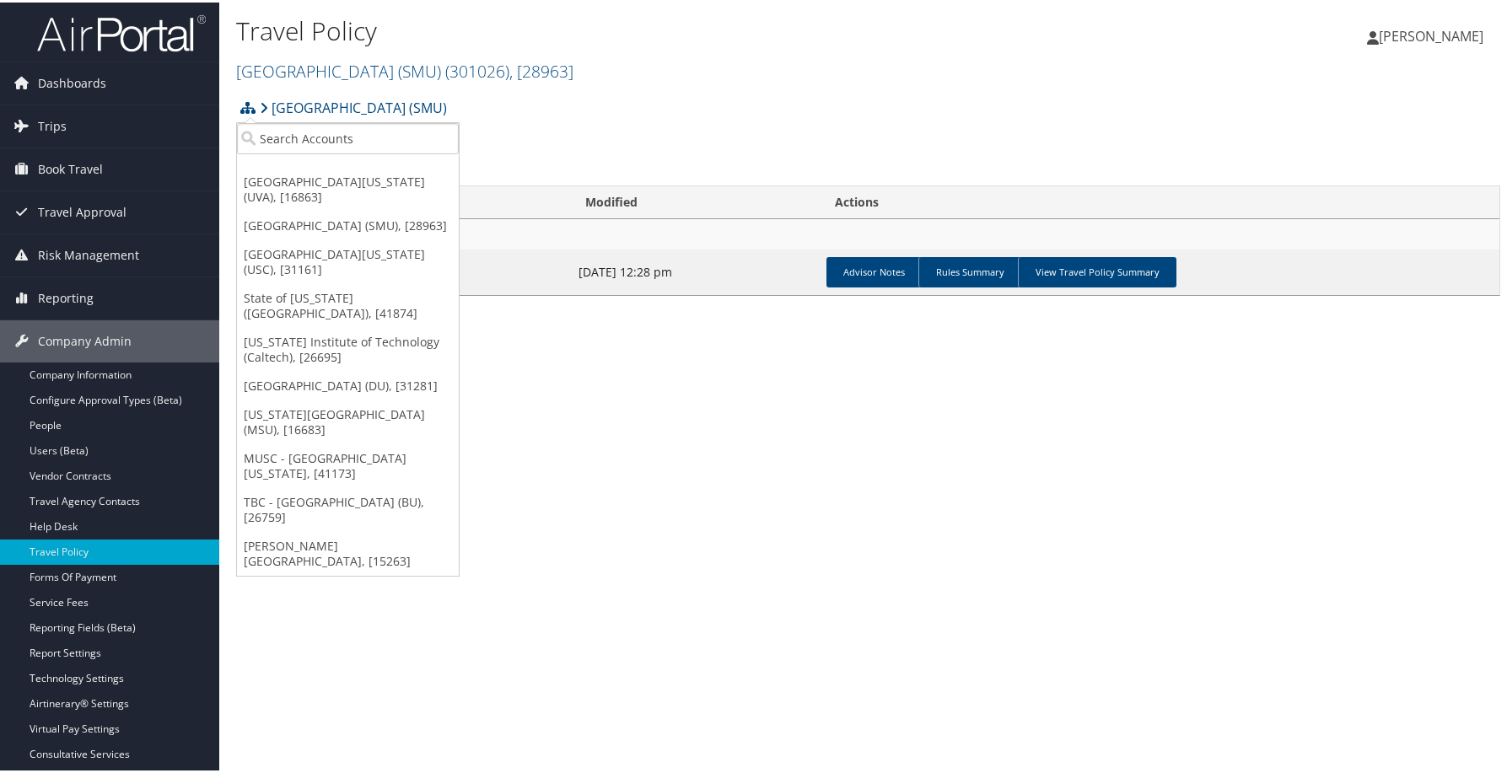
scroll to position [120, 0]
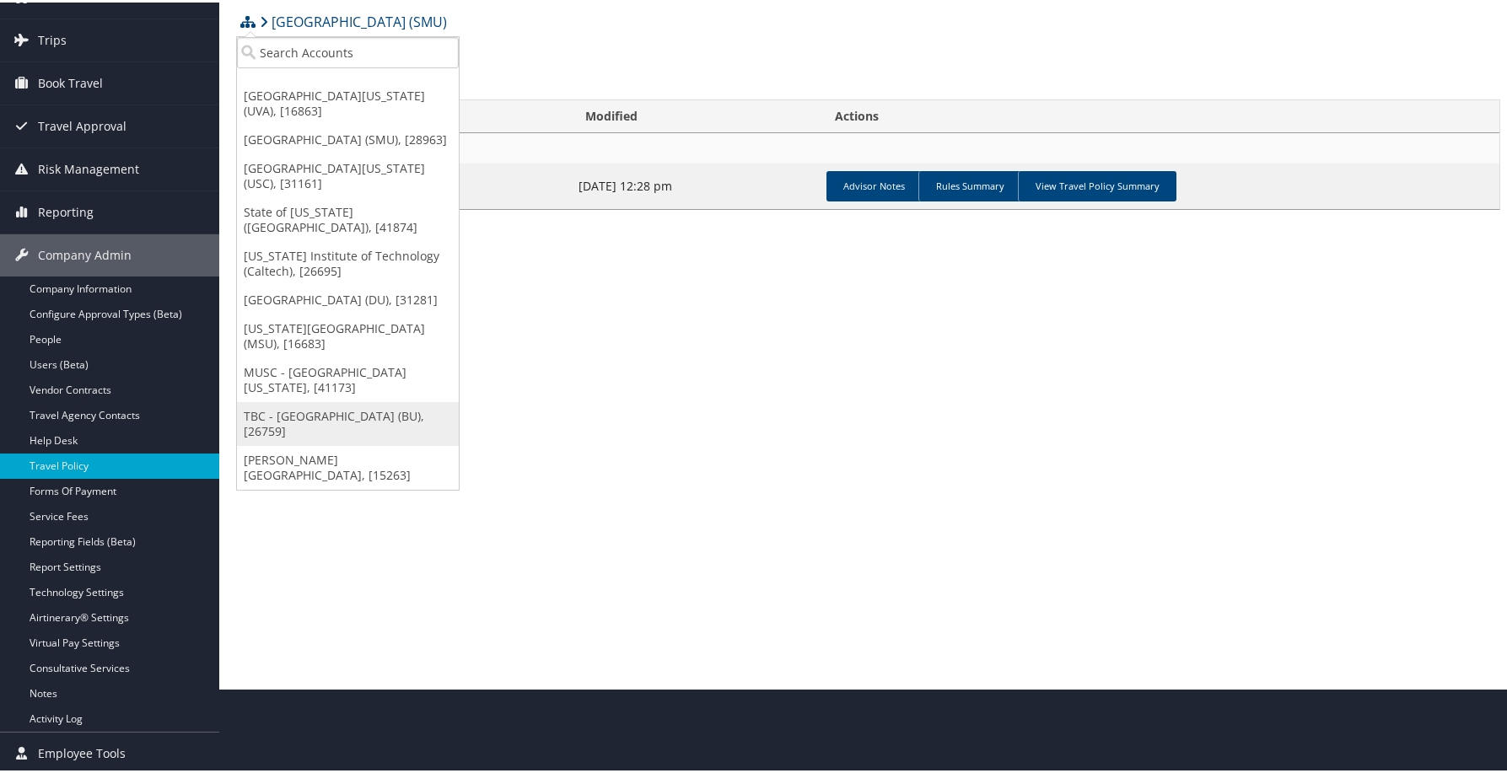
click at [275, 444] on link "TBC - [GEOGRAPHIC_DATA] (BU), [26759]" at bounding box center [348, 422] width 222 height 44
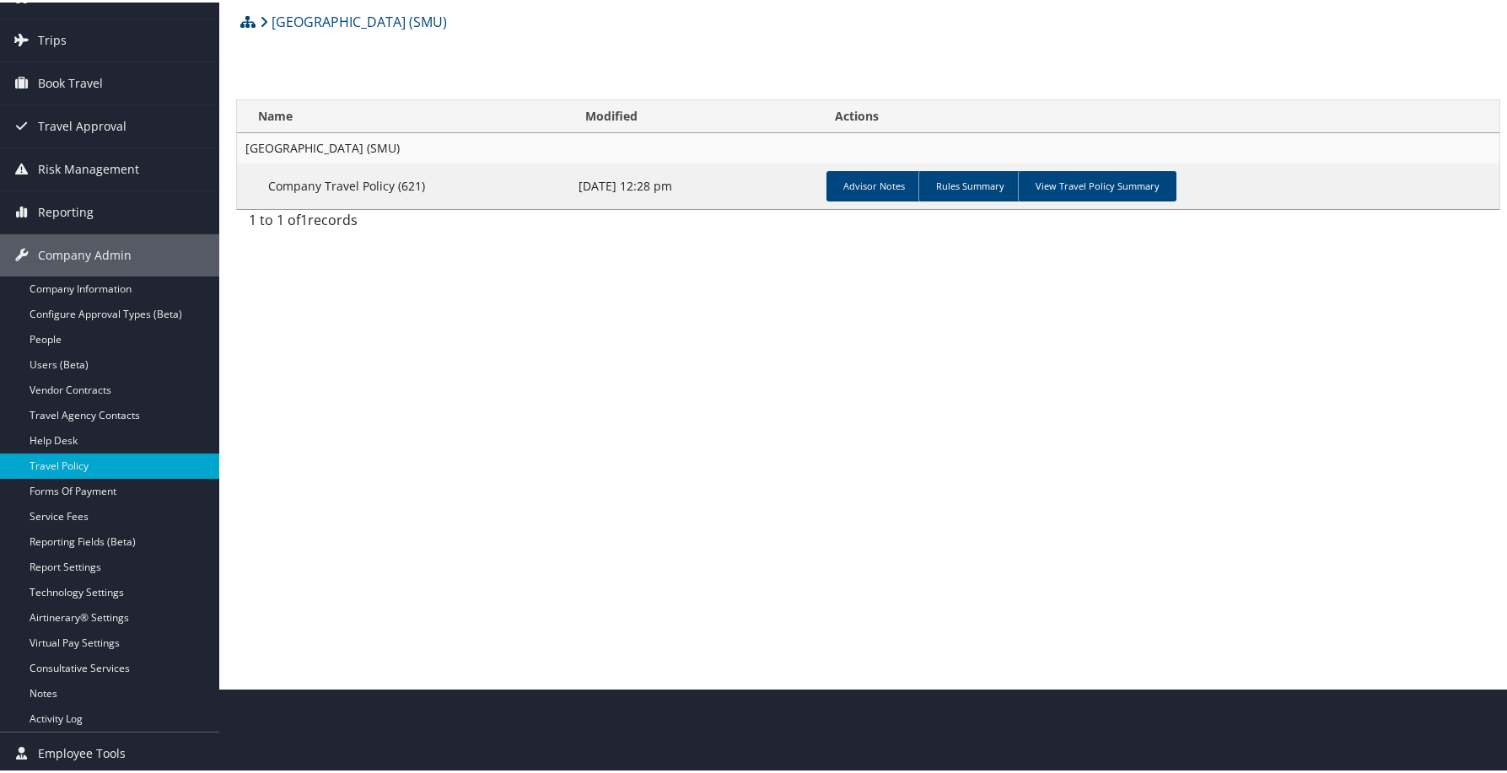
scroll to position [86, 0]
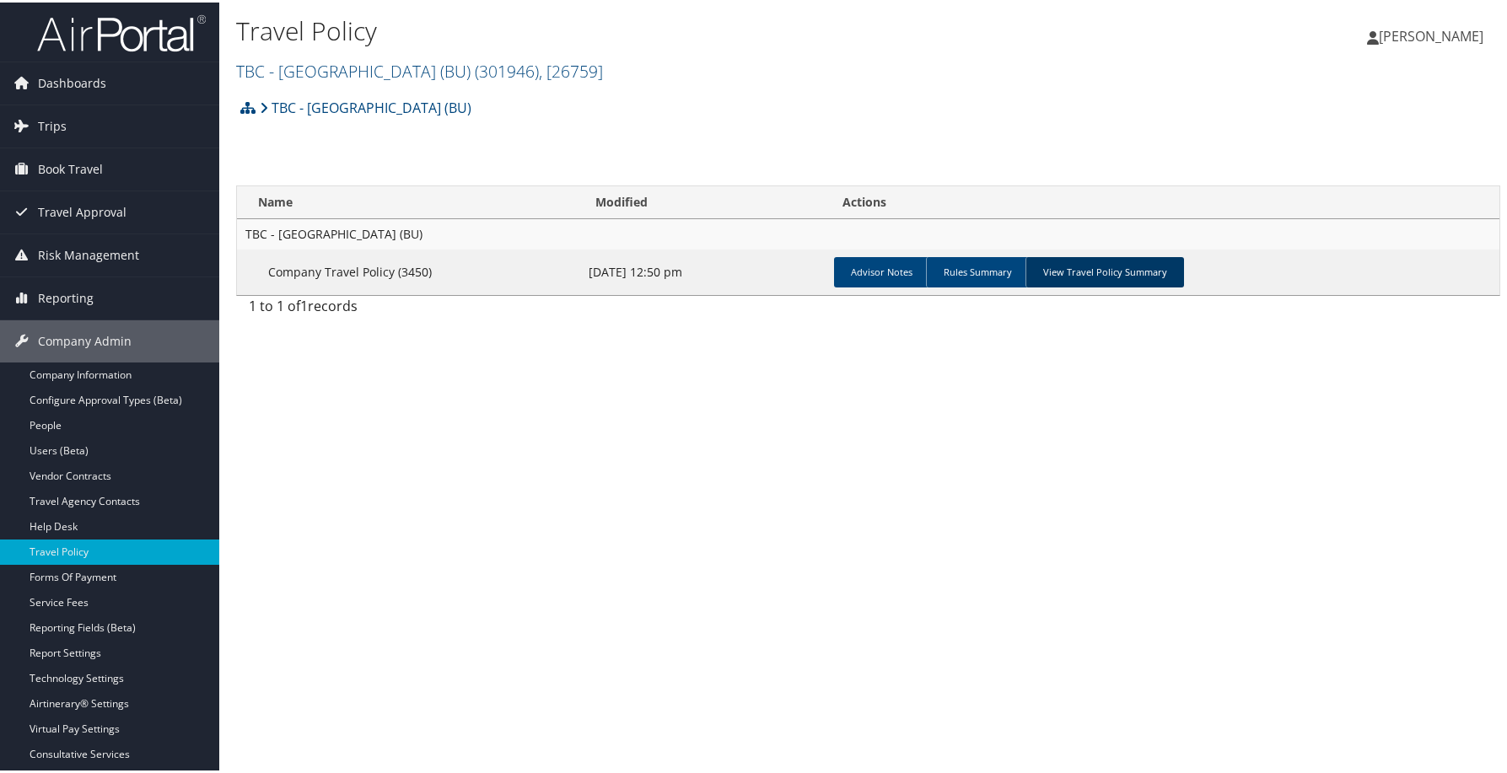
click at [1184, 285] on link "View Travel Policy Summary" at bounding box center [1104, 270] width 159 height 30
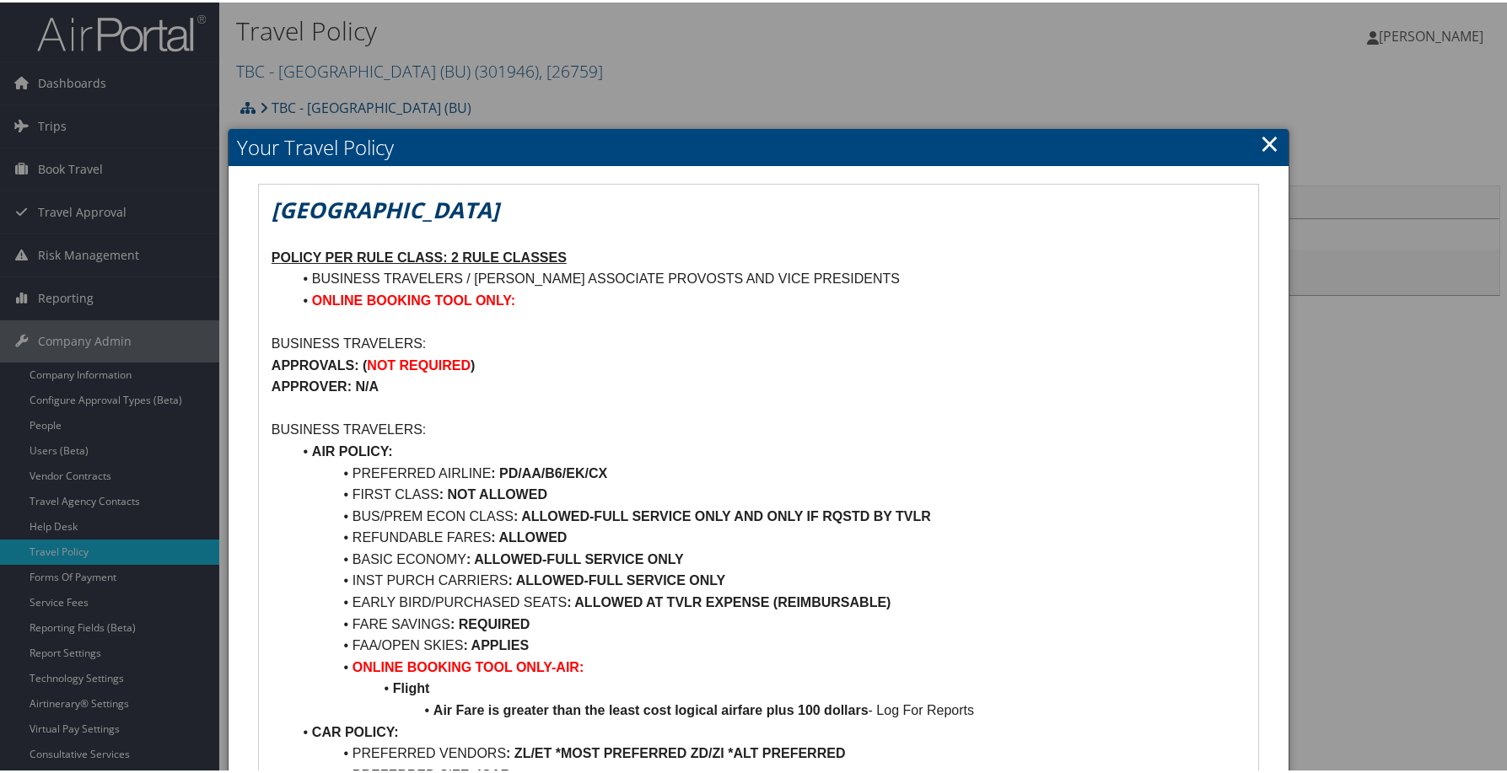
click at [1260, 146] on link "×" at bounding box center [1269, 141] width 19 height 34
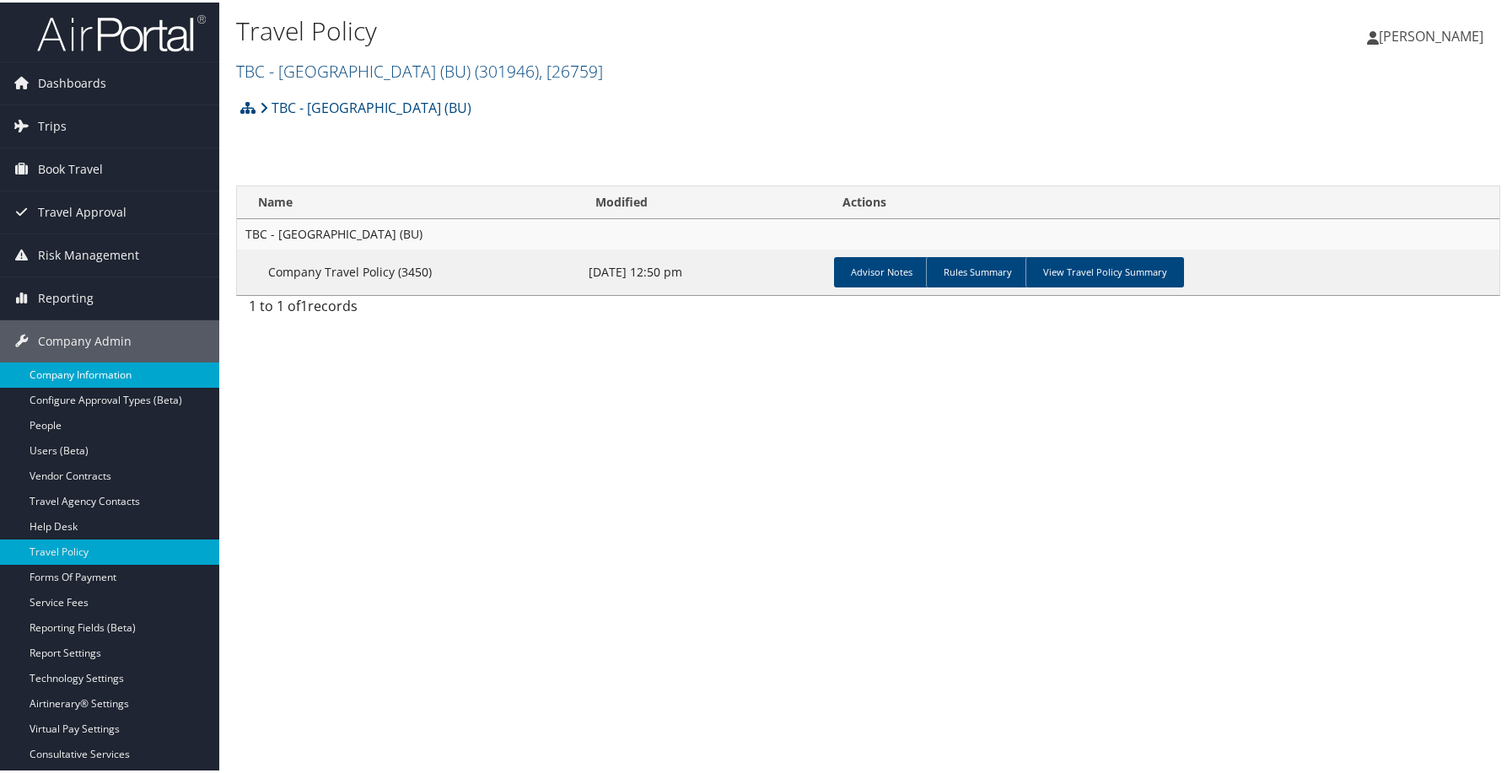
click at [147, 377] on link "Company Information" at bounding box center [109, 372] width 219 height 25
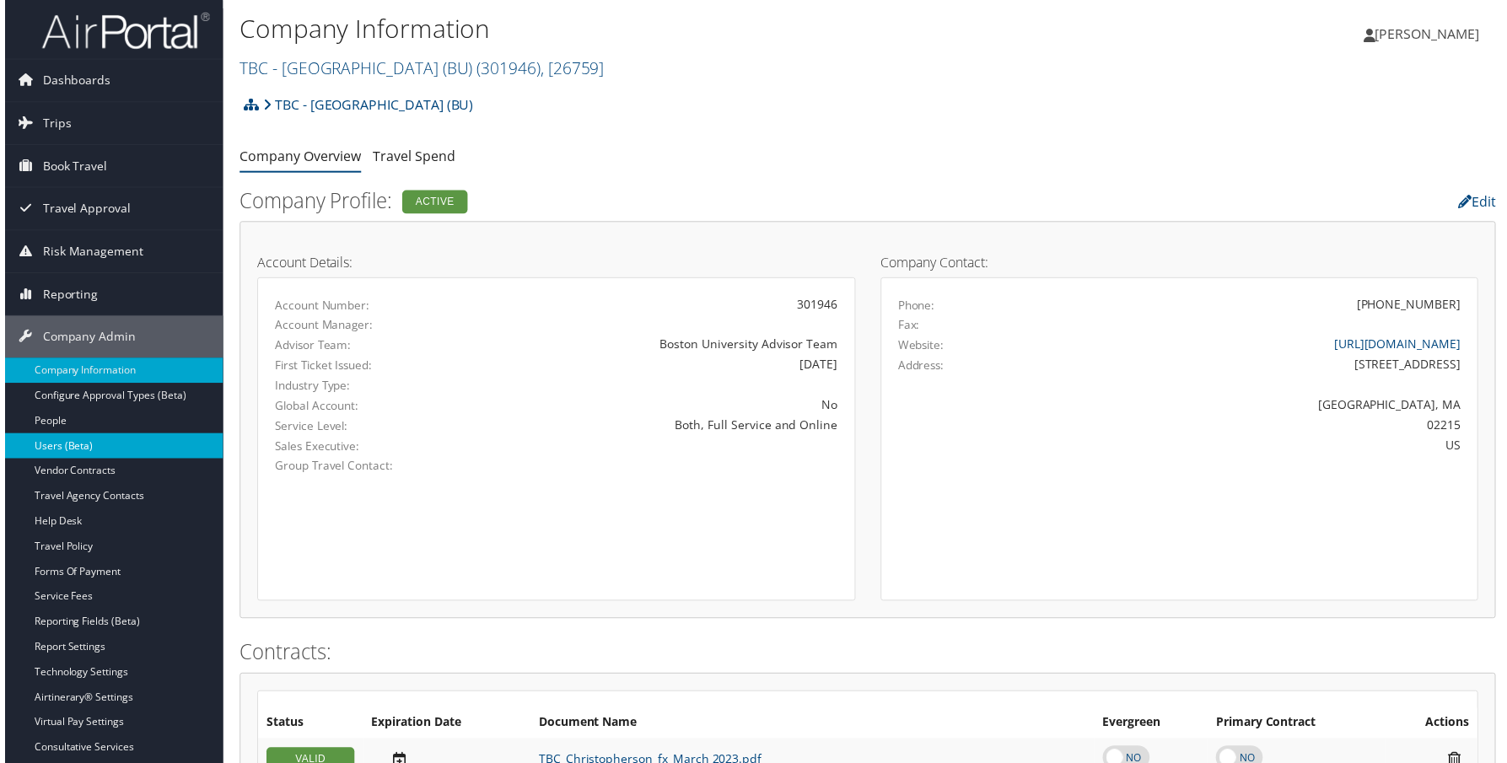
click at [86, 443] on link "Users (Beta)" at bounding box center [109, 448] width 219 height 25
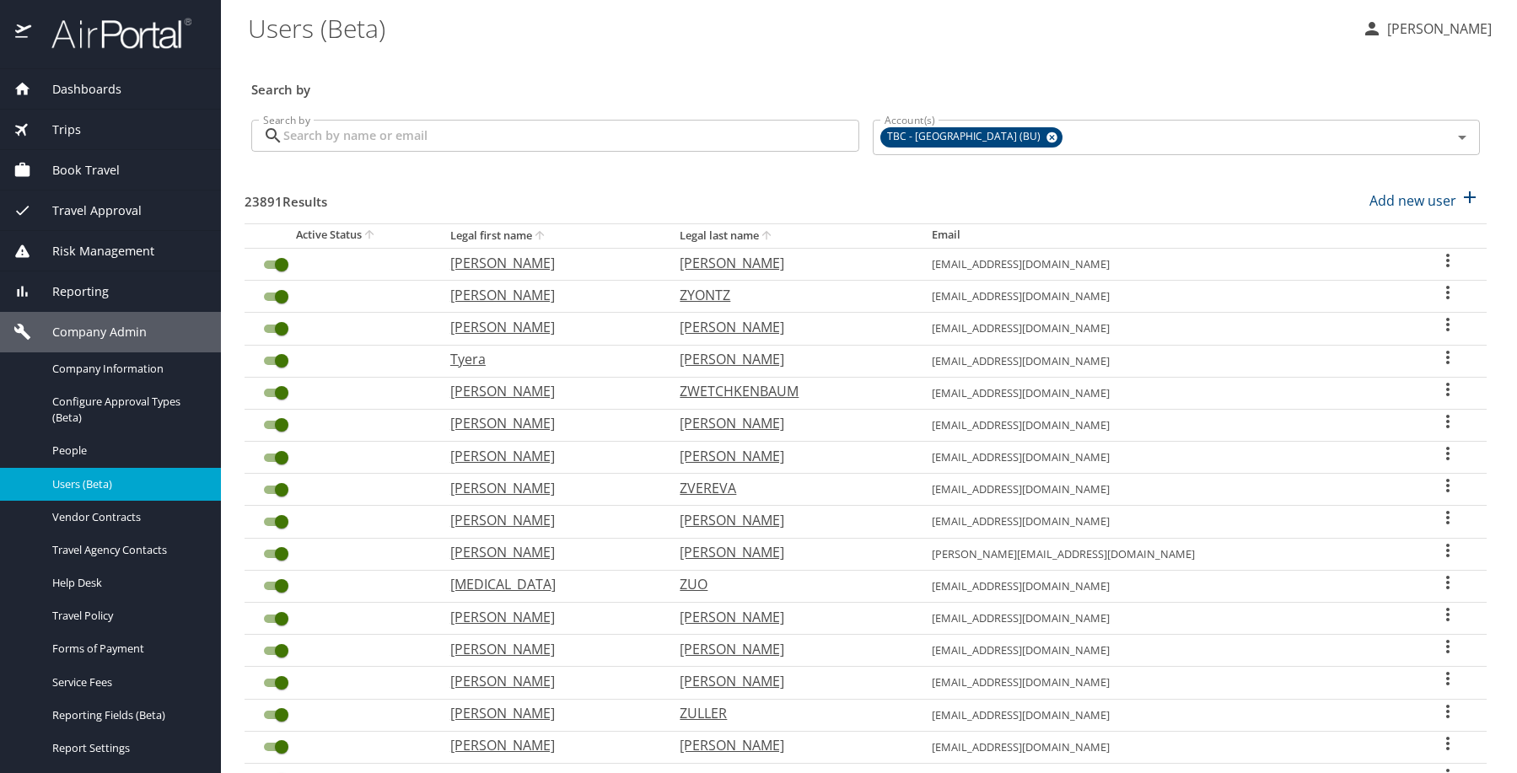
click at [561, 152] on input "Search by" at bounding box center [571, 136] width 576 height 32
paste input "[EMAIL_ADDRESS][DOMAIN_NAME]"
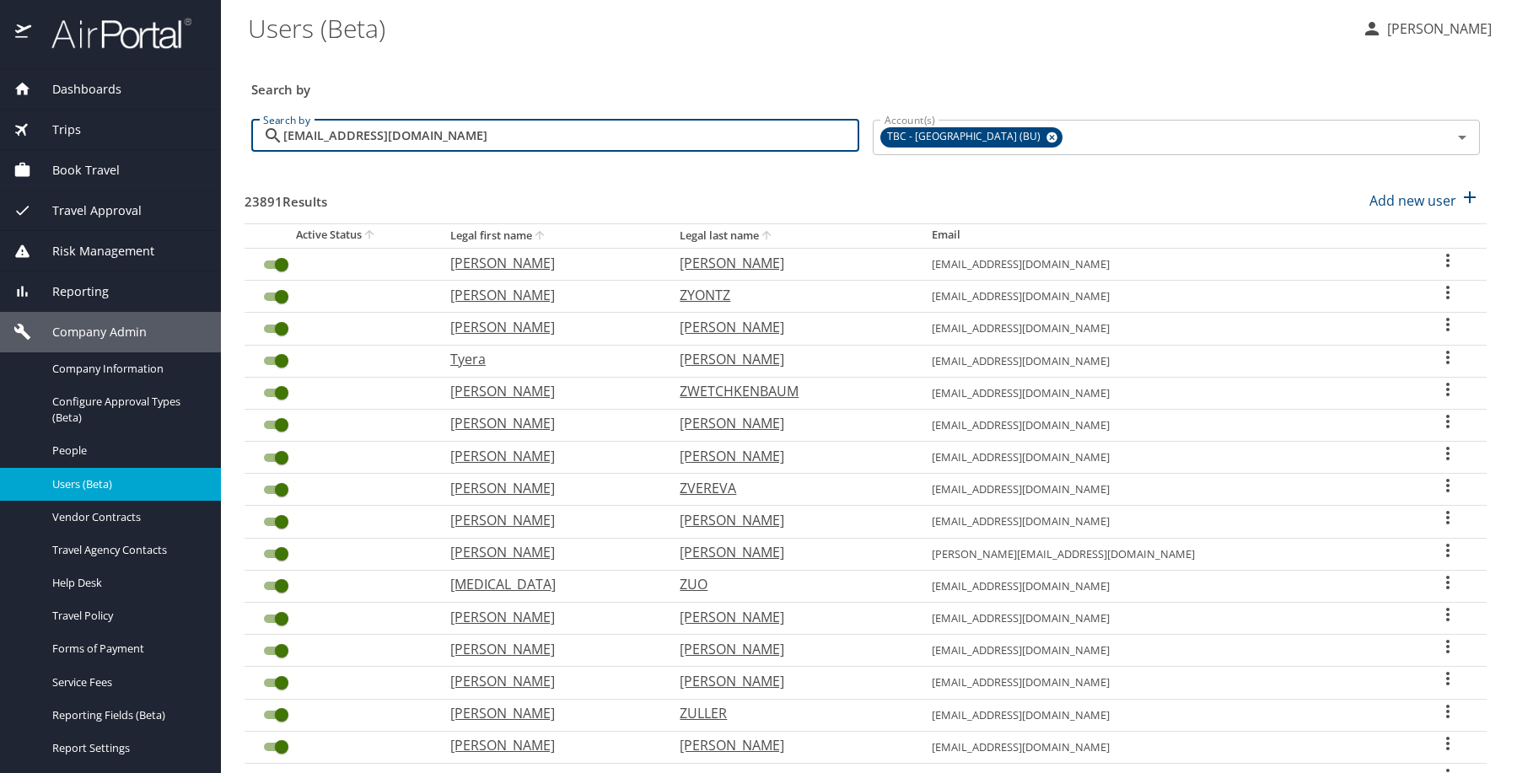
type input "travel@buiaa.org"
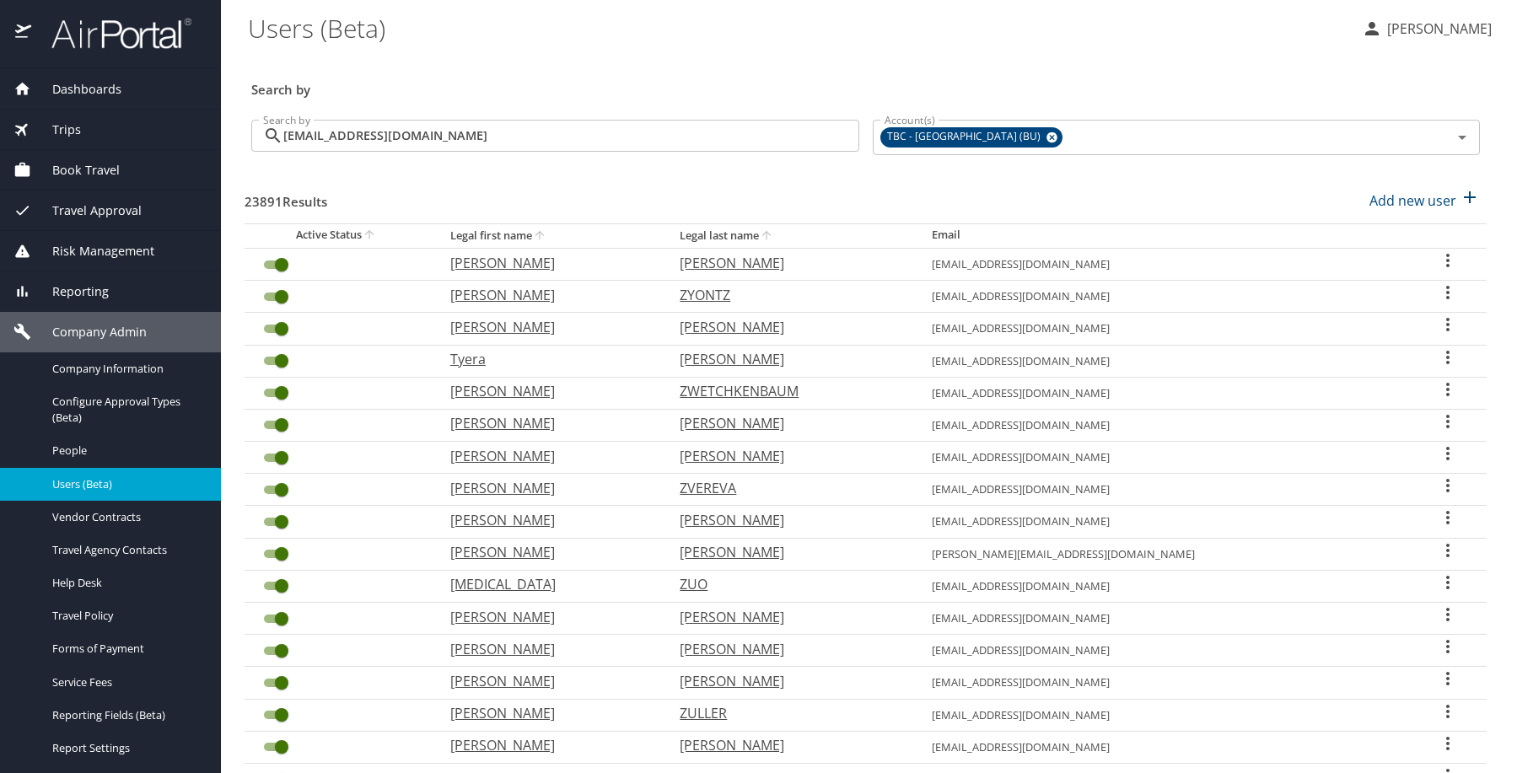
click at [665, 87] on h3 "Search by" at bounding box center [865, 85] width 1229 height 30
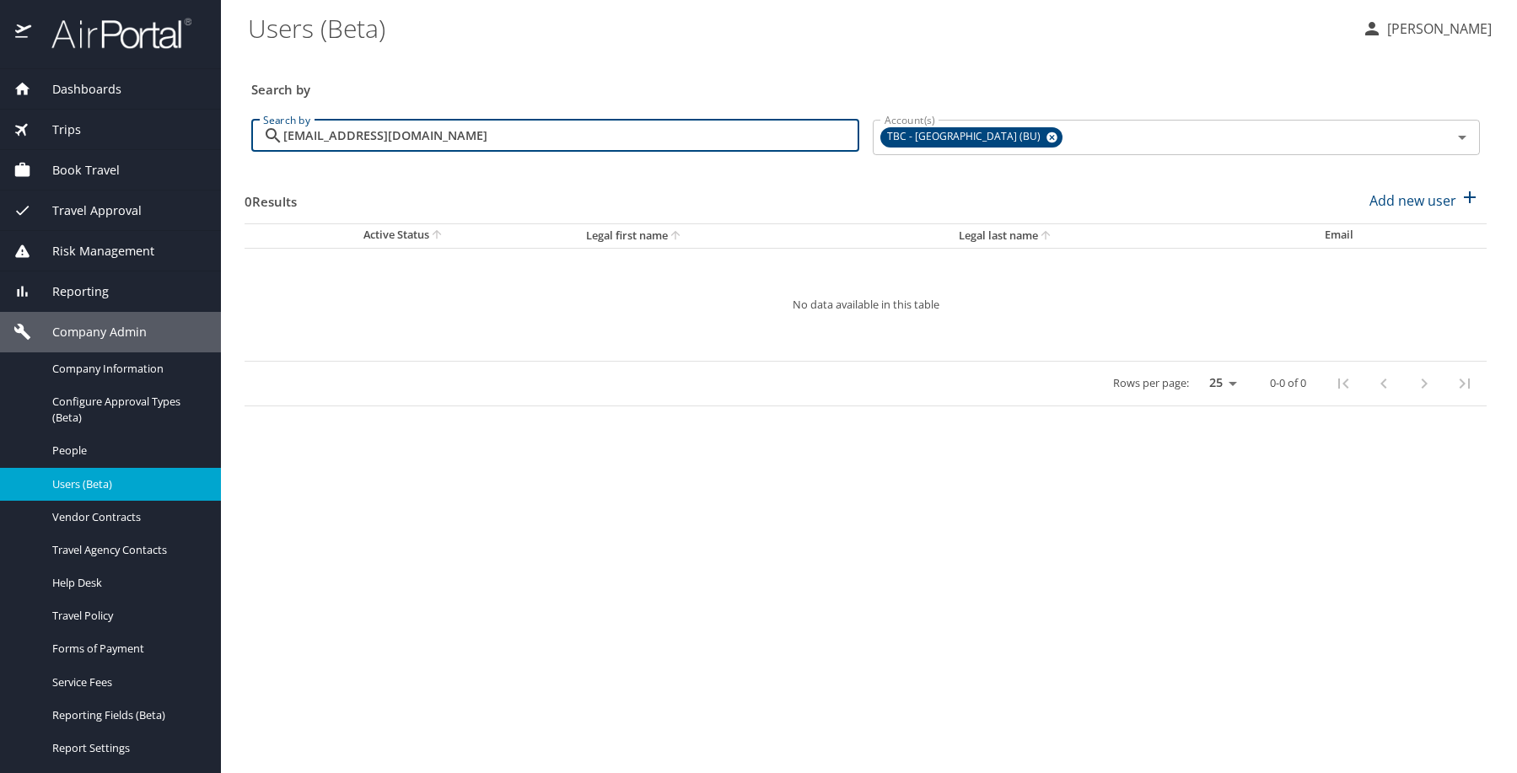
drag, startPoint x: 547, startPoint y: 170, endPoint x: 270, endPoint y: 137, distance: 279.4
click at [266, 152] on div "travel@buiaa.org Search by" at bounding box center [555, 136] width 608 height 32
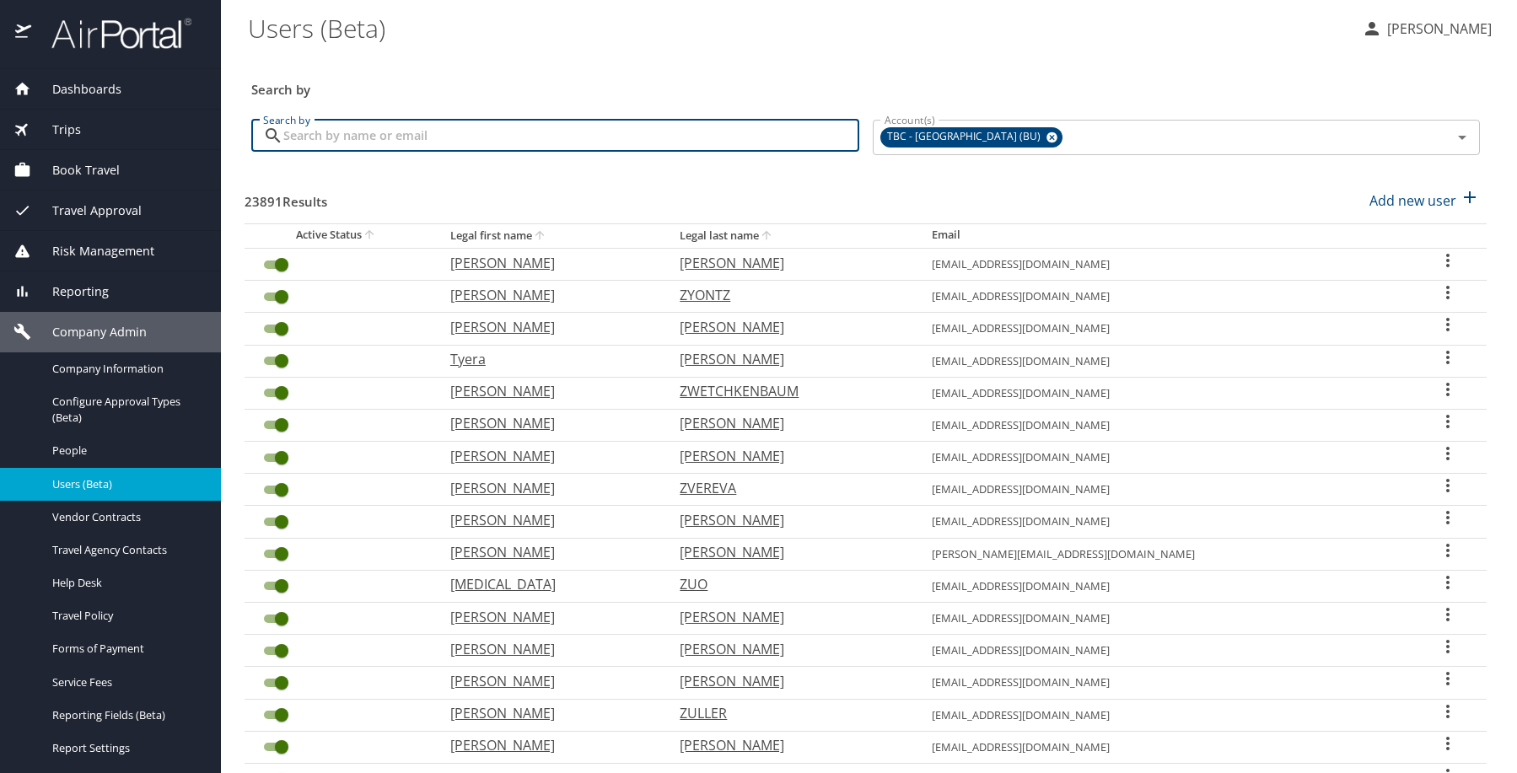
click at [616, 152] on input "Search by" at bounding box center [571, 136] width 576 height 32
paste input "usraslam@bu.edu"
type input "usraslam@bu.edu"
click at [714, 54] on div "Users (Beta)" at bounding box center [798, 27] width 1100 height 54
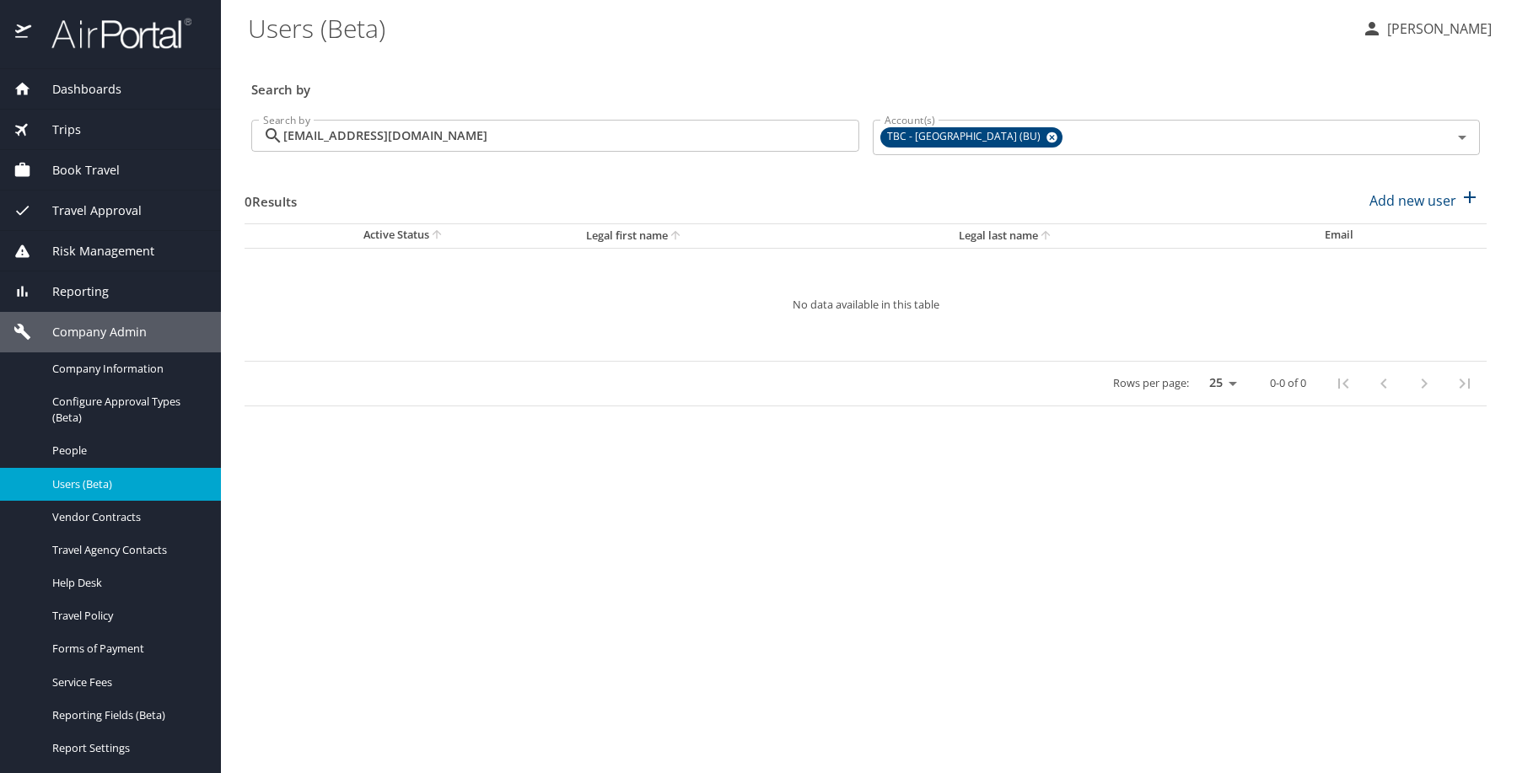
click at [729, 61] on div "Search by" at bounding box center [866, 79] width 1242 height 56
click at [498, 151] on input "usraslam@bu.edu" at bounding box center [571, 136] width 576 height 32
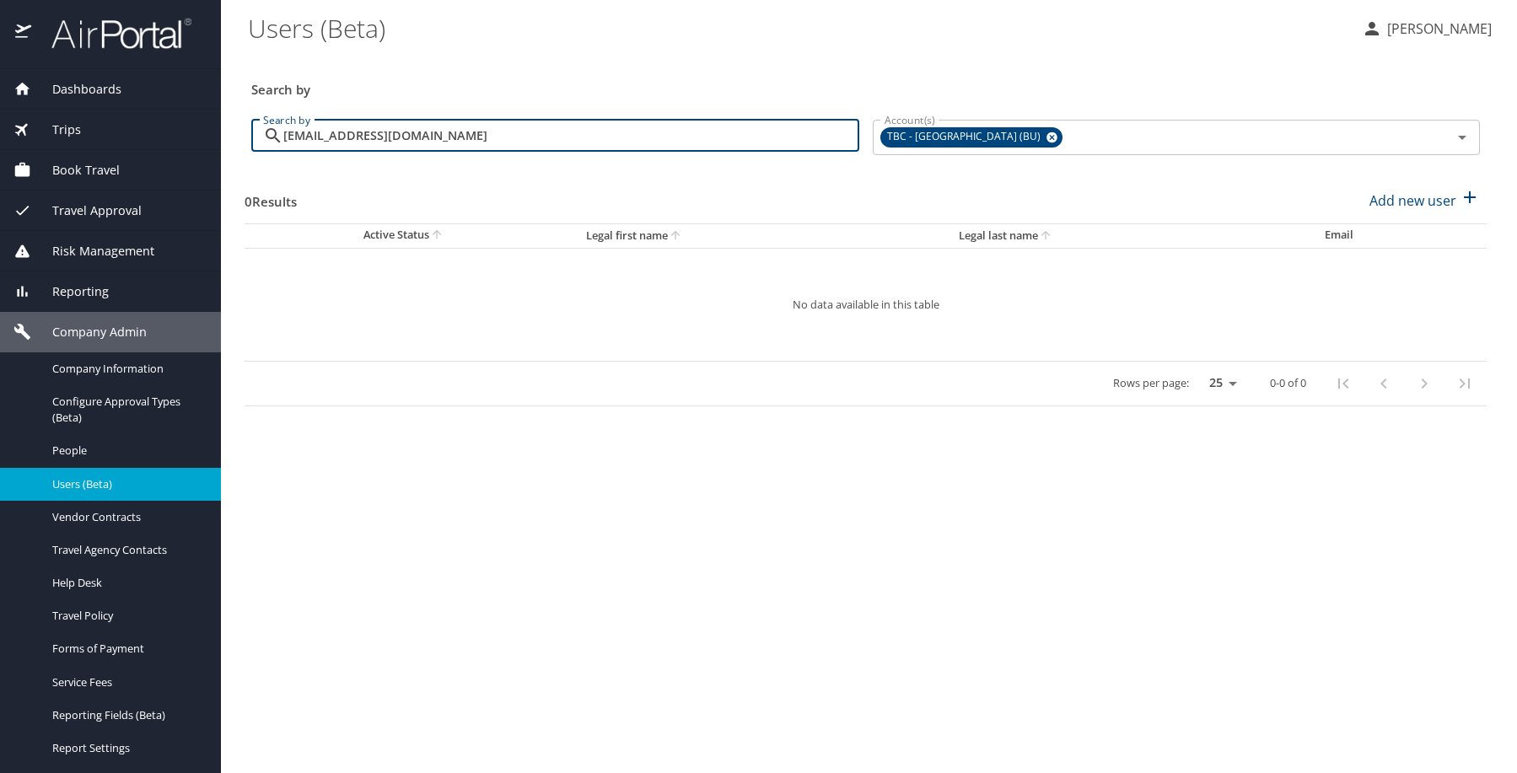
click at [545, 152] on input "usraslam@bu.edu" at bounding box center [571, 136] width 576 height 32
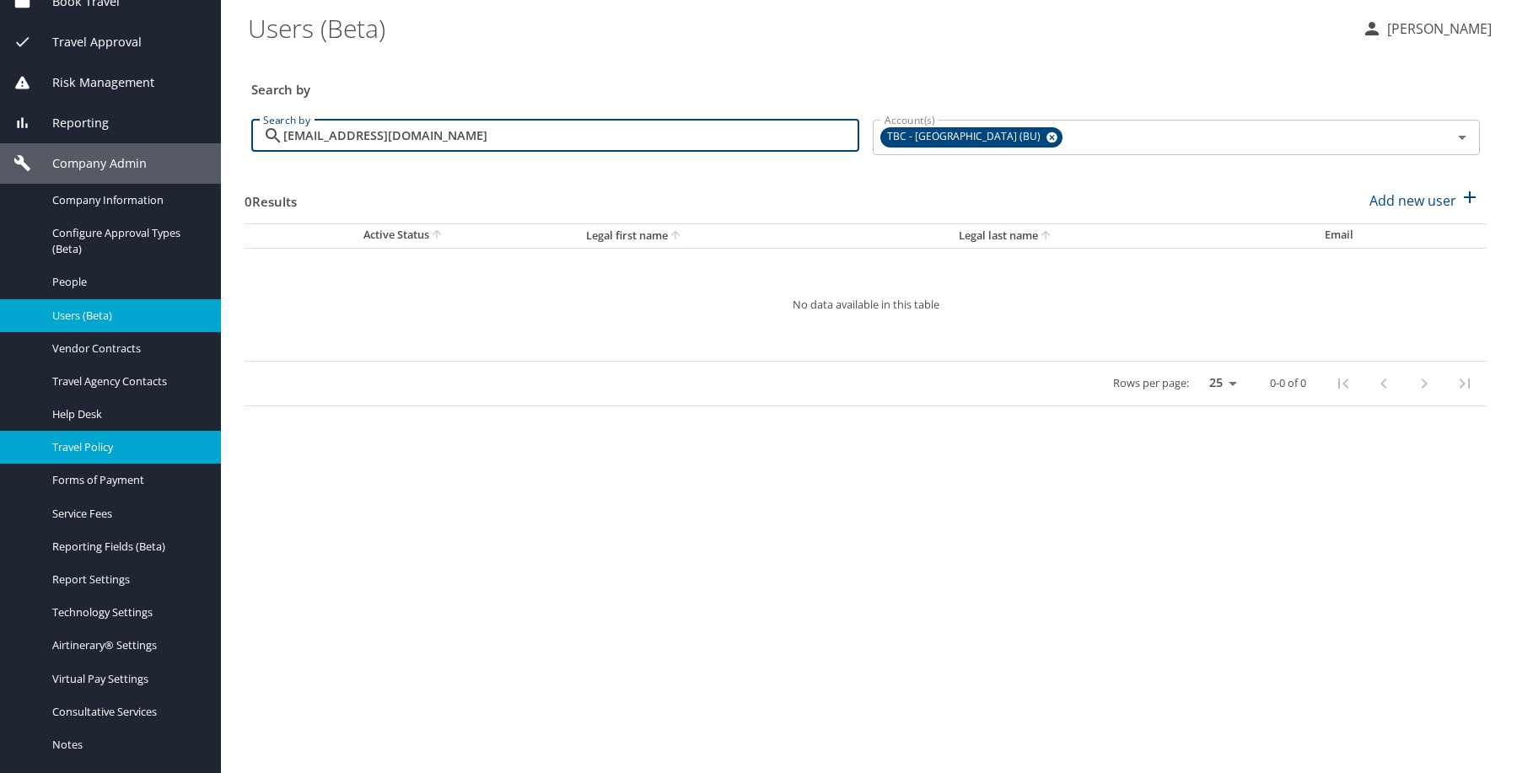
click at [116, 455] on span "Travel Policy" at bounding box center [126, 447] width 148 height 16
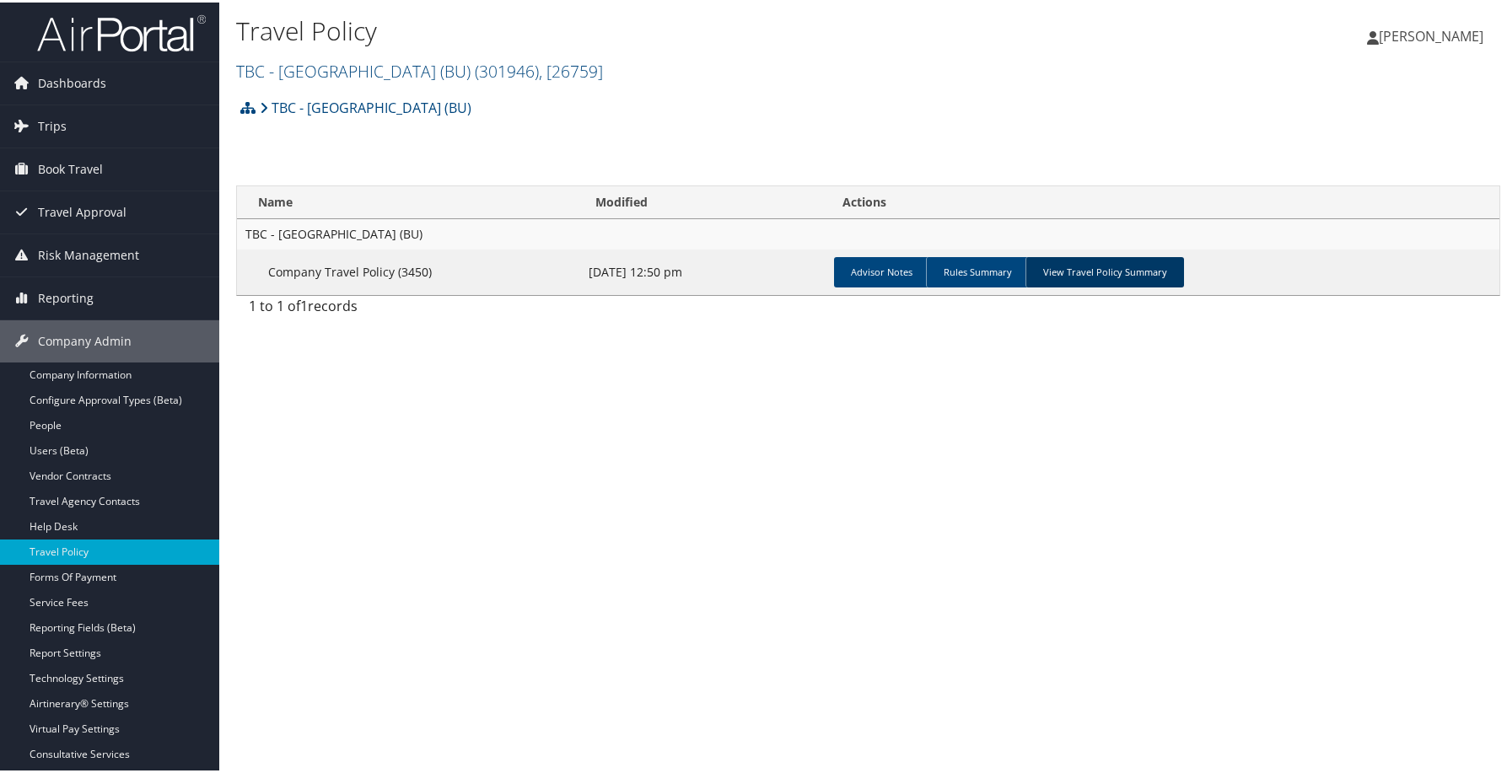
click at [1184, 285] on link "View Travel Policy Summary" at bounding box center [1104, 270] width 159 height 30
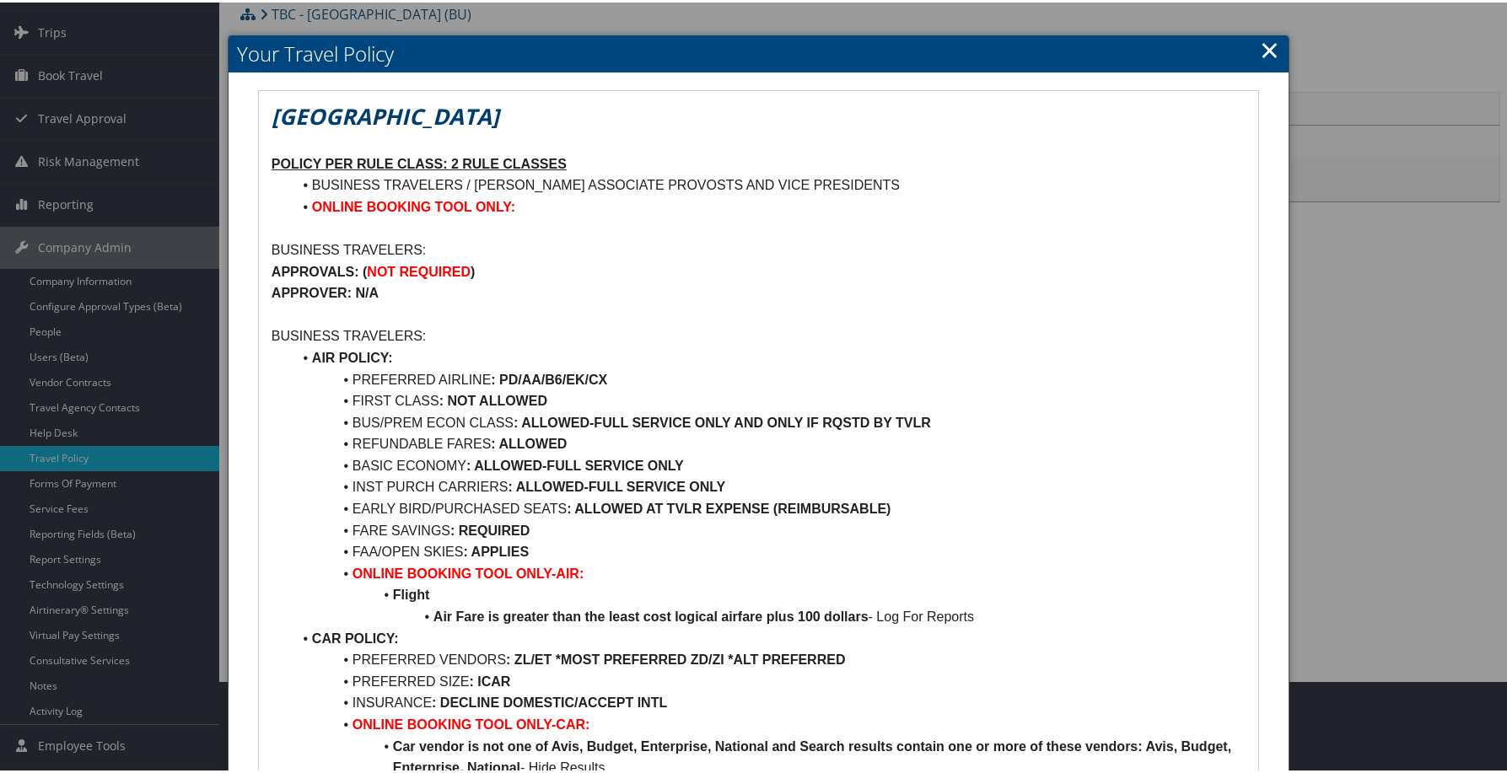
scroll to position [84, 0]
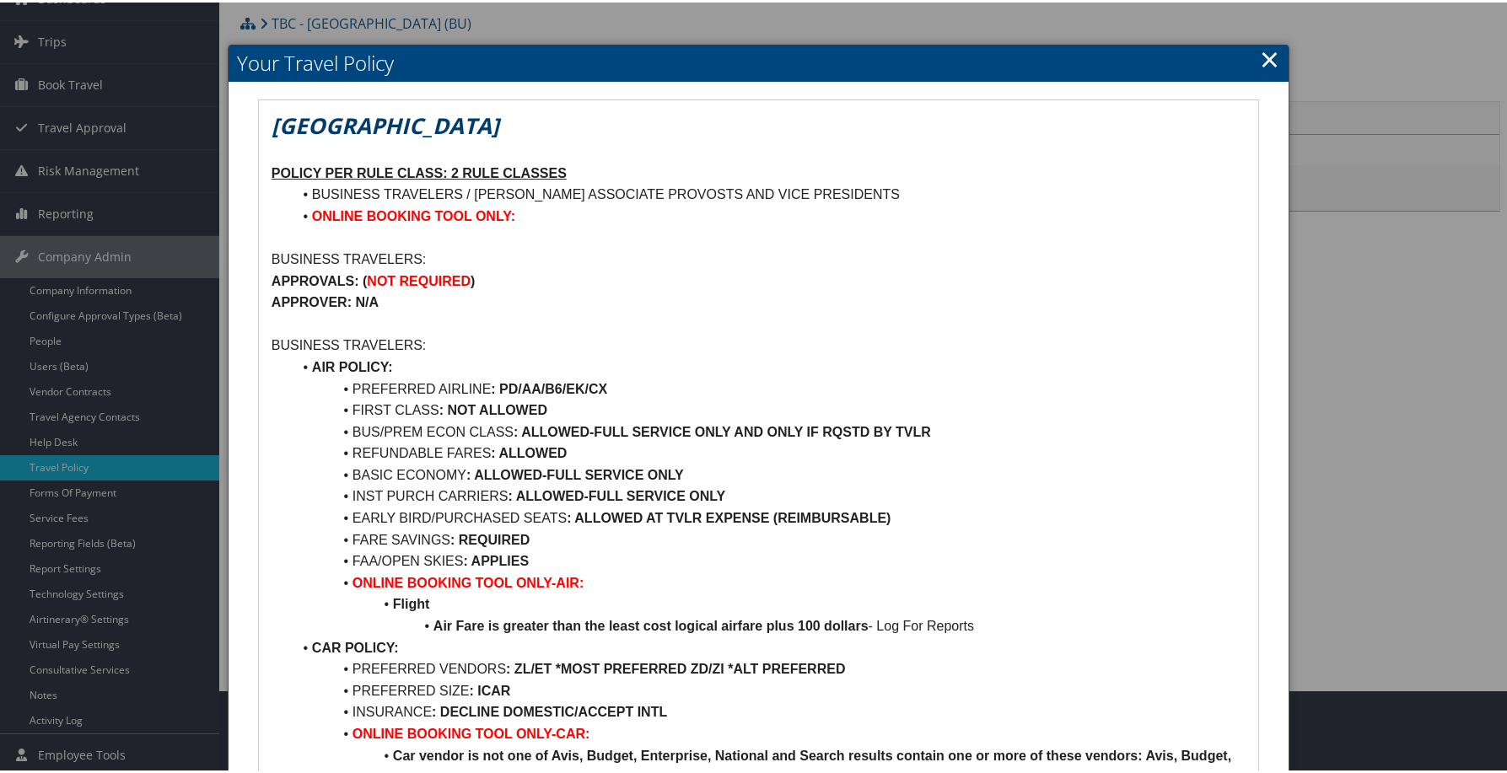
click at [1260, 73] on link "×" at bounding box center [1269, 57] width 19 height 34
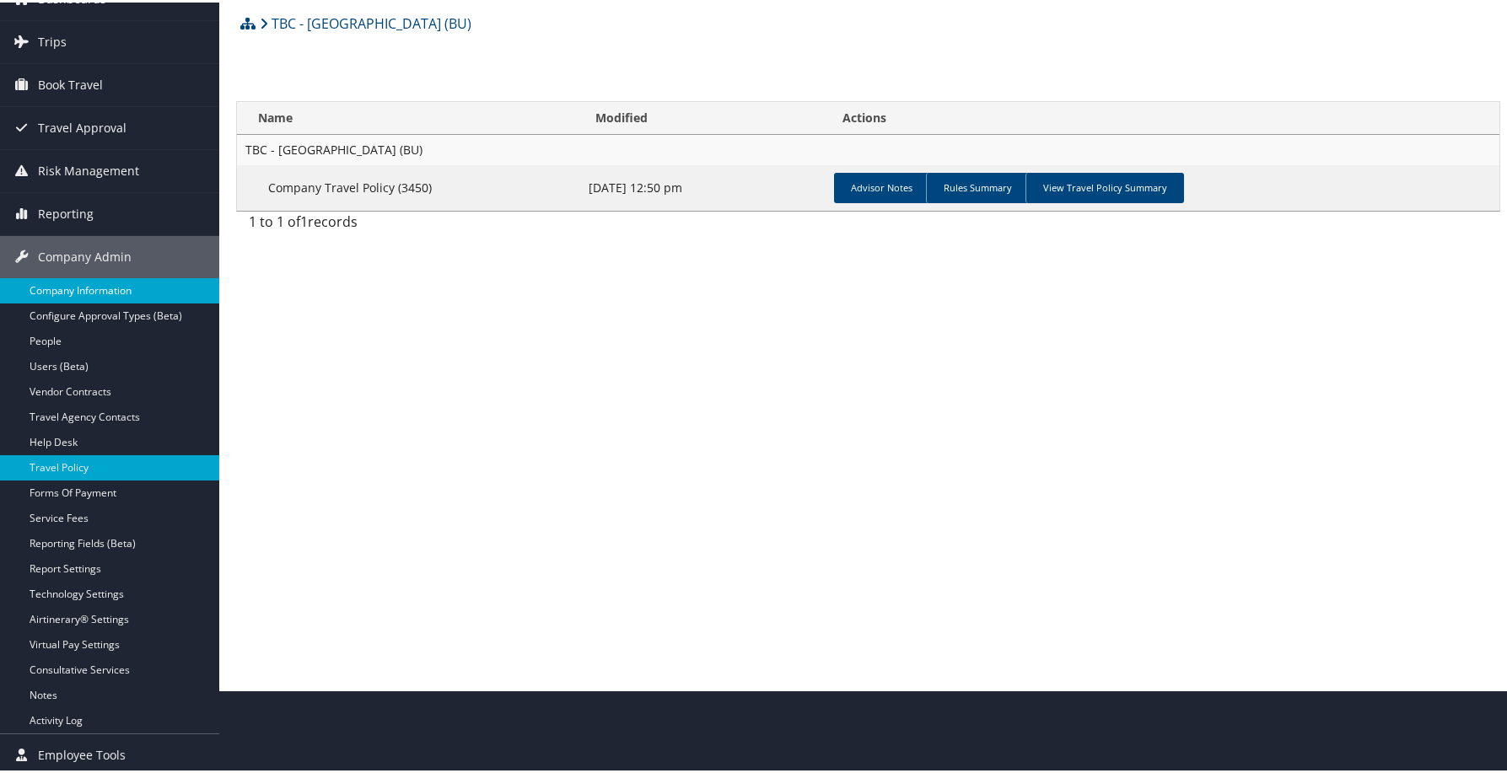
click at [104, 294] on link "Company Information" at bounding box center [109, 288] width 219 height 25
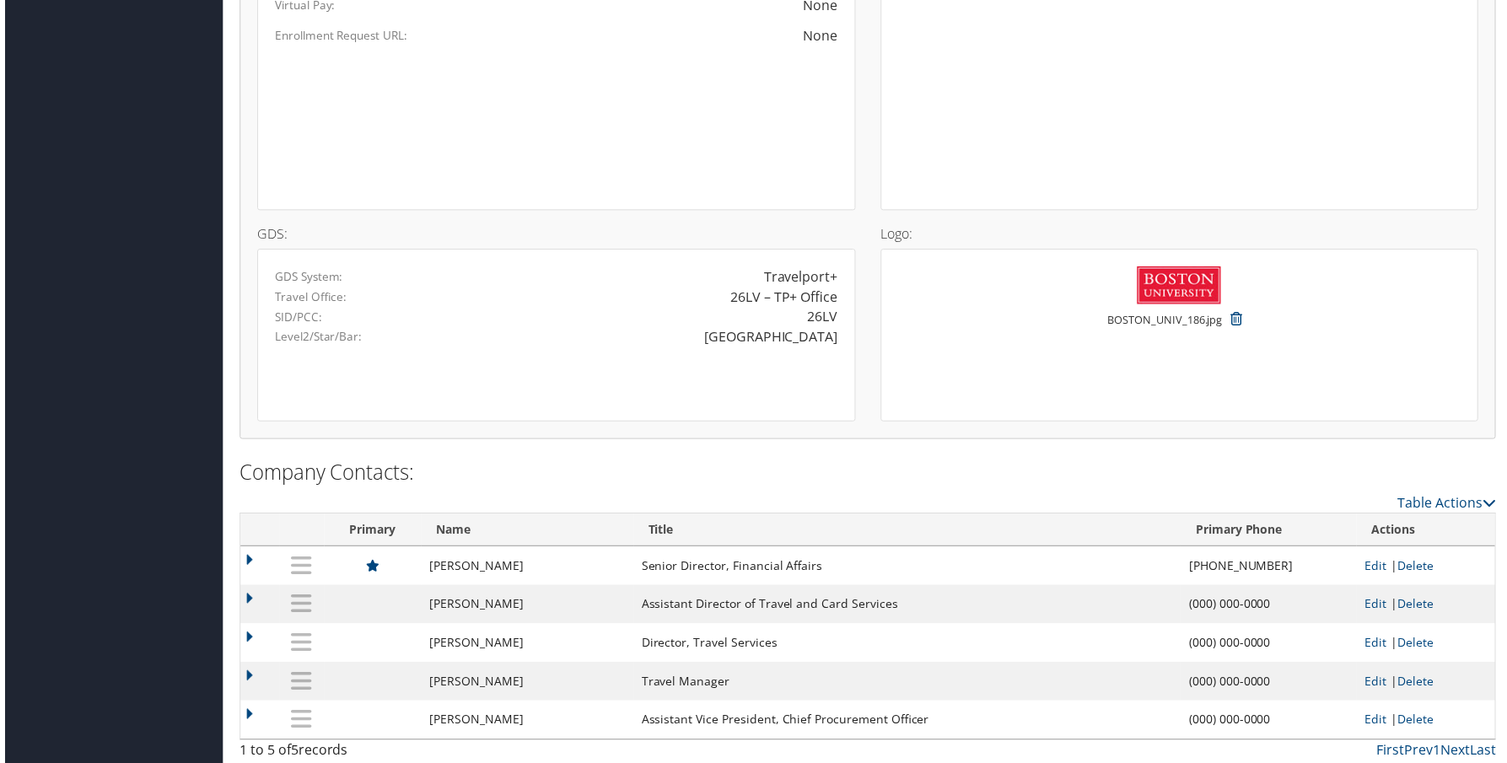
scroll to position [1687, 0]
